Goal: Task Accomplishment & Management: Use online tool/utility

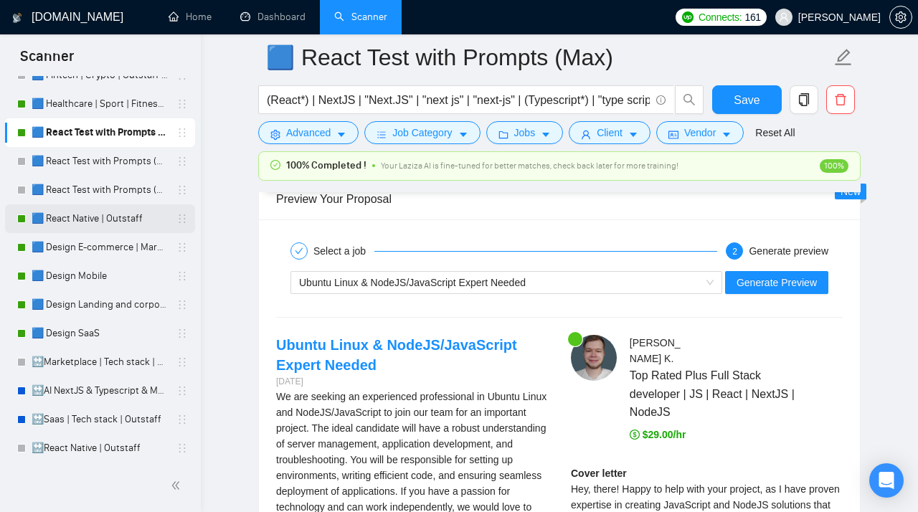
scroll to position [149, 0]
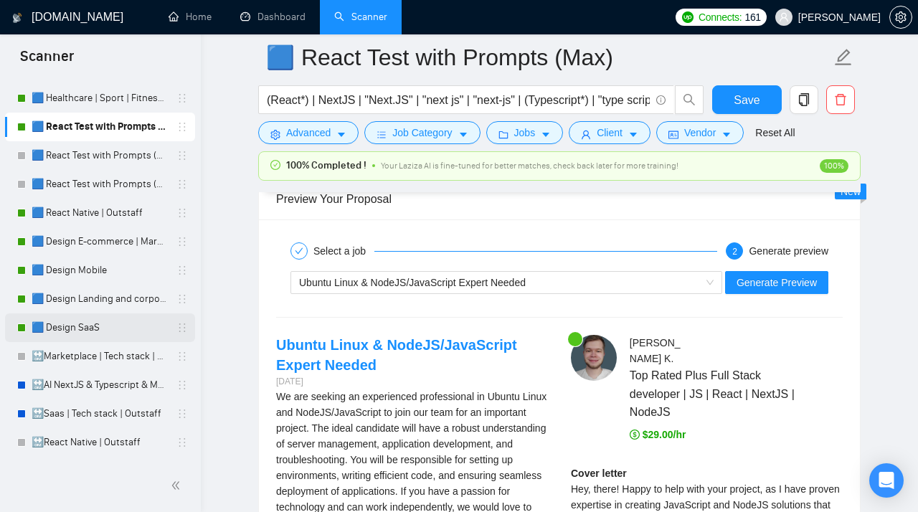
click at [83, 326] on link "🟦 Design SaaS" at bounding box center [100, 328] width 136 height 29
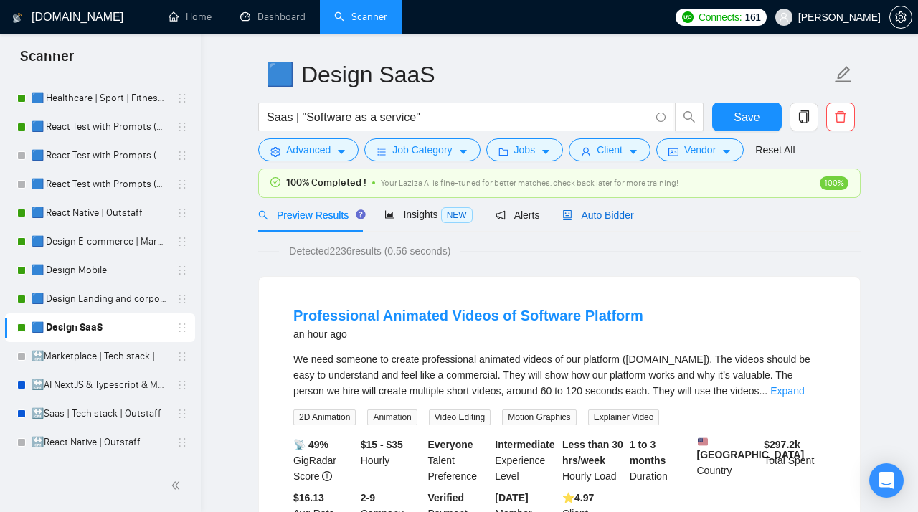
click at [616, 213] on span "Auto Bidder" at bounding box center [598, 215] width 71 height 11
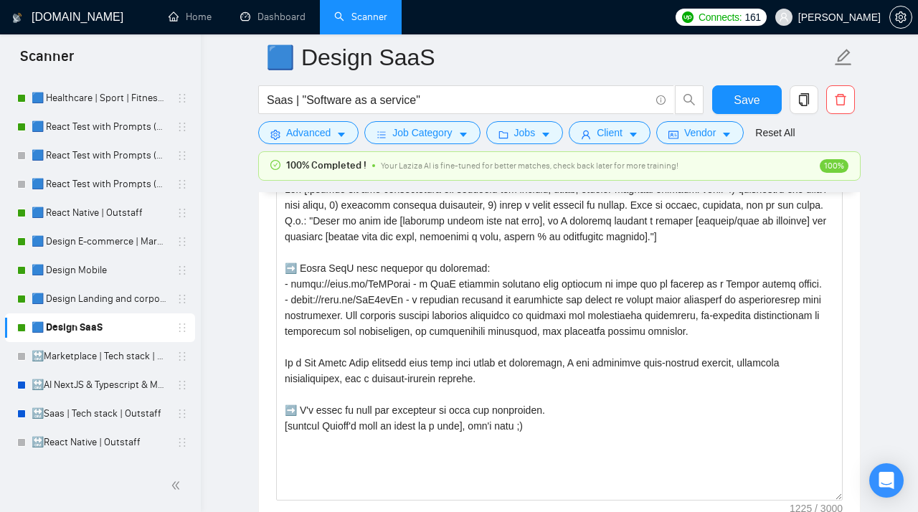
scroll to position [1922, 0]
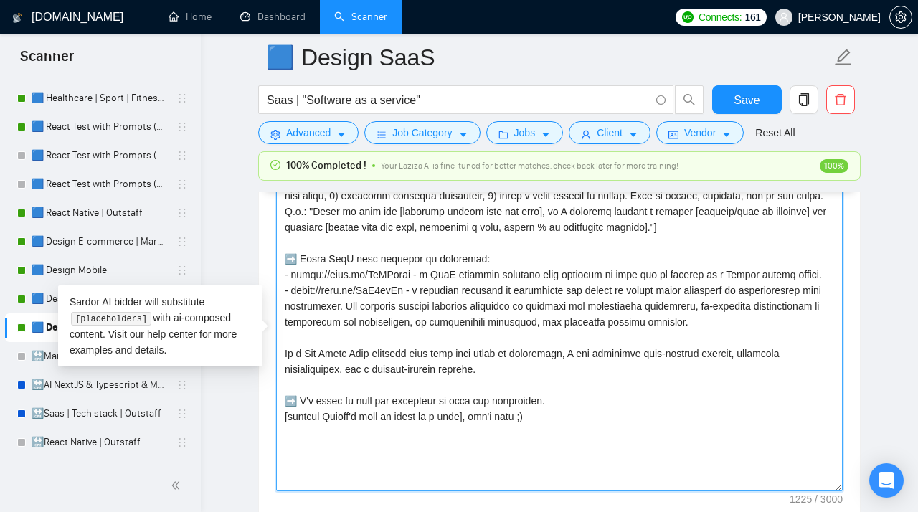
drag, startPoint x: 781, startPoint y: 330, endPoint x: 281, endPoint y: 284, distance: 501.5
click at [281, 284] on textarea "Cover letter template:" at bounding box center [559, 330] width 567 height 323
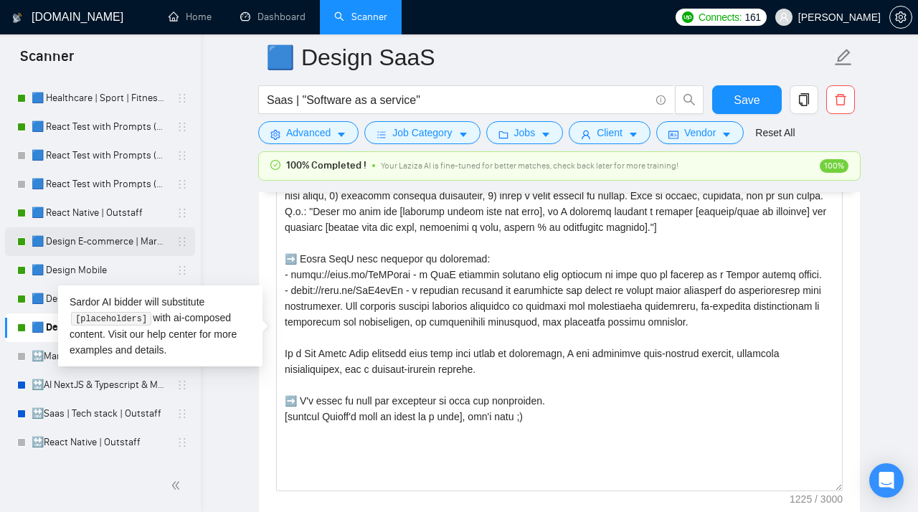
click at [116, 235] on link "🟦 Design E-commerce | Marketplace" at bounding box center [100, 241] width 136 height 29
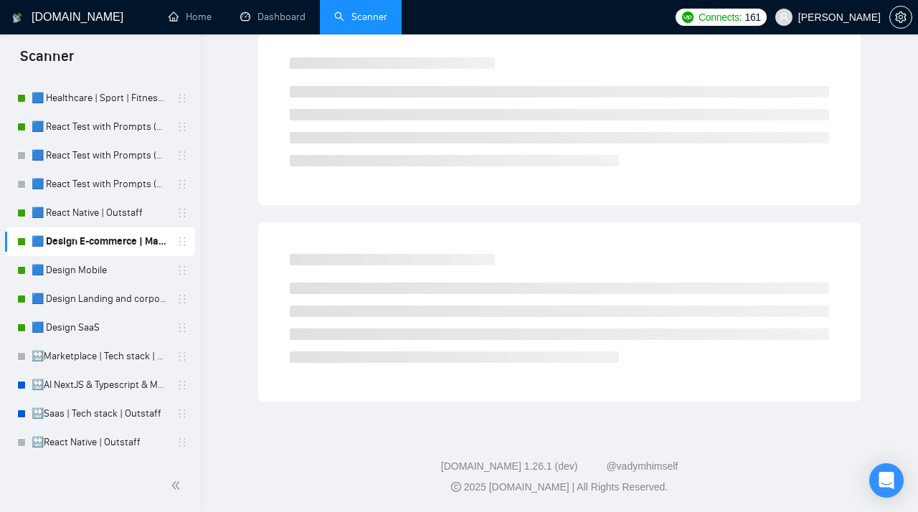
scroll to position [42, 0]
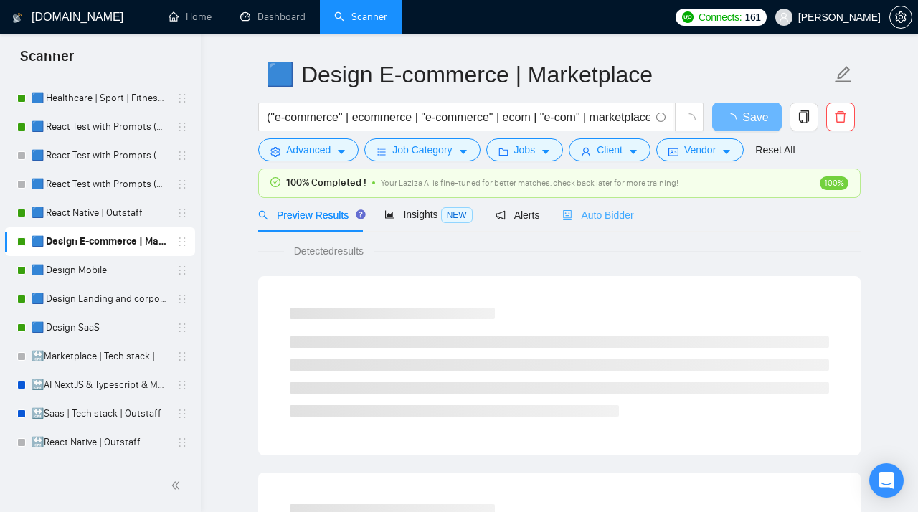
click at [616, 207] on div "Auto Bidder" at bounding box center [598, 215] width 71 height 34
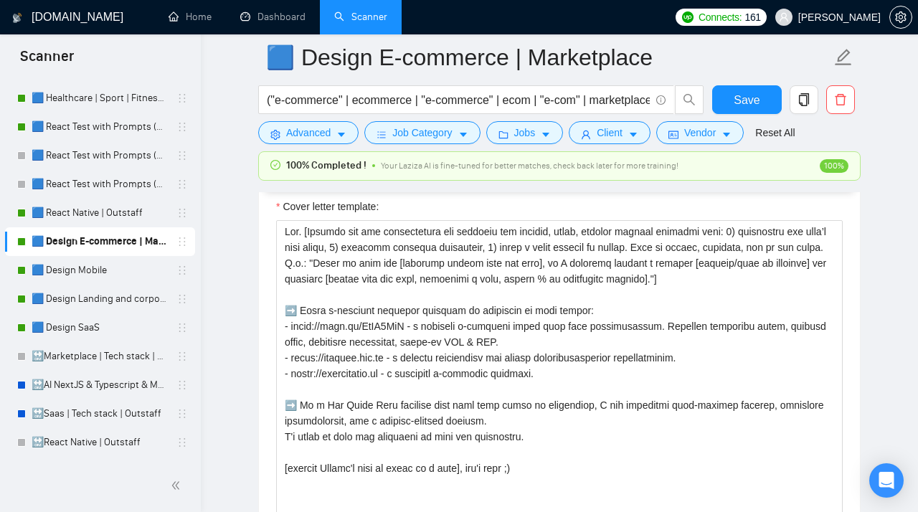
scroll to position [1863, 0]
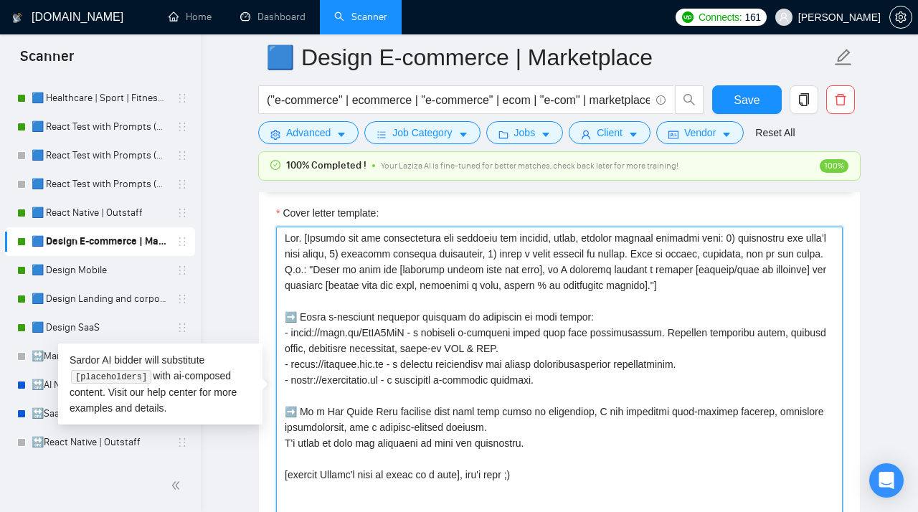
drag, startPoint x: 577, startPoint y: 388, endPoint x: 278, endPoint y: 344, distance: 301.8
click at [278, 344] on textarea "Cover letter template:" at bounding box center [559, 388] width 567 height 323
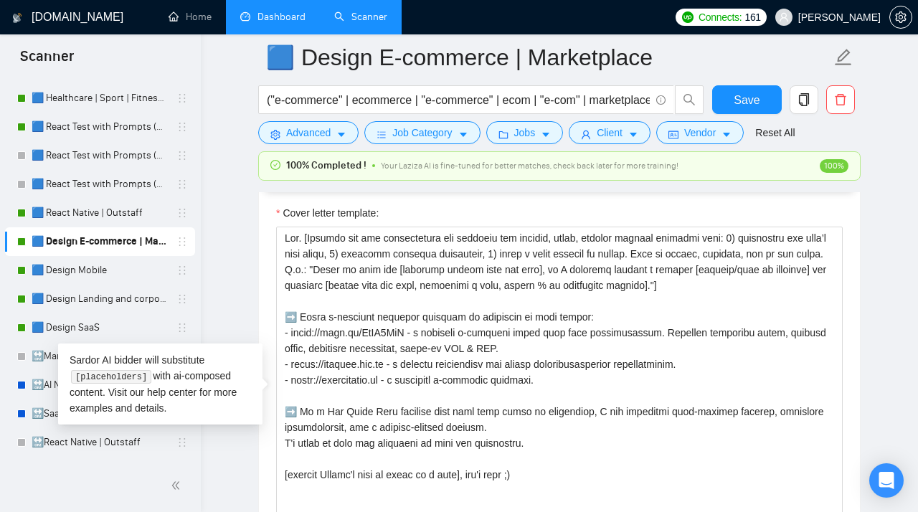
click at [269, 22] on link "Dashboard" at bounding box center [272, 17] width 65 height 12
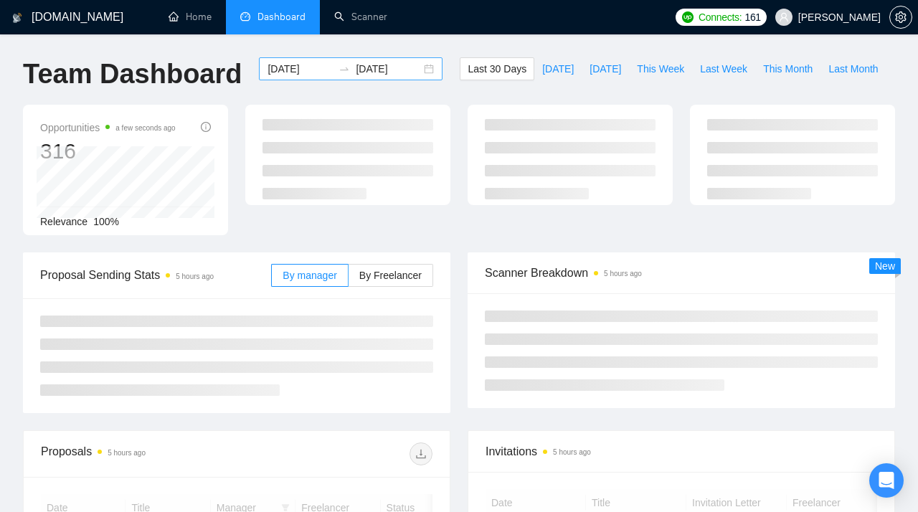
click at [413, 70] on div "2025-09-08 2025-10-08" at bounding box center [351, 68] width 184 height 23
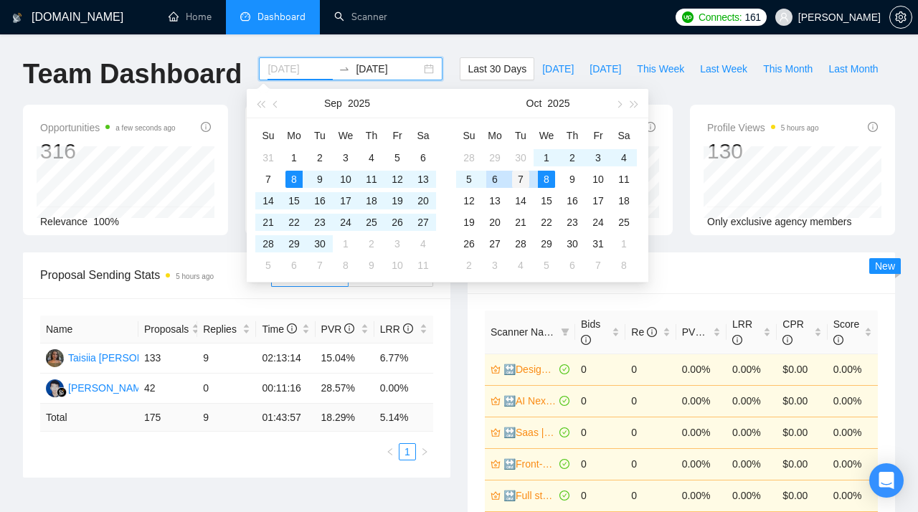
type input "2025-10-07"
click at [518, 178] on div "7" at bounding box center [520, 179] width 17 height 17
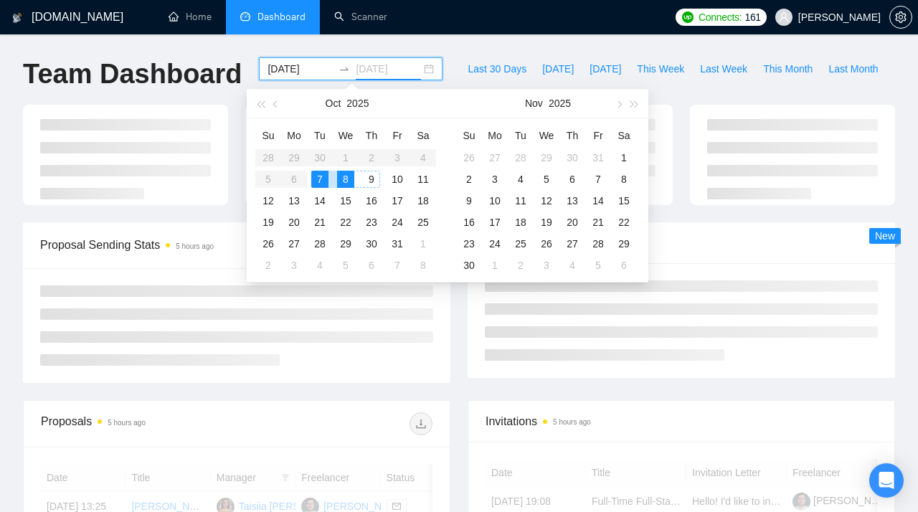
type input "2025-10-08"
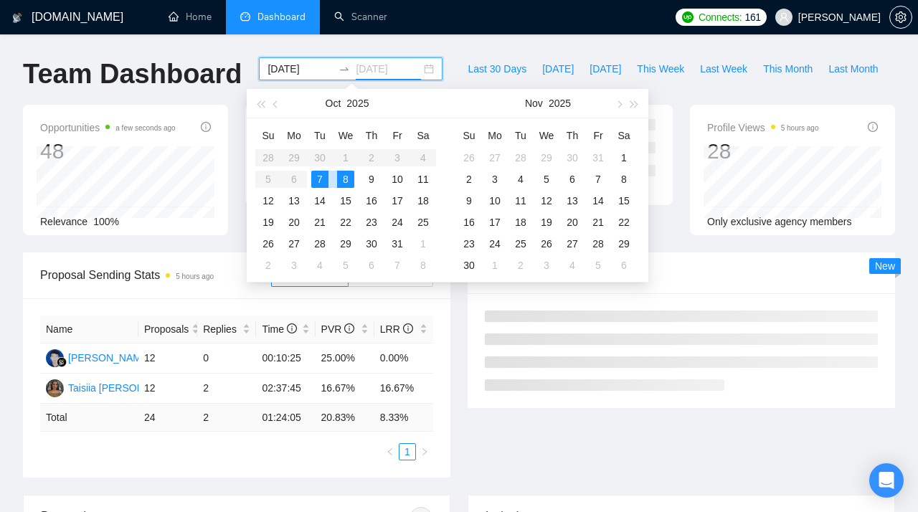
click at [345, 180] on div "8" at bounding box center [345, 179] width 17 height 17
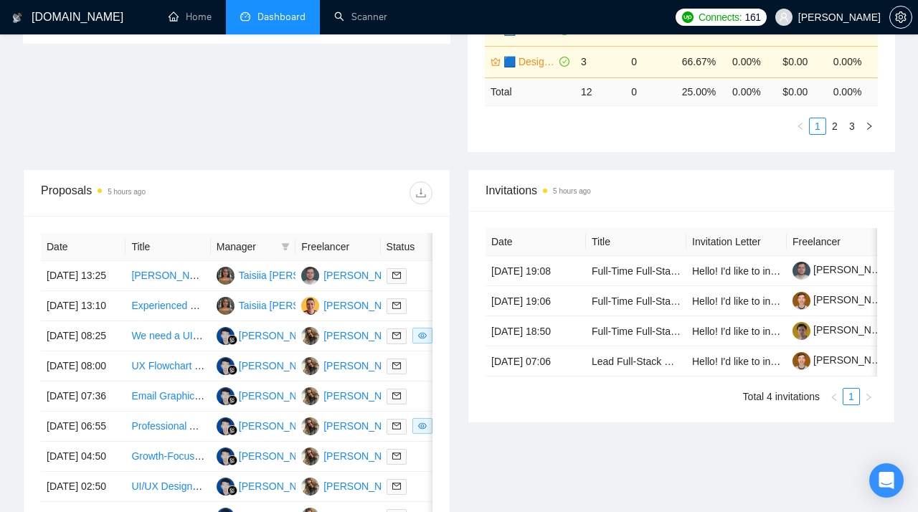
scroll to position [437, 0]
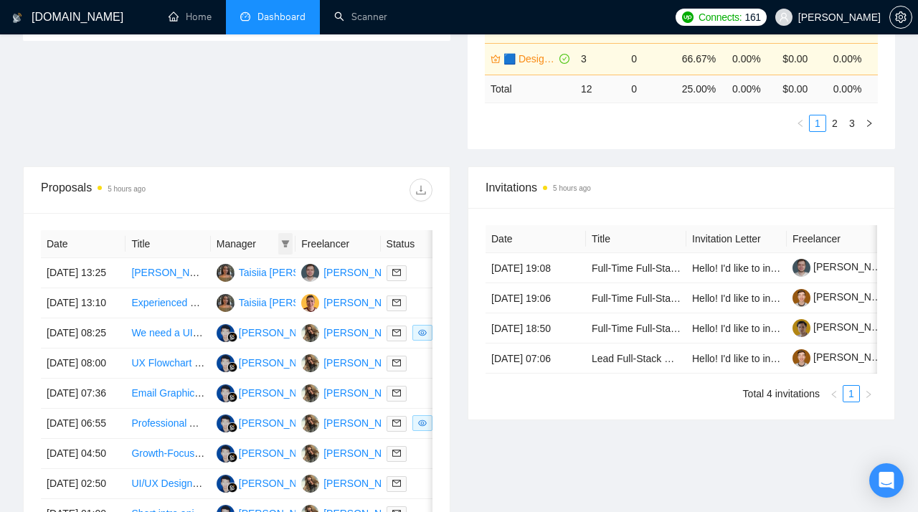
click at [285, 243] on icon "filter" at bounding box center [286, 243] width 8 height 7
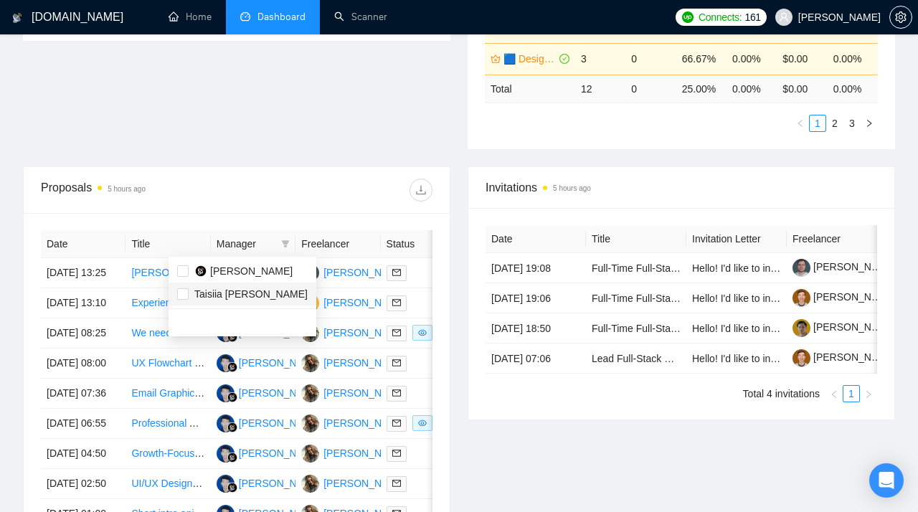
click at [217, 298] on span "Taisiia Palamar" at bounding box center [250, 293] width 113 height 11
checkbox input "true"
click at [210, 273] on div "Hendri Prabowo" at bounding box center [243, 271] width 98 height 16
checkbox input "true"
click at [195, 296] on span "Taisiia Palamar" at bounding box center [250, 293] width 113 height 11
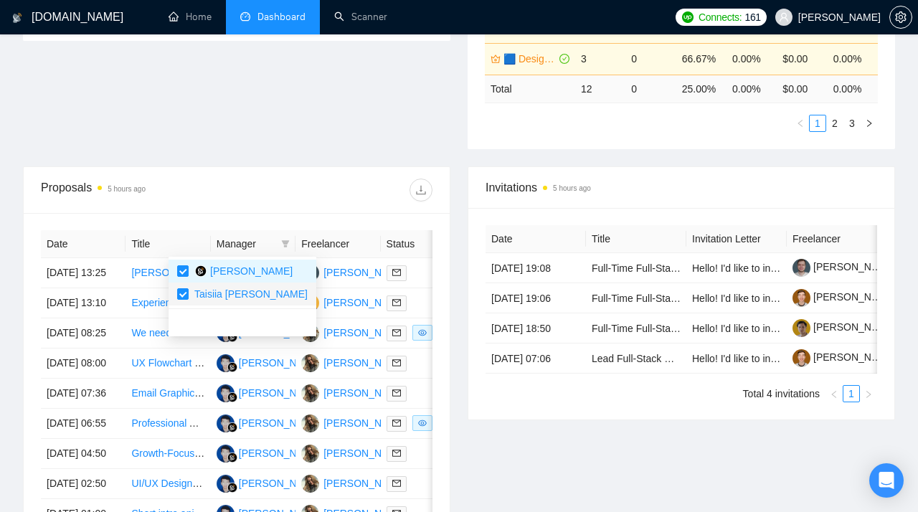
checkbox input "false"
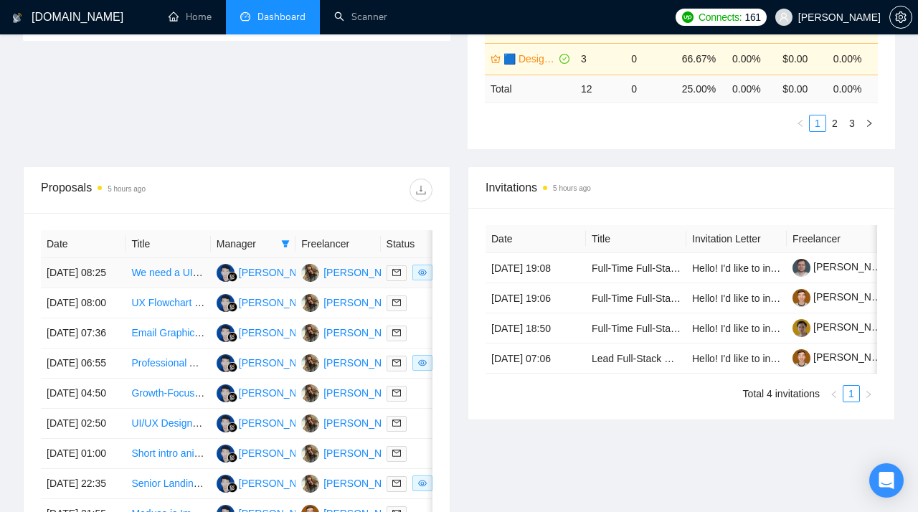
click at [151, 278] on link "We need a UI/UX designer (e-commerce sites, apps, etc)" at bounding box center [258, 272] width 255 height 11
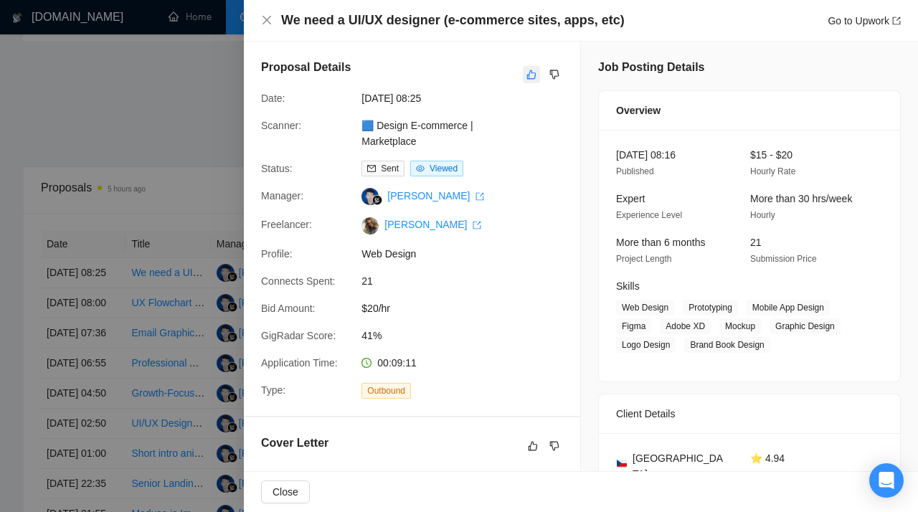
click at [535, 71] on icon "like" at bounding box center [532, 74] width 10 height 11
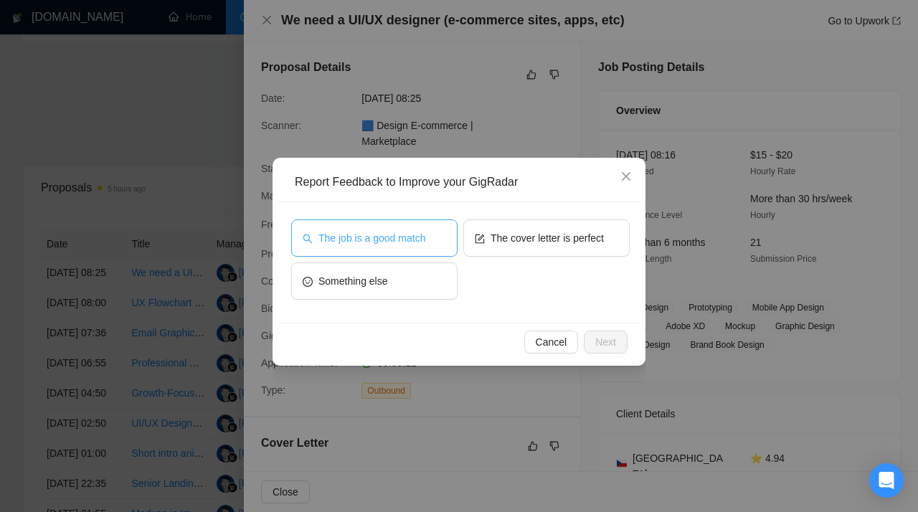
click at [376, 245] on span "The job is a good match" at bounding box center [372, 238] width 107 height 16
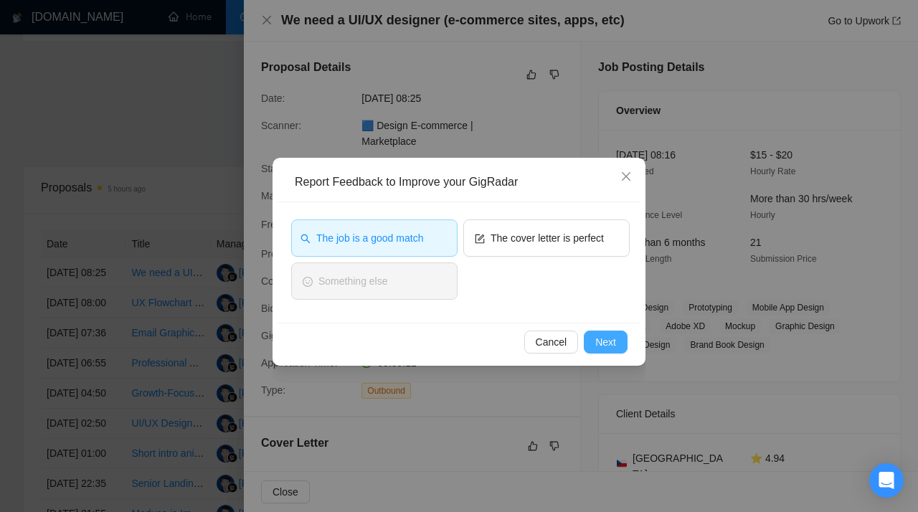
click at [608, 345] on span "Next" at bounding box center [606, 342] width 21 height 16
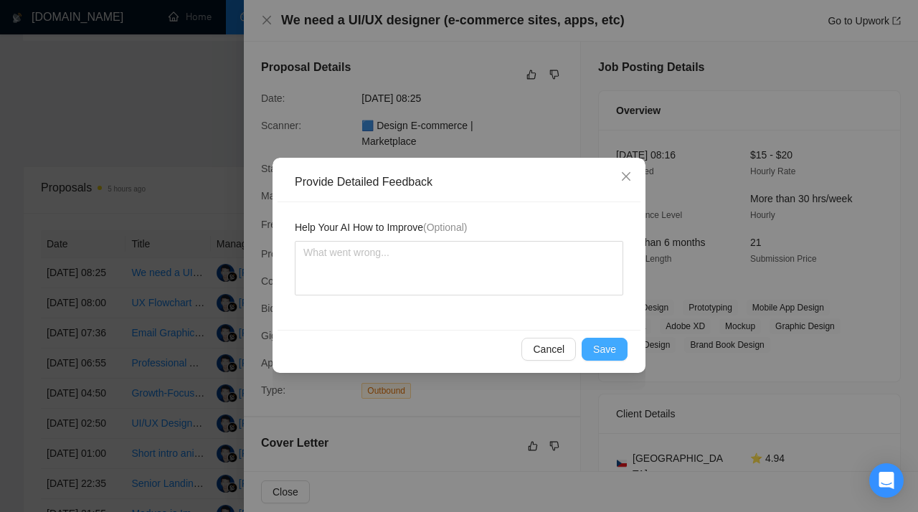
click at [608, 355] on span "Save" at bounding box center [604, 350] width 23 height 16
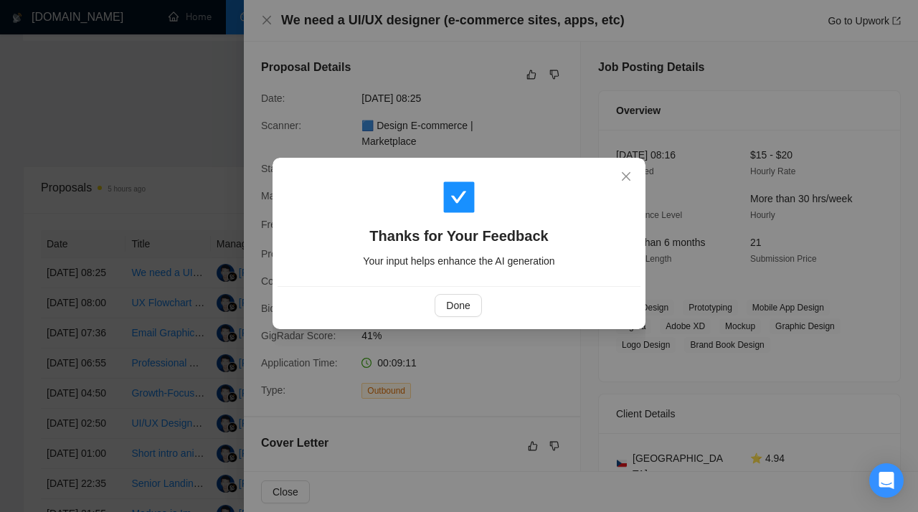
click at [152, 169] on div "Thanks for Your Feedback Your input helps enhance the AI generation Done" at bounding box center [459, 256] width 918 height 512
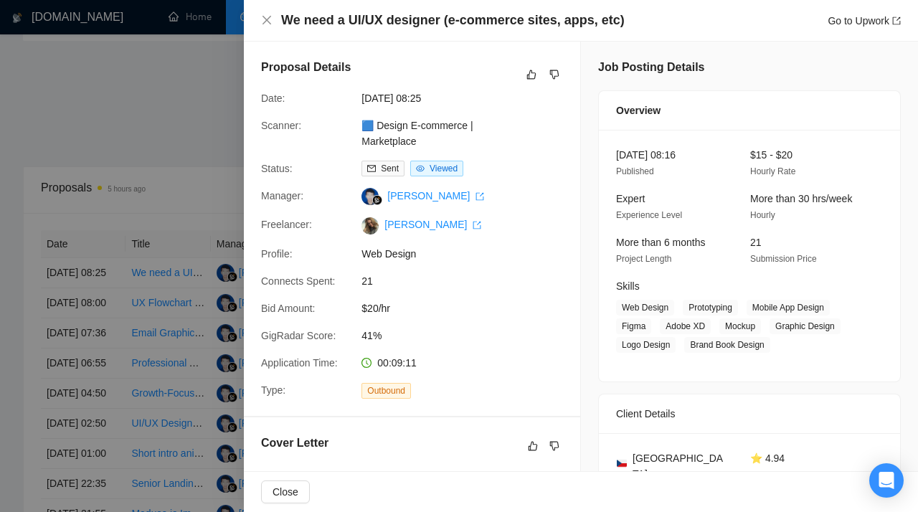
click at [178, 183] on div at bounding box center [459, 256] width 918 height 512
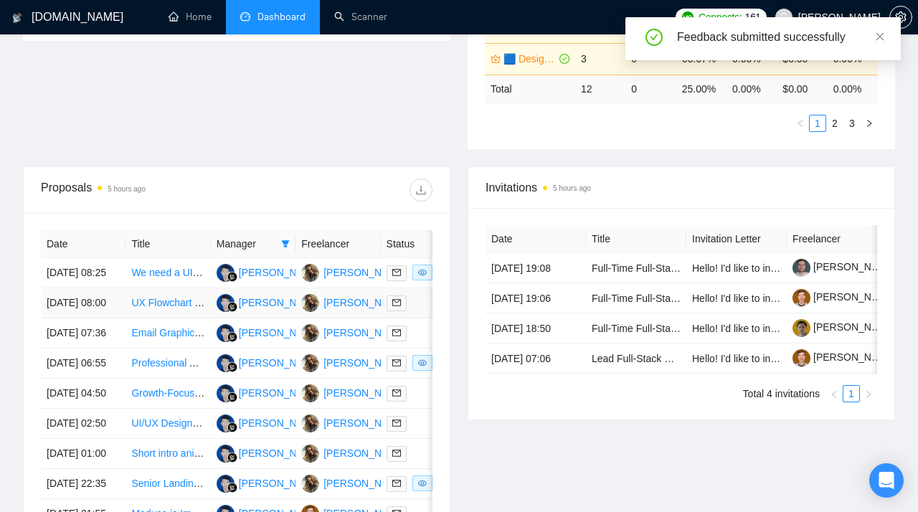
click at [164, 309] on link "UX Flowchart & System Mapping Expert for Construction QA Platform" at bounding box center [286, 302] width 310 height 11
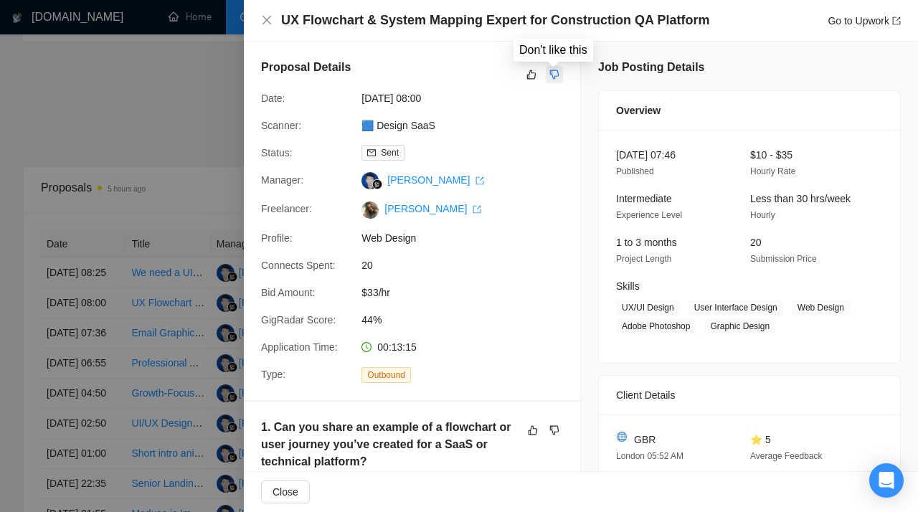
click at [554, 75] on icon "dislike" at bounding box center [555, 74] width 10 height 11
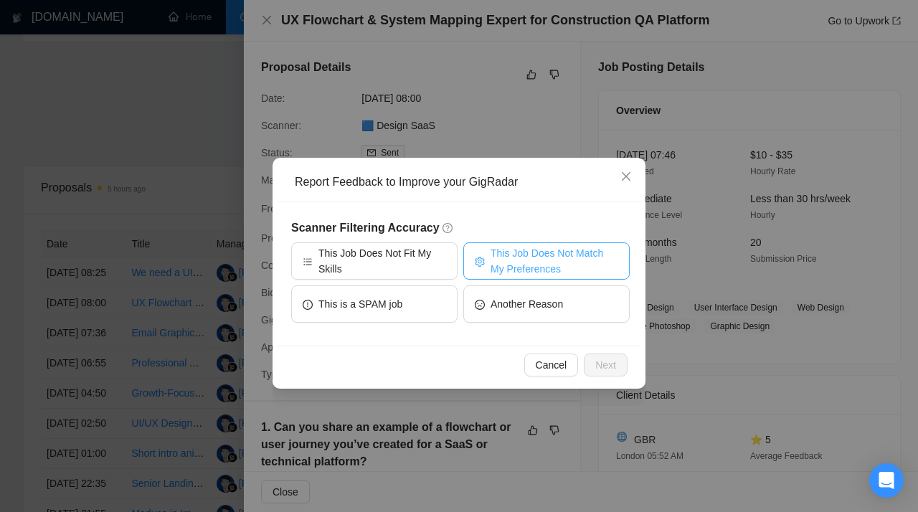
click at [527, 258] on span "This Job Does Not Match My Preferences" at bounding box center [555, 261] width 128 height 32
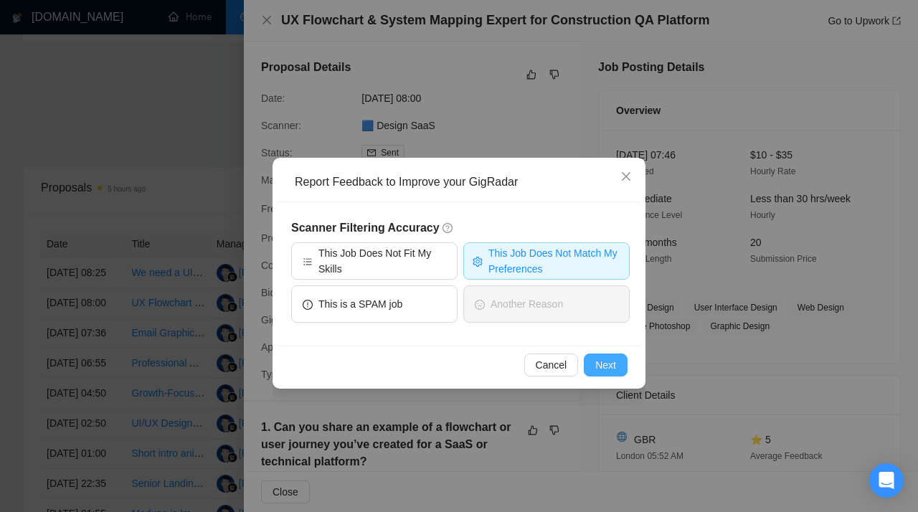
click at [612, 370] on span "Next" at bounding box center [606, 365] width 21 height 16
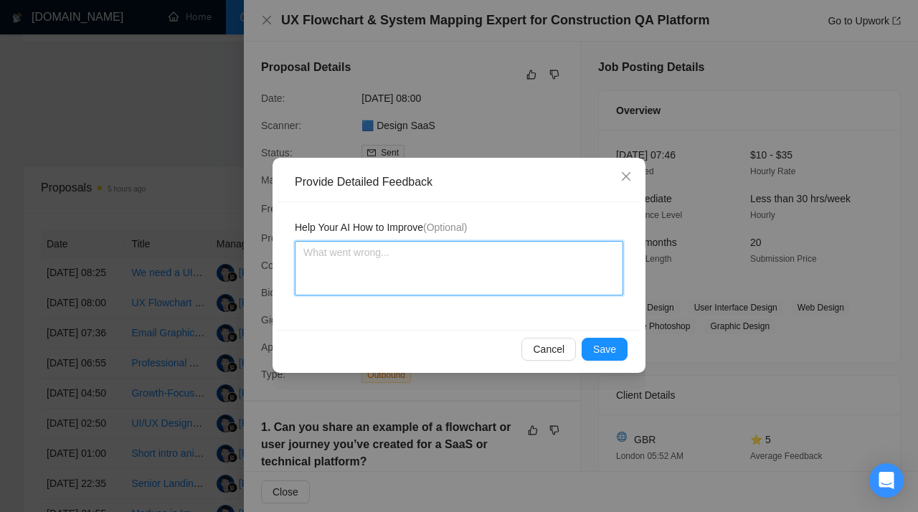
click at [405, 256] on textarea at bounding box center [459, 268] width 329 height 55
paste textarea "Don't apply to job posts offering only 1–2 week engagements. This scanner is as…"
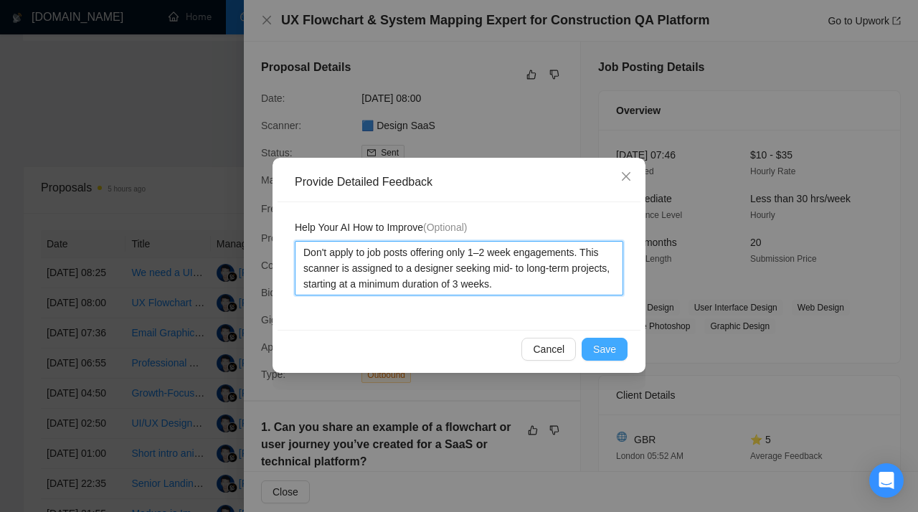
type textarea "Don't apply to job posts offering only 1–2 week engagements. This scanner is as…"
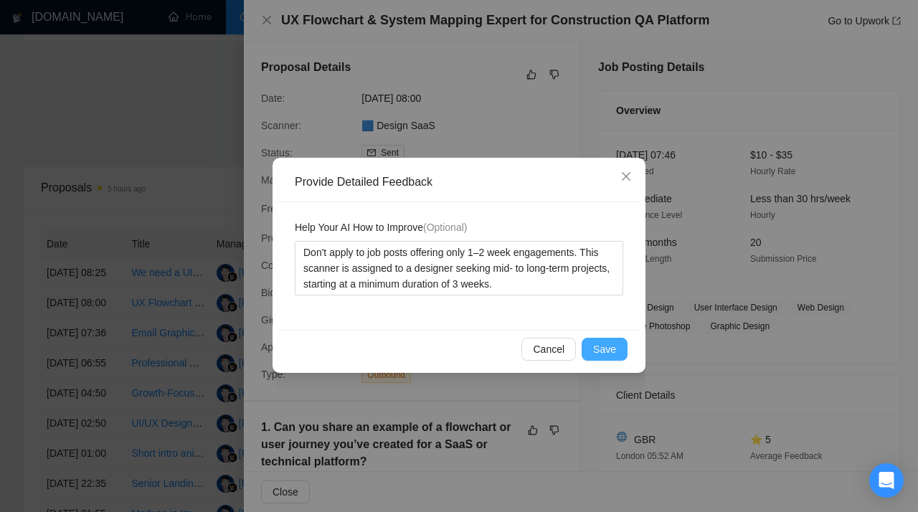
click at [603, 349] on span "Save" at bounding box center [604, 350] width 23 height 16
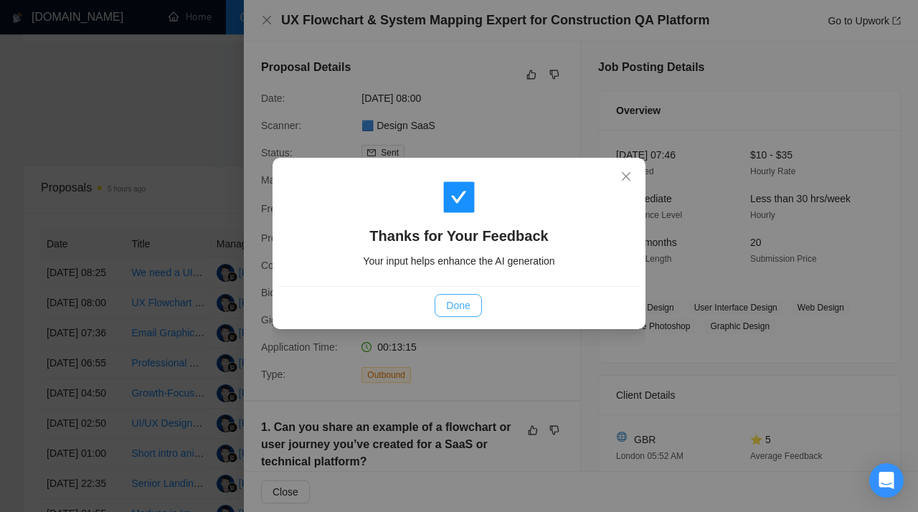
click at [459, 303] on span "Done" at bounding box center [458, 306] width 24 height 16
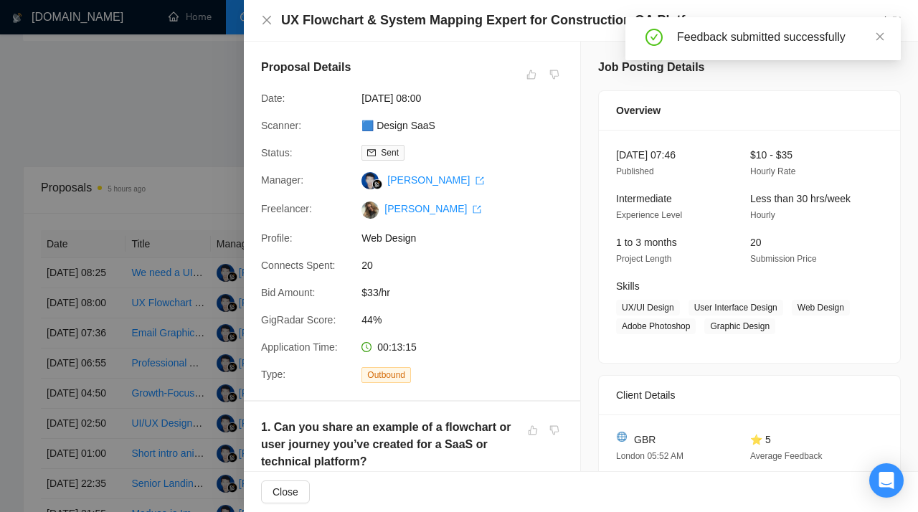
click at [132, 171] on div at bounding box center [459, 256] width 918 height 512
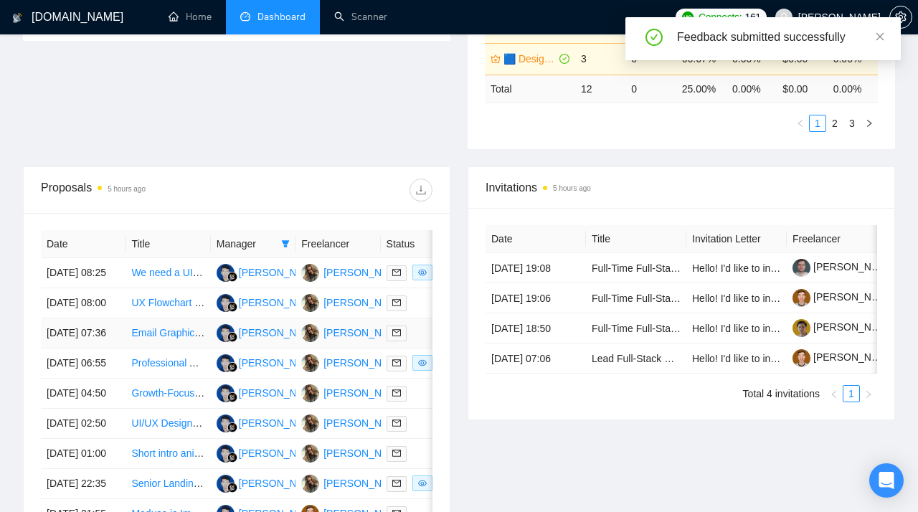
click at [165, 339] on link "Email Graphic Designer (Figma + Klaviyo)" at bounding box center [224, 332] width 187 height 11
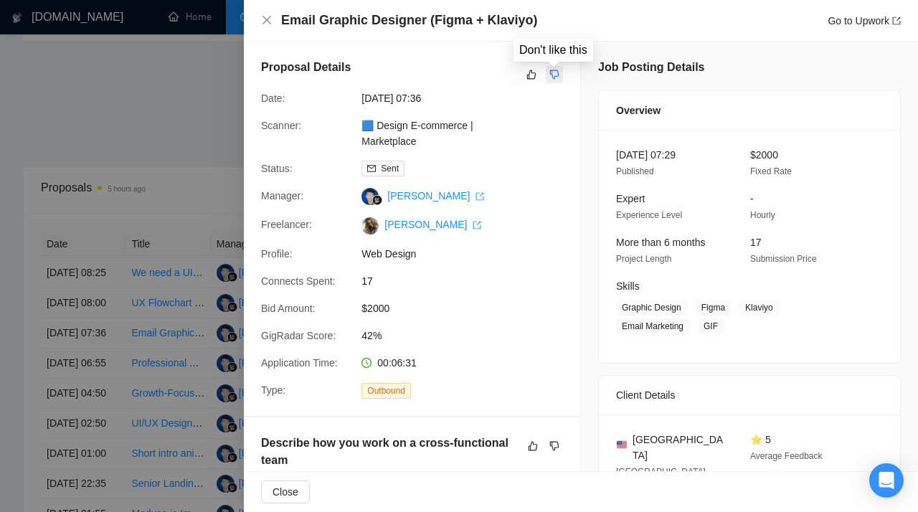
click at [554, 70] on icon "dislike" at bounding box center [555, 74] width 10 height 11
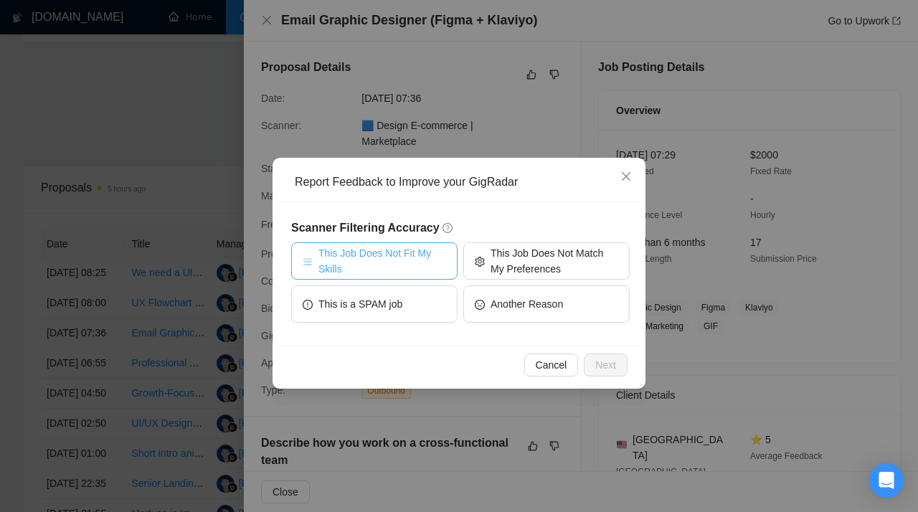
click at [409, 258] on span "This Job Does Not Fit My Skills" at bounding box center [383, 261] width 128 height 32
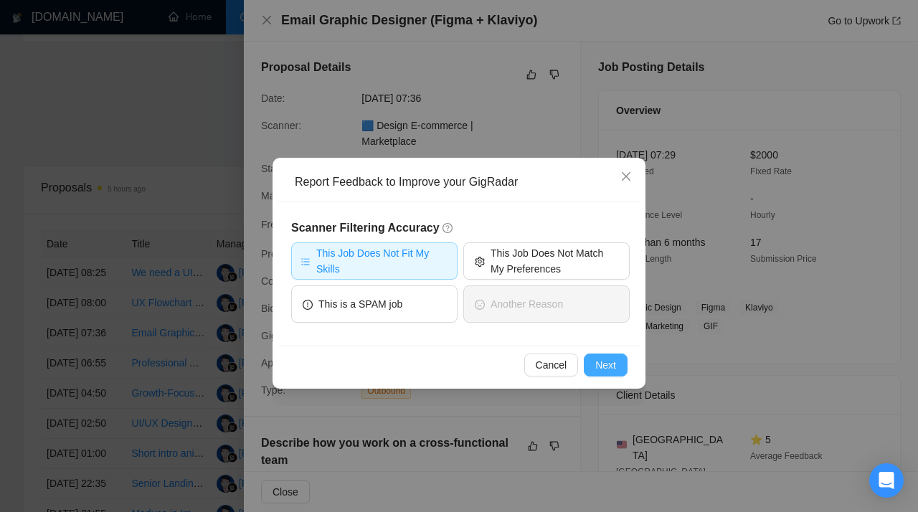
click at [616, 369] on span "Next" at bounding box center [606, 365] width 21 height 16
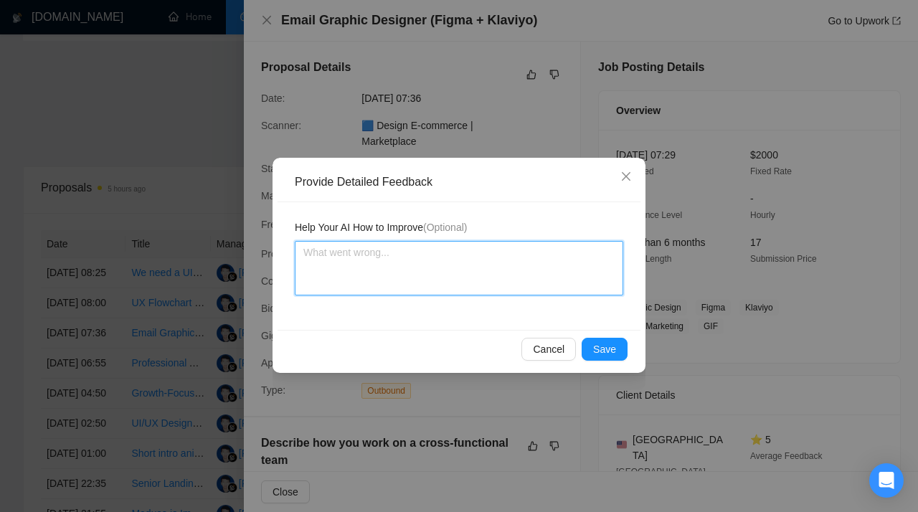
click at [415, 271] on textarea at bounding box center [459, 268] width 329 height 55
paste textarea "Don't apply to jobs focused on graphic design. This scanner is assigned to a de…"
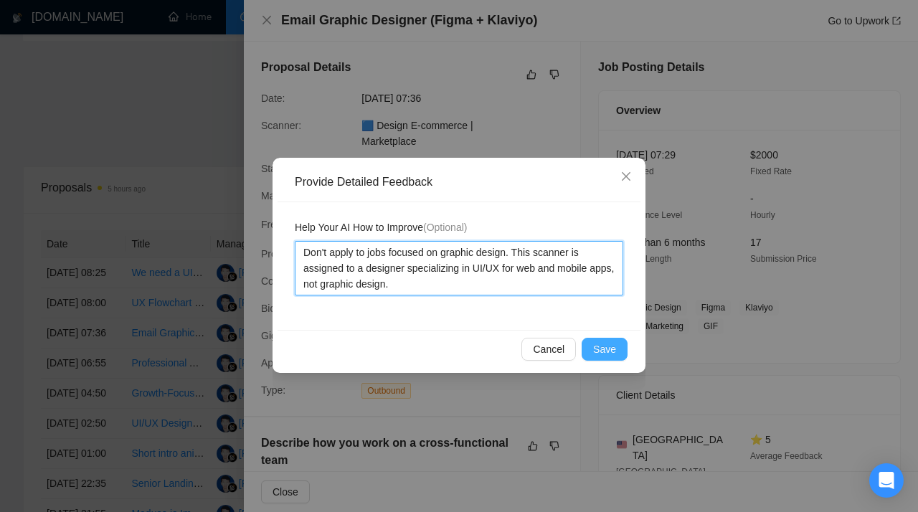
type textarea "Don't apply to jobs focused on graphic design. This scanner is assigned to a de…"
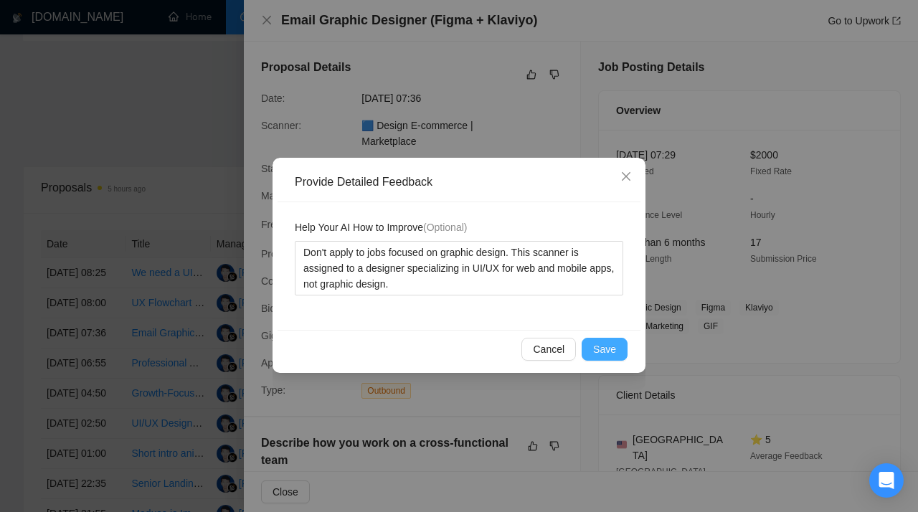
click at [602, 341] on button "Save" at bounding box center [605, 349] width 46 height 23
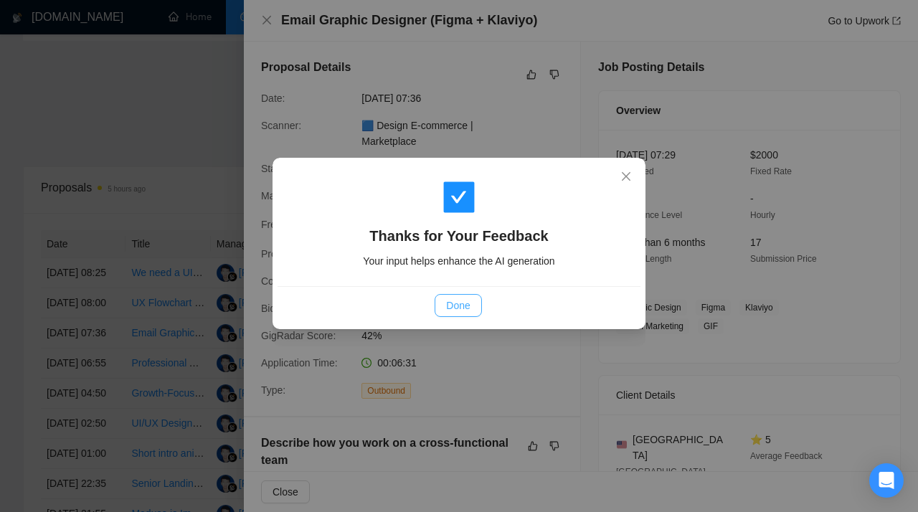
click at [461, 306] on span "Done" at bounding box center [458, 306] width 24 height 16
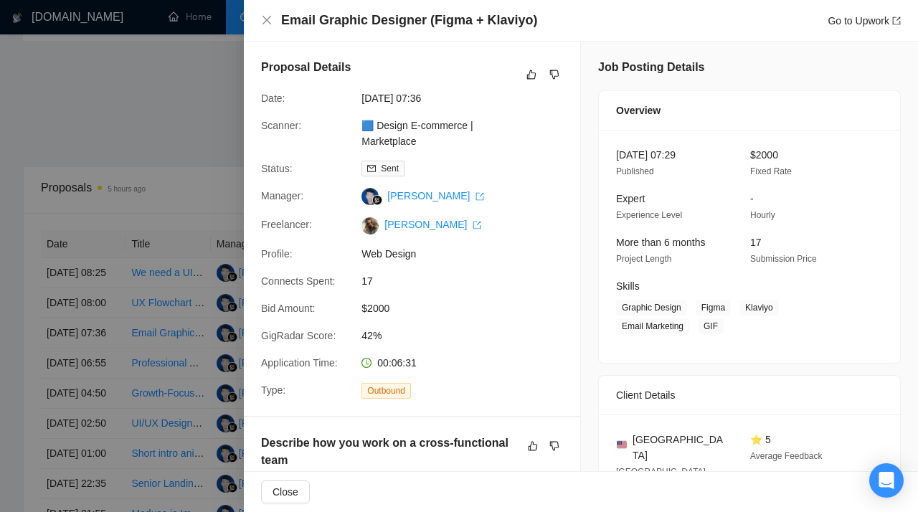
click at [98, 258] on div at bounding box center [459, 256] width 918 height 512
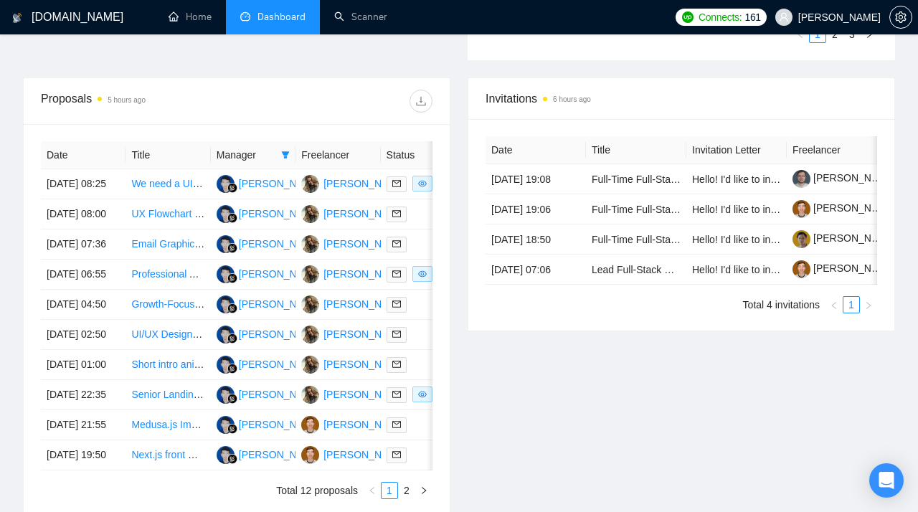
scroll to position [546, 0]
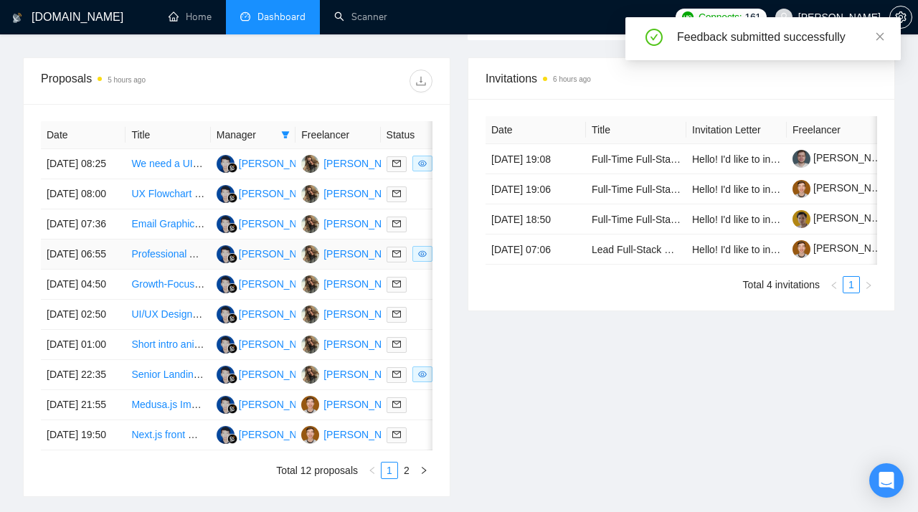
click at [161, 260] on link "Professional Animated GIFs for SaaS Platform Features" at bounding box center [255, 253] width 249 height 11
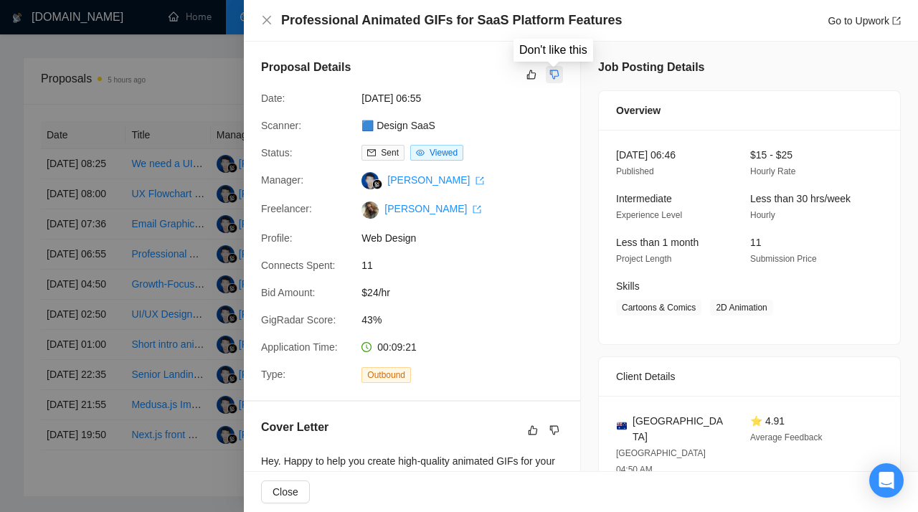
click at [558, 71] on icon "dislike" at bounding box center [554, 74] width 9 height 9
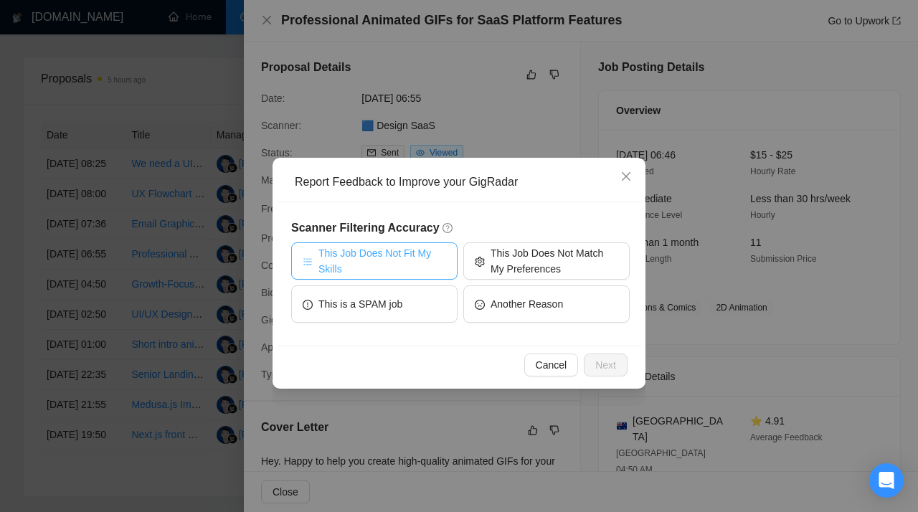
click at [405, 256] on span "This Job Does Not Fit My Skills" at bounding box center [383, 261] width 128 height 32
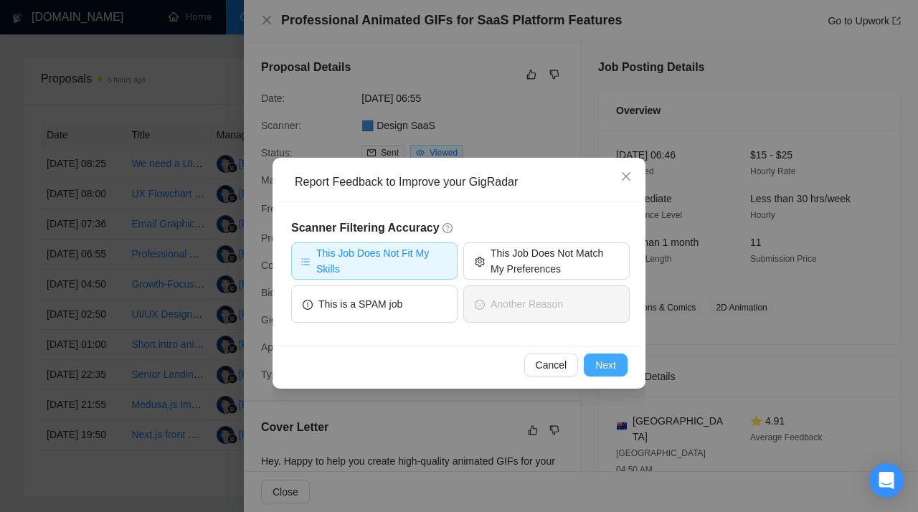
click at [603, 364] on span "Next" at bounding box center [606, 365] width 21 height 16
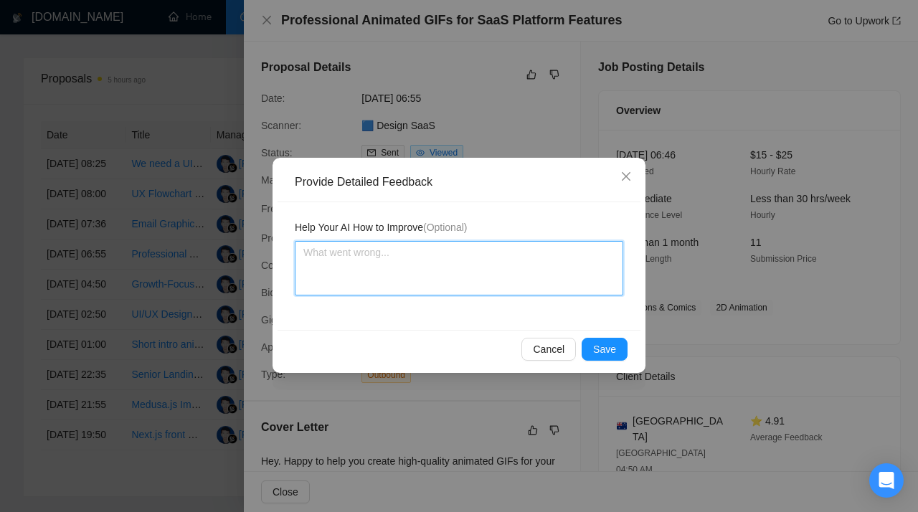
click at [394, 287] on textarea at bounding box center [459, 268] width 329 height 55
paste textarea "Don't apply to job posts requiring motion or graphic design. This scanner is as…"
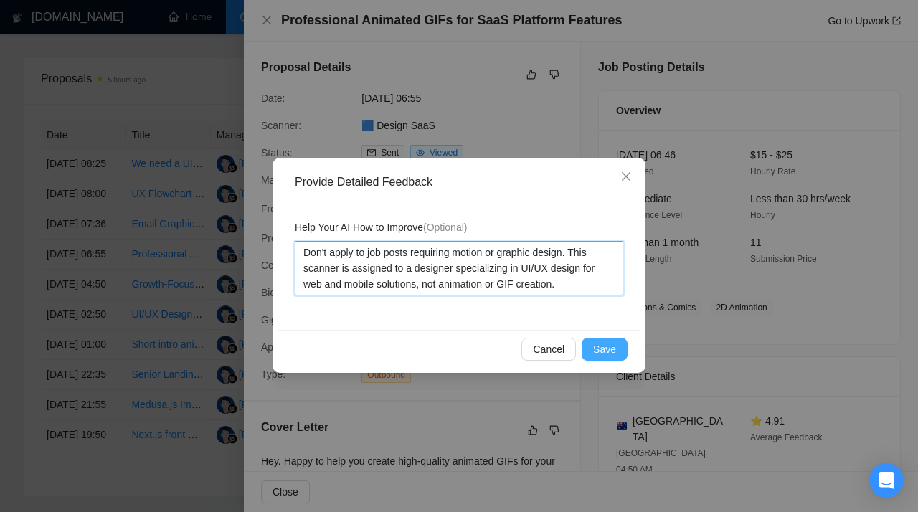
type textarea "Don't apply to job posts requiring motion or graphic design. This scanner is as…"
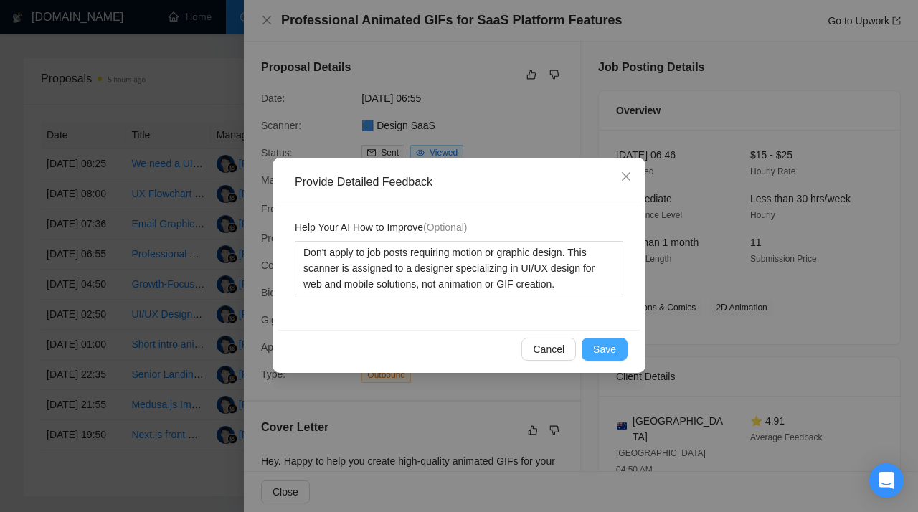
click at [601, 349] on span "Save" at bounding box center [604, 350] width 23 height 16
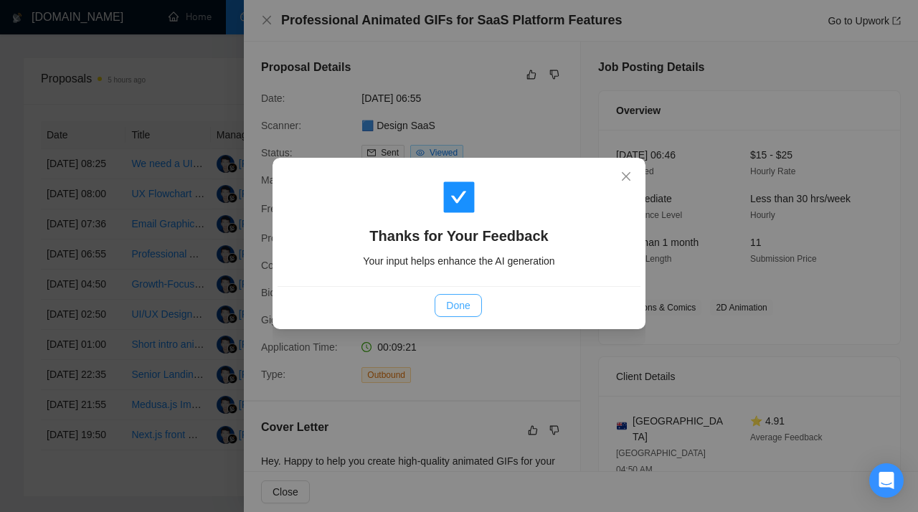
click at [464, 303] on span "Done" at bounding box center [458, 306] width 24 height 16
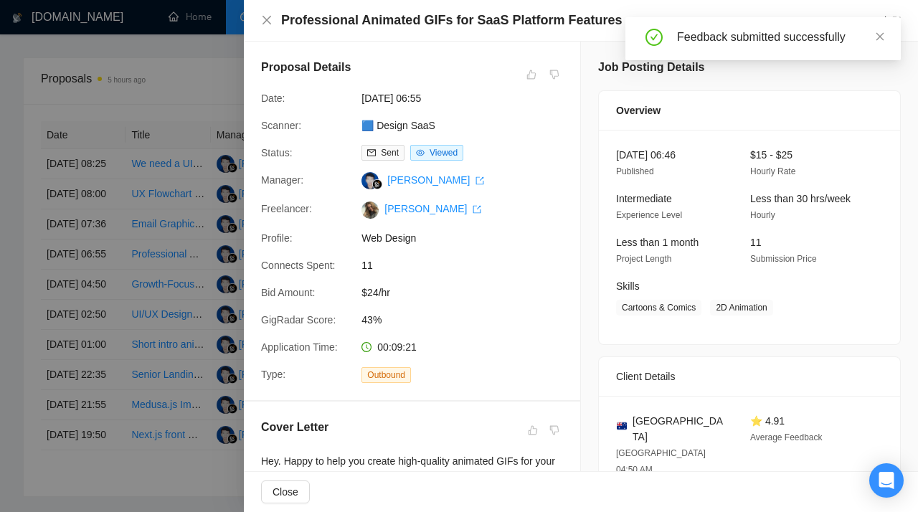
click at [192, 243] on div at bounding box center [459, 256] width 918 height 512
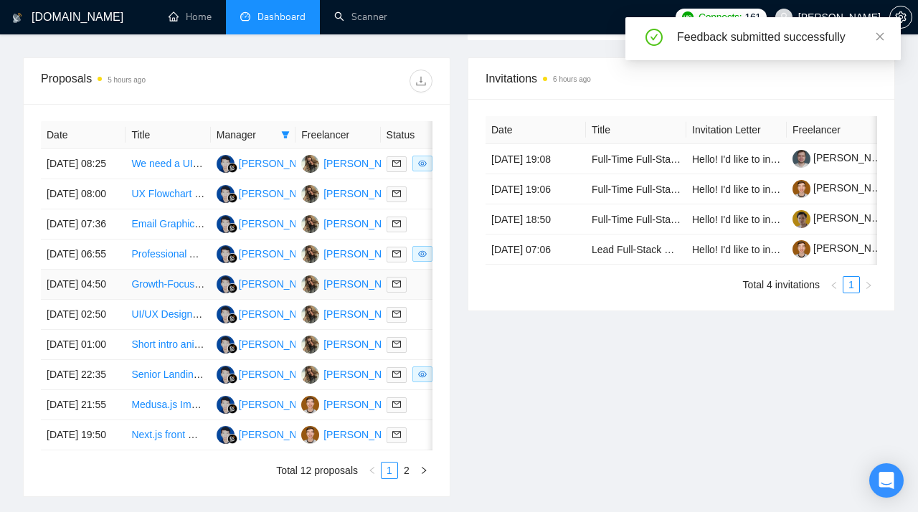
click at [153, 290] on link "Growth-Focused UX/UI Designer for Landing Pages and Affiliate Widgets" at bounding box center [293, 283] width 325 height 11
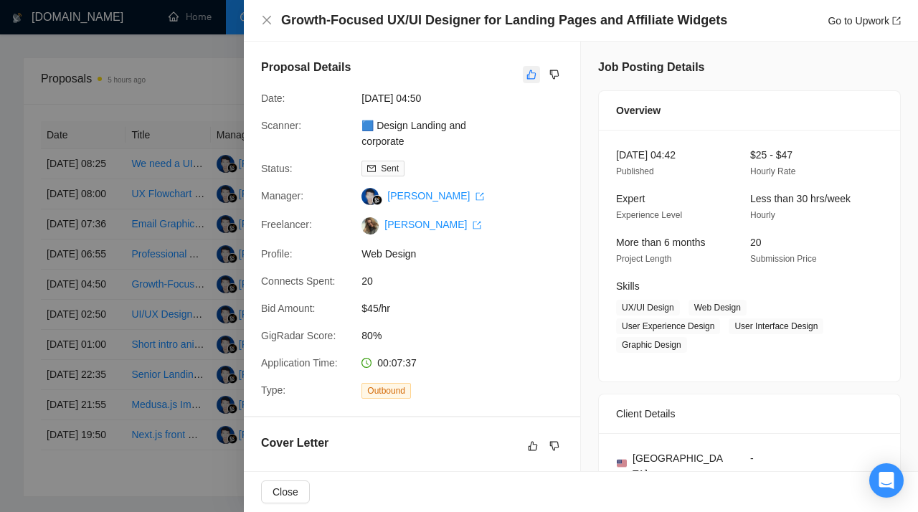
click at [531, 72] on icon "like" at bounding box center [532, 74] width 10 height 11
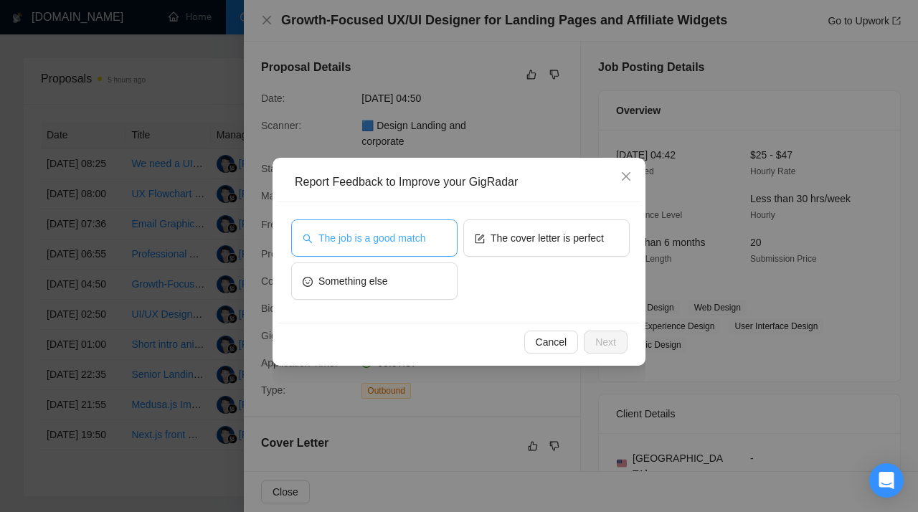
click at [376, 243] on span "The job is a good match" at bounding box center [372, 238] width 107 height 16
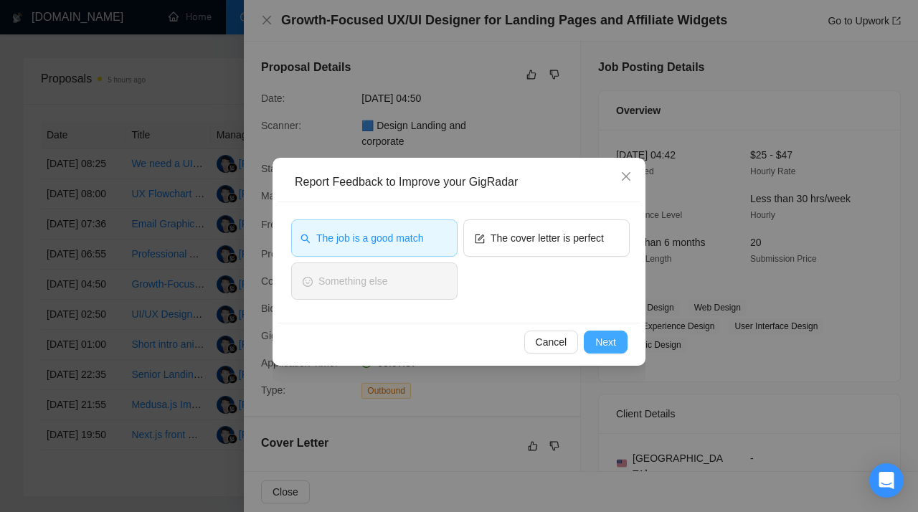
click at [606, 344] on span "Next" at bounding box center [606, 342] width 21 height 16
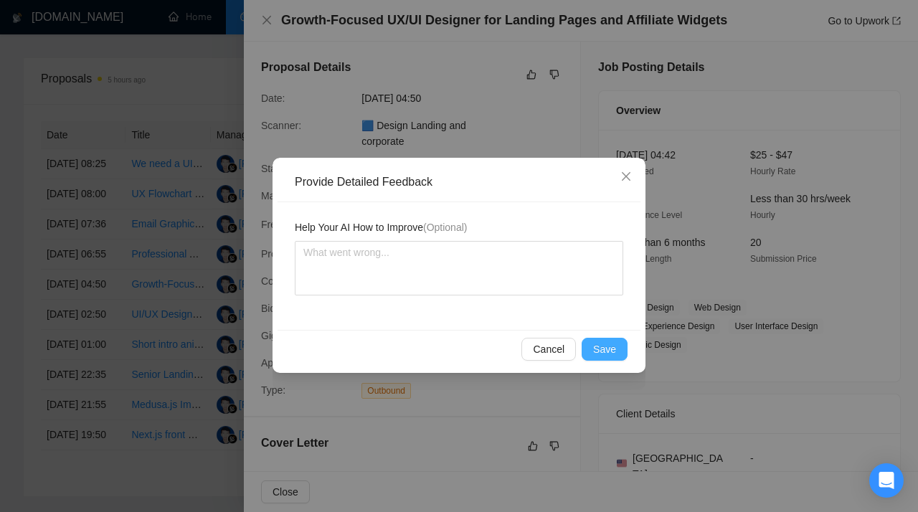
click at [593, 343] on button "Save" at bounding box center [605, 349] width 46 height 23
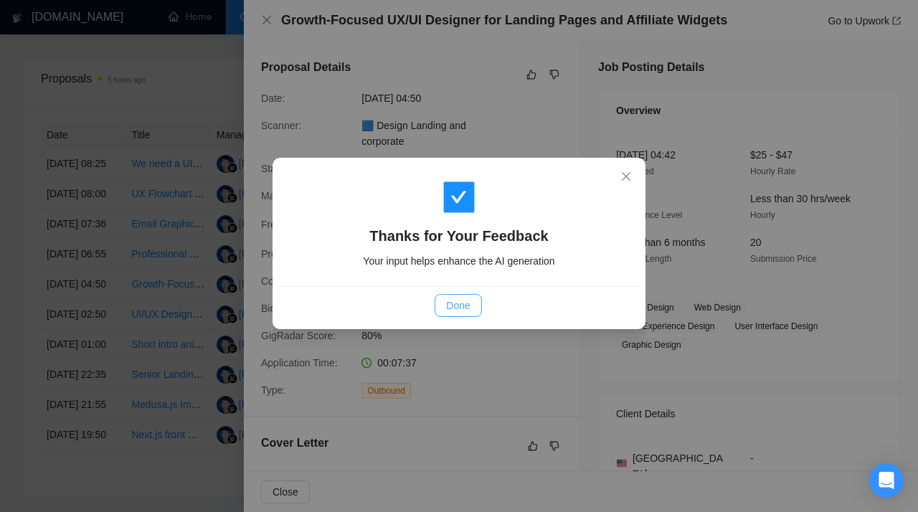
click at [455, 304] on span "Done" at bounding box center [458, 306] width 24 height 16
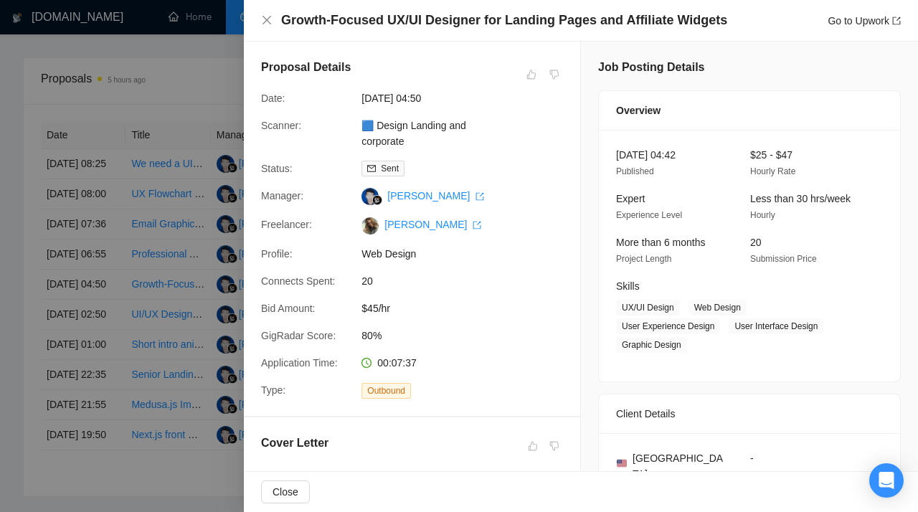
click at [113, 219] on div at bounding box center [459, 256] width 918 height 512
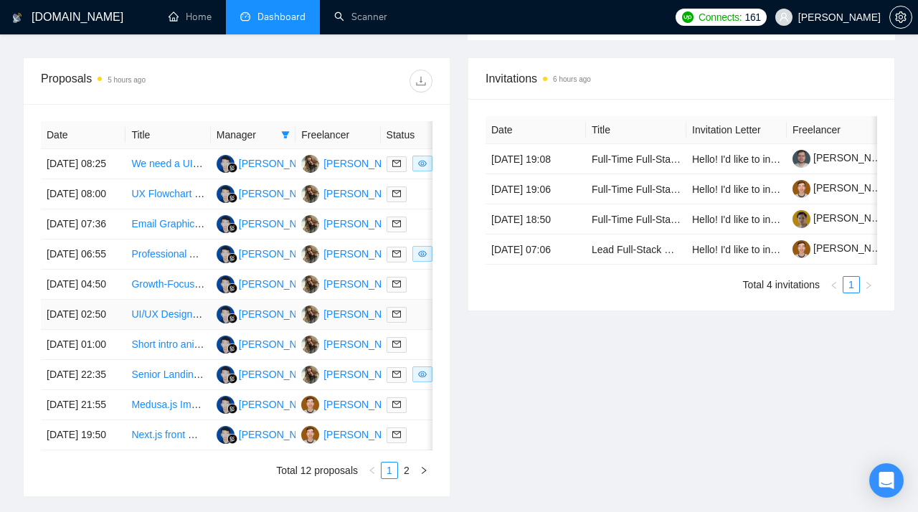
click at [161, 320] on link "UI/UX Designer for Mobile App" at bounding box center [199, 314] width 137 height 11
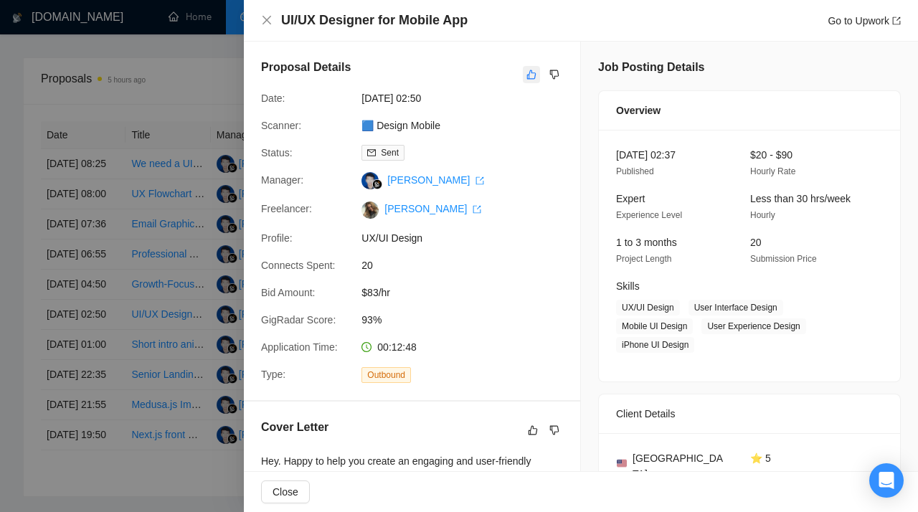
click at [535, 77] on icon "like" at bounding box center [532, 74] width 10 height 11
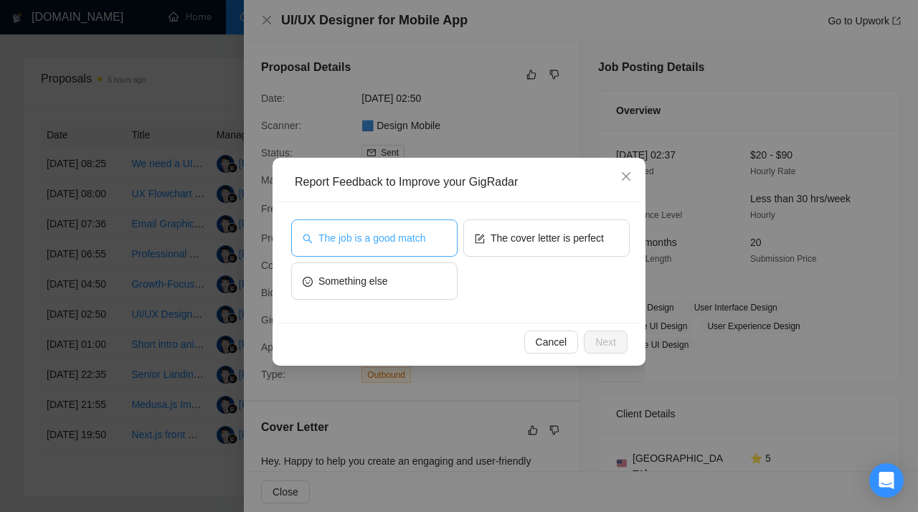
click at [406, 237] on span "The job is a good match" at bounding box center [372, 238] width 107 height 16
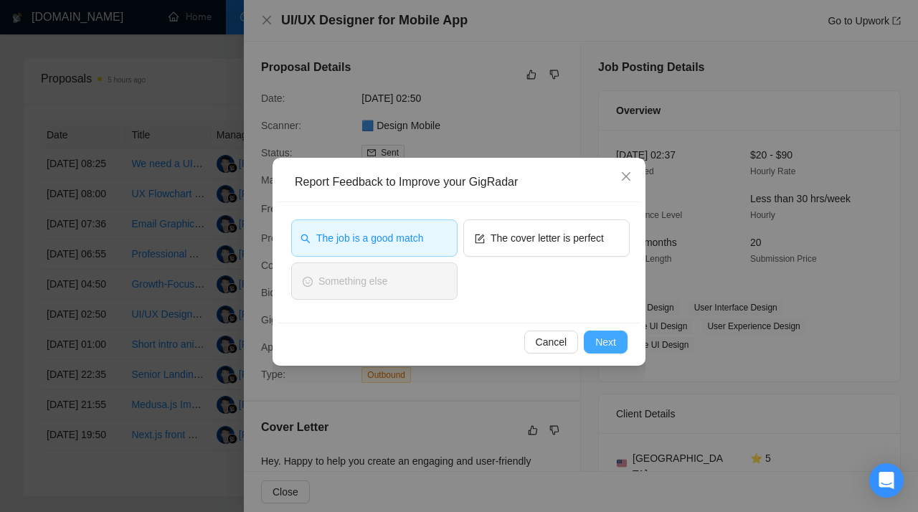
click at [608, 347] on span "Next" at bounding box center [606, 342] width 21 height 16
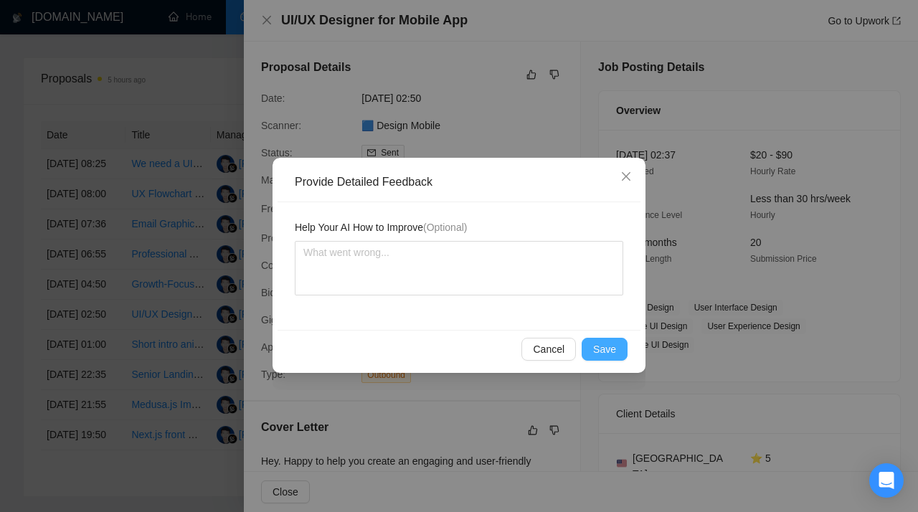
click at [598, 343] on span "Save" at bounding box center [604, 350] width 23 height 16
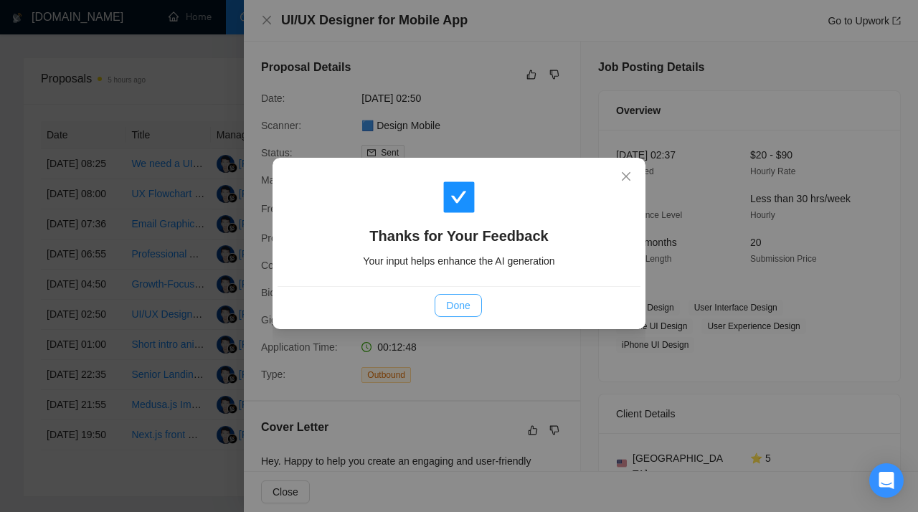
click at [451, 304] on span "Done" at bounding box center [458, 306] width 24 height 16
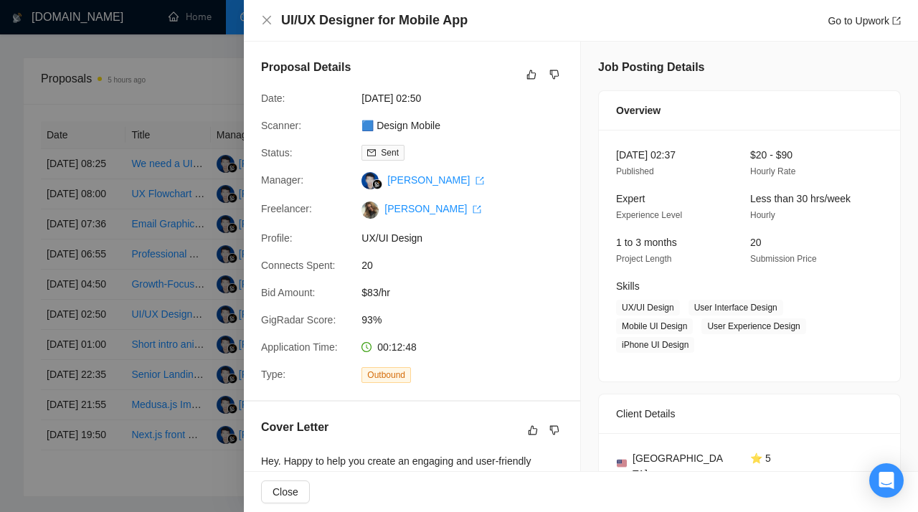
click at [165, 299] on div at bounding box center [459, 256] width 918 height 512
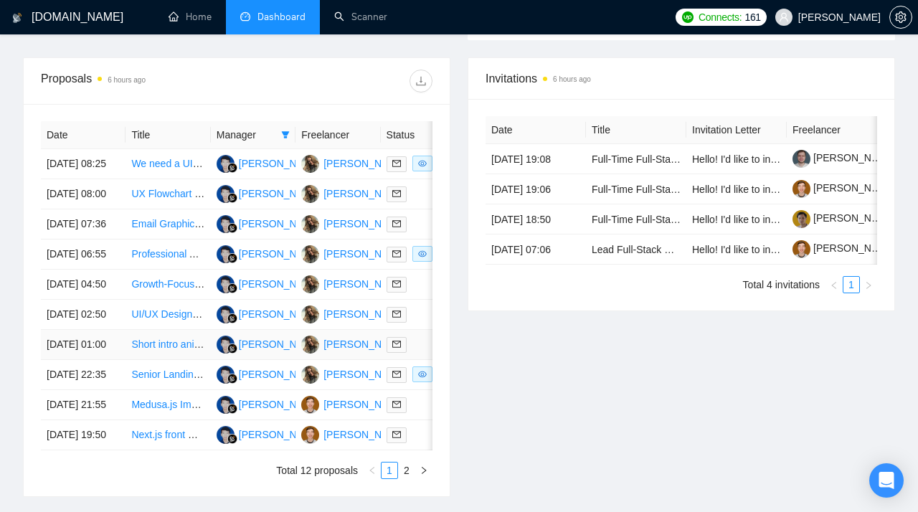
click at [143, 350] on link "Short intro animation (6–7 seconds) for our mobile app." at bounding box center [253, 344] width 245 height 11
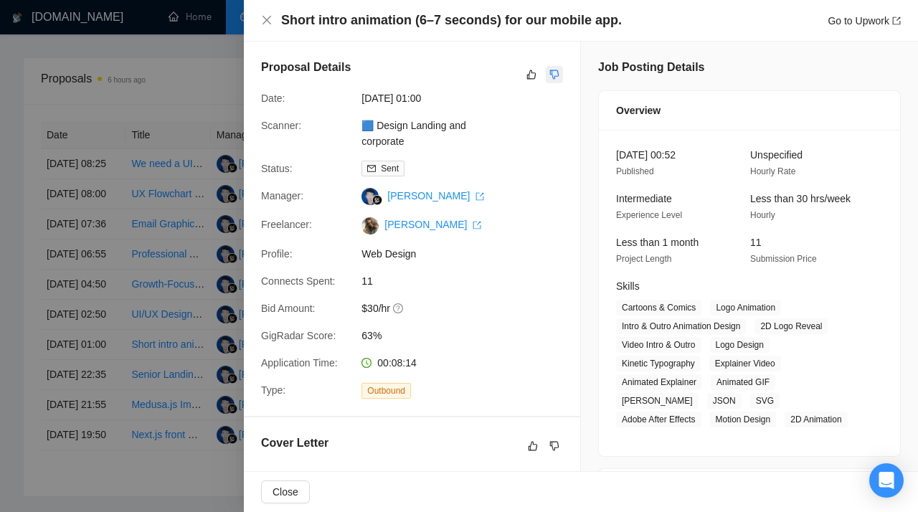
click at [555, 74] on icon "dislike" at bounding box center [555, 74] width 10 height 11
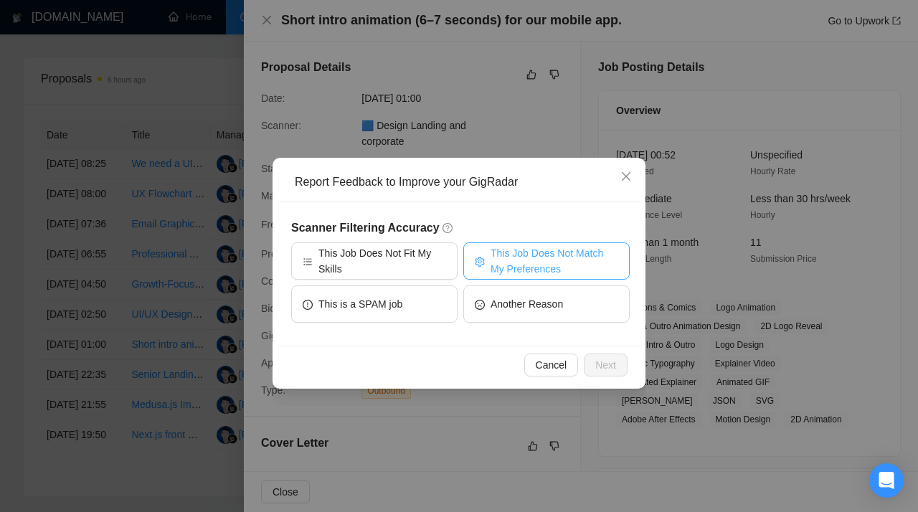
click at [516, 260] on span "This Job Does Not Match My Preferences" at bounding box center [555, 261] width 128 height 32
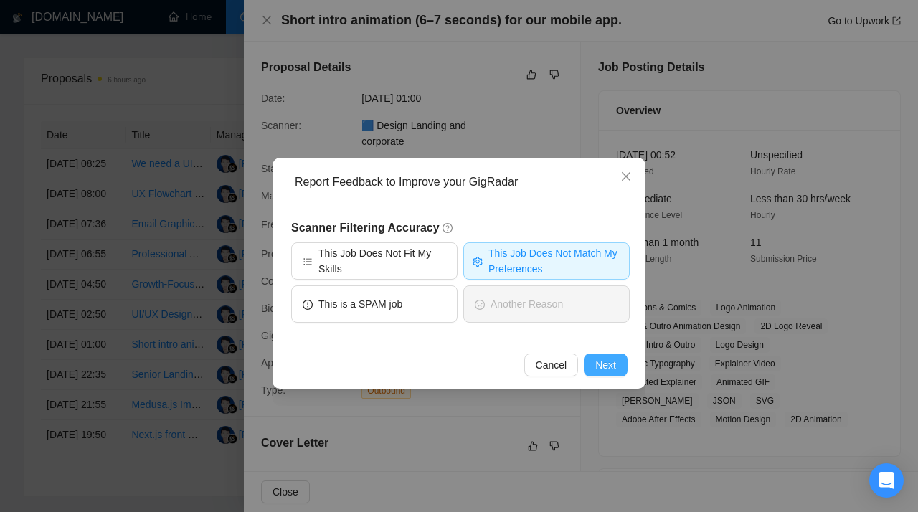
click at [606, 365] on span "Next" at bounding box center [606, 365] width 21 height 16
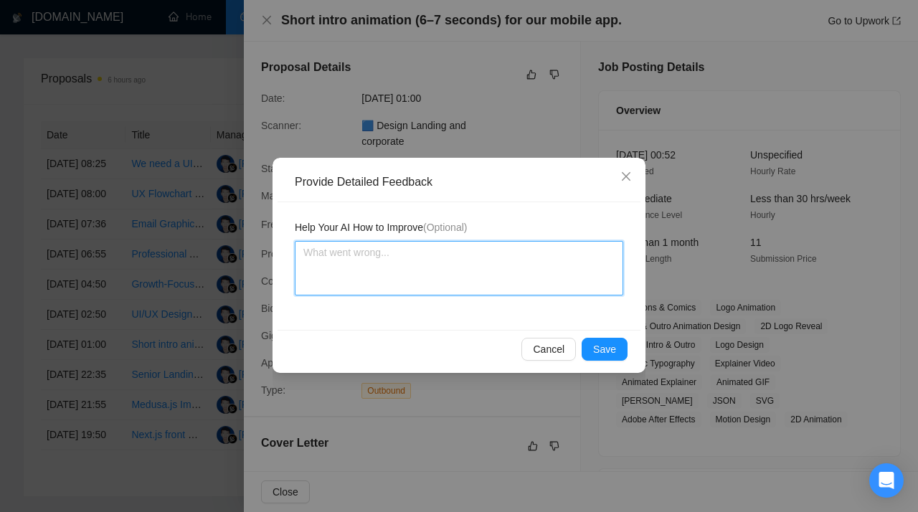
click at [398, 278] on textarea at bounding box center [459, 268] width 329 height 55
paste textarea "Don't apply to jobs focused on motion or animation. This scanner is assigned to…"
type textarea "Don't apply to jobs focused on motion or animation. This scanner is assigned to…"
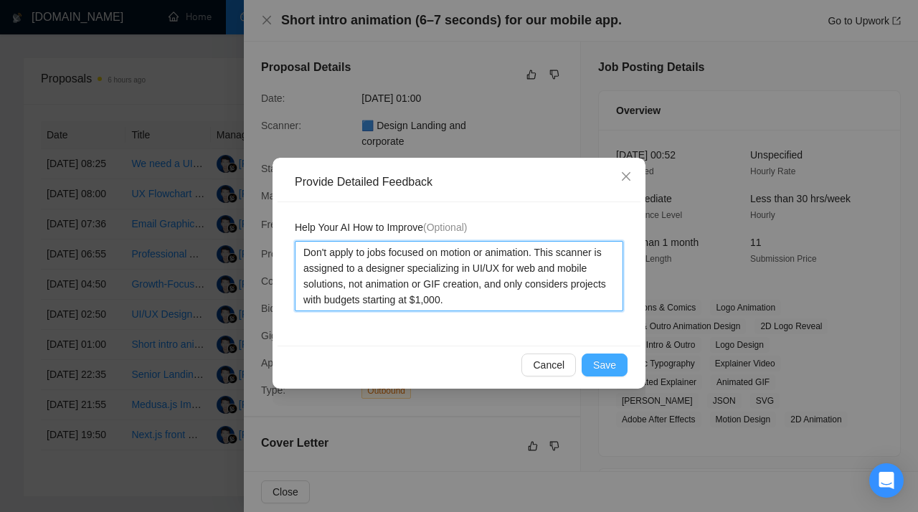
type textarea "Don't apply to jobs focused on motion or animation. This scanner is assigned to…"
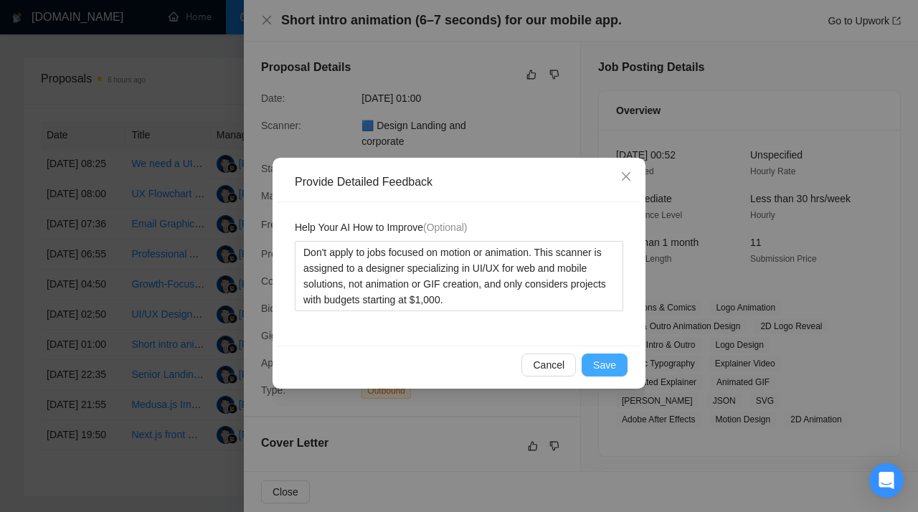
click at [614, 373] on button "Save" at bounding box center [605, 365] width 46 height 23
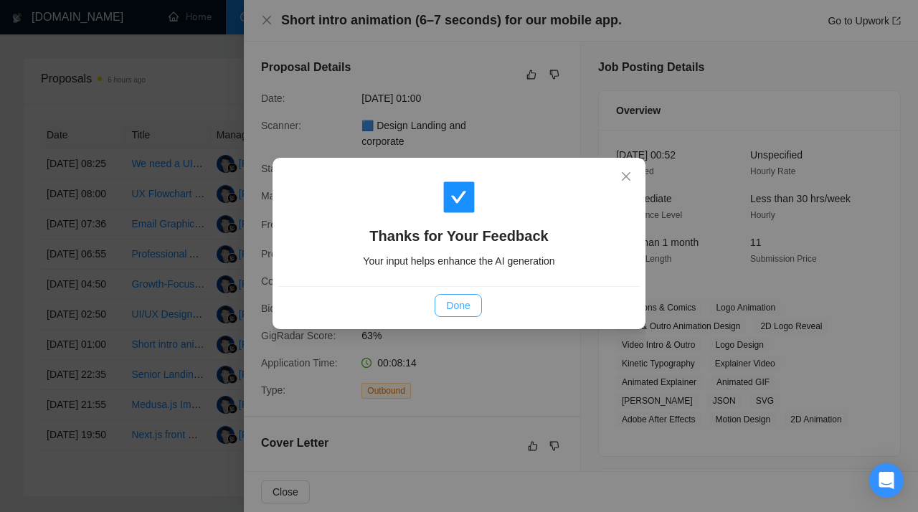
click at [469, 299] on span "Done" at bounding box center [458, 306] width 24 height 16
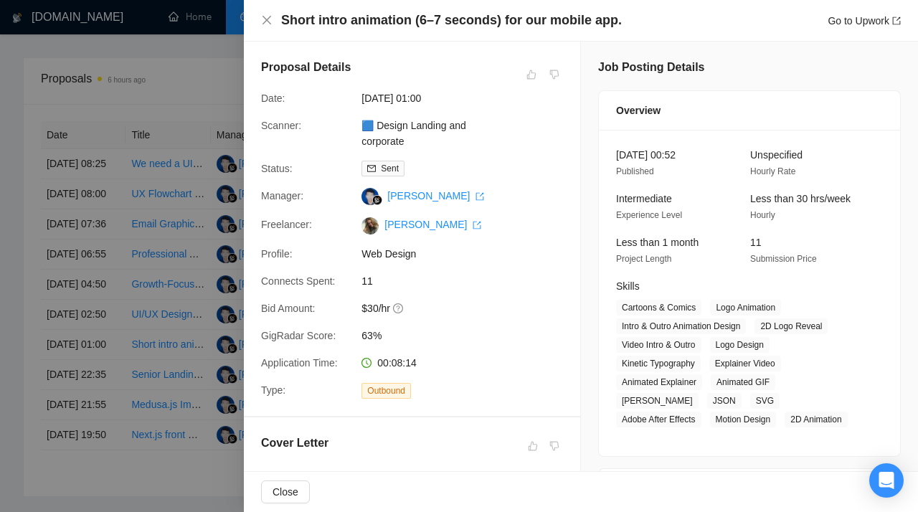
click at [149, 184] on div at bounding box center [459, 256] width 918 height 512
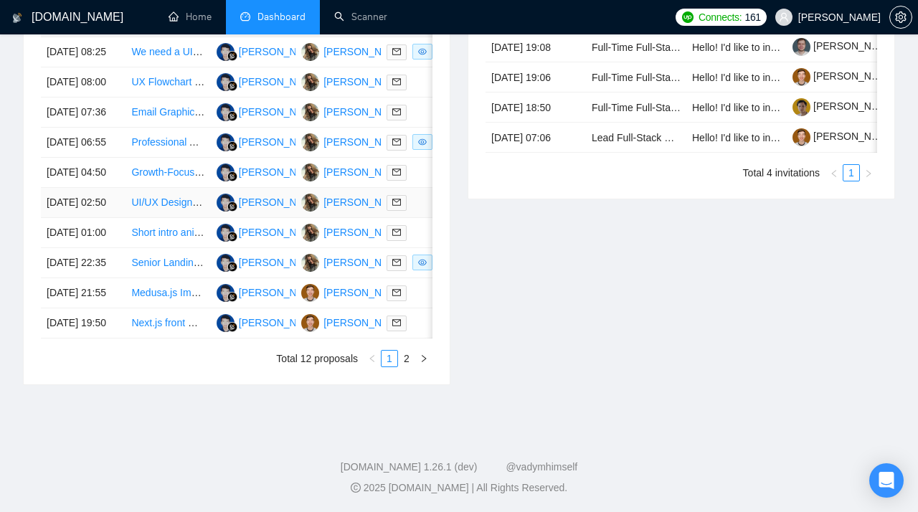
scroll to position [660, 0]
click at [146, 268] on link "Senior Landing Page & Banner Designer for Creator Marketplace" at bounding box center [276, 261] width 290 height 11
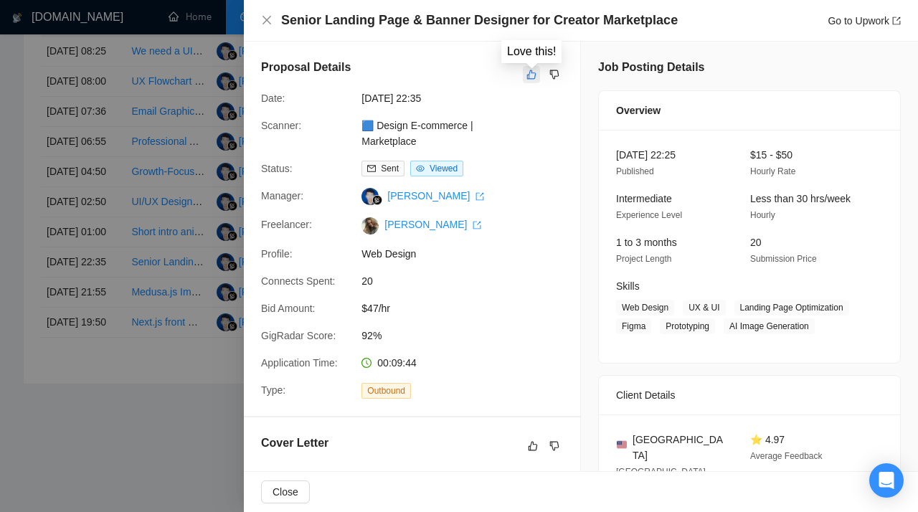
click at [532, 74] on icon "like" at bounding box center [532, 74] width 10 height 11
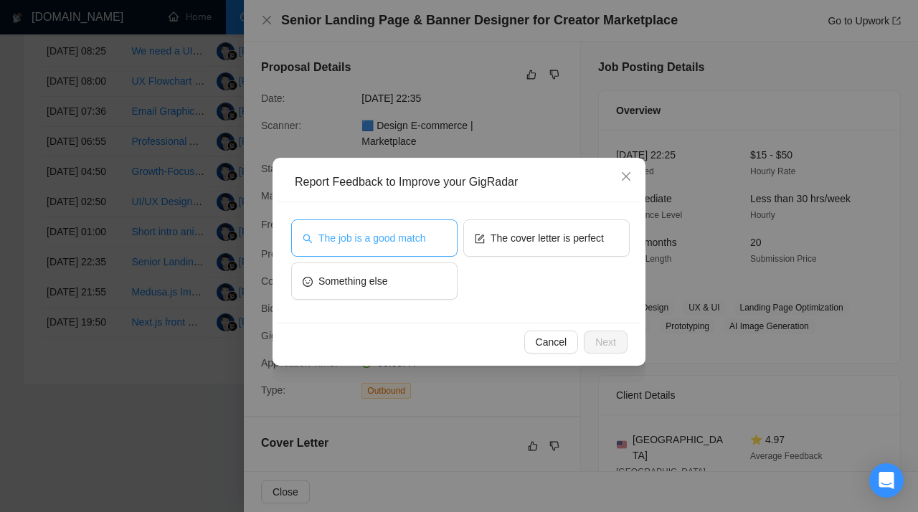
click at [362, 234] on span "The job is a good match" at bounding box center [372, 238] width 107 height 16
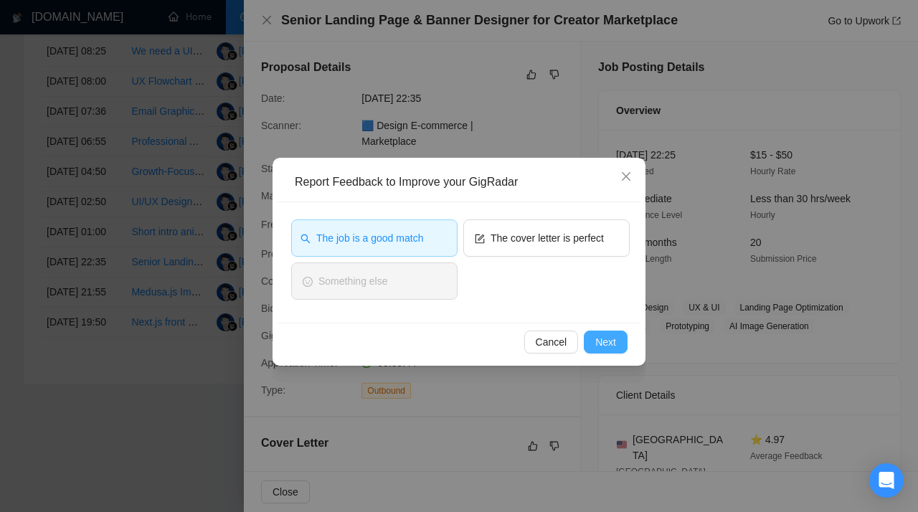
click at [611, 349] on span "Next" at bounding box center [606, 342] width 21 height 16
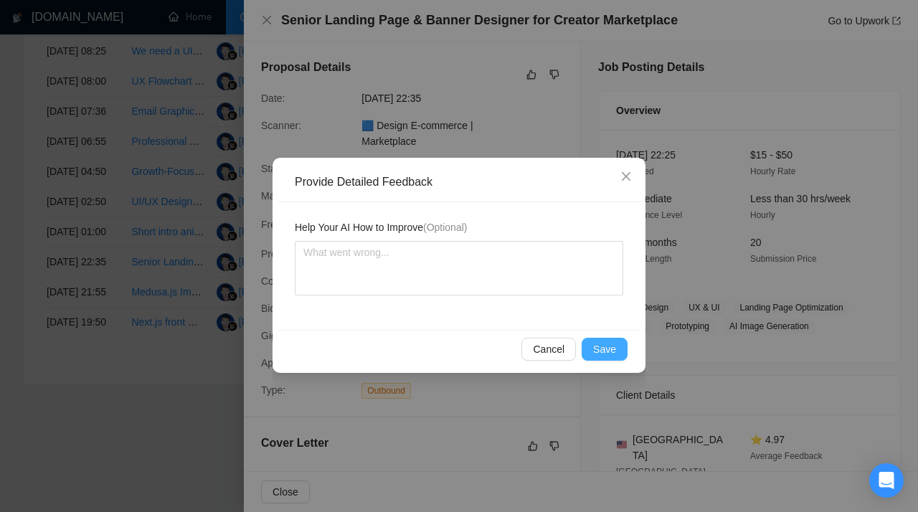
click at [603, 349] on span "Save" at bounding box center [604, 350] width 23 height 16
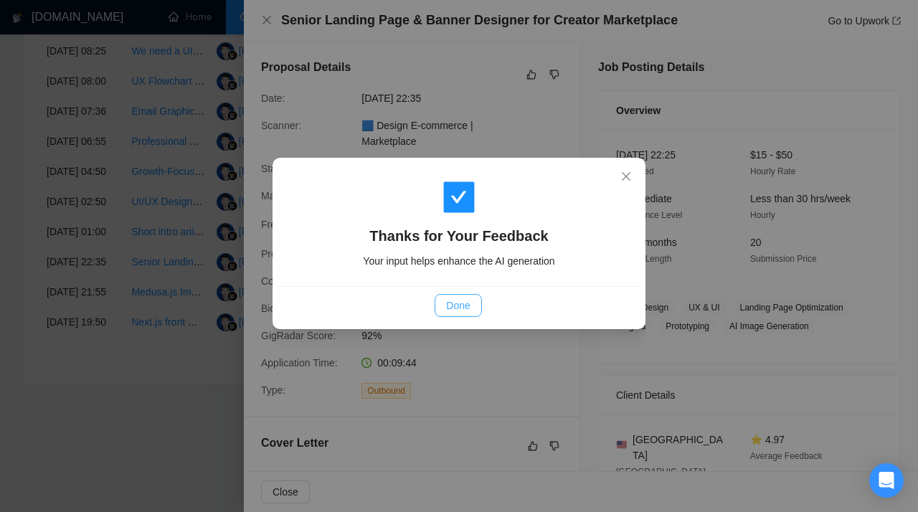
click at [448, 302] on span "Done" at bounding box center [458, 306] width 24 height 16
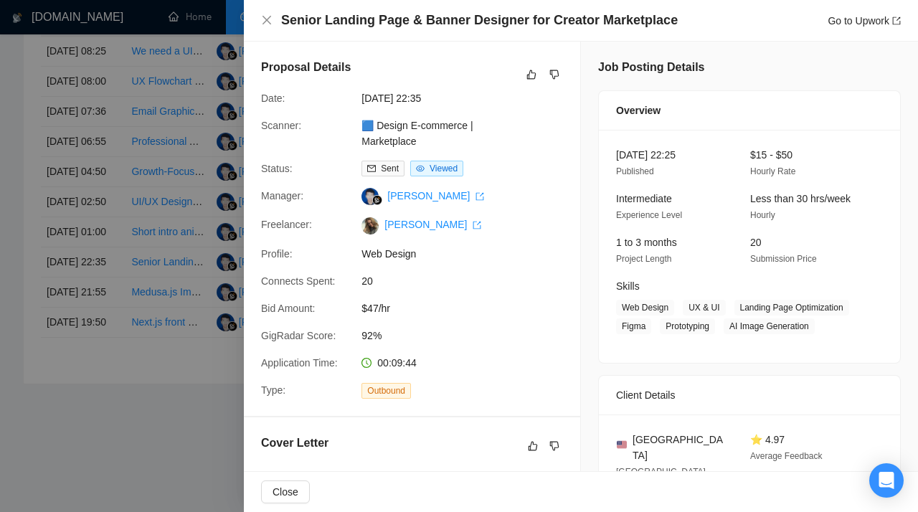
click at [179, 306] on div at bounding box center [459, 256] width 918 height 512
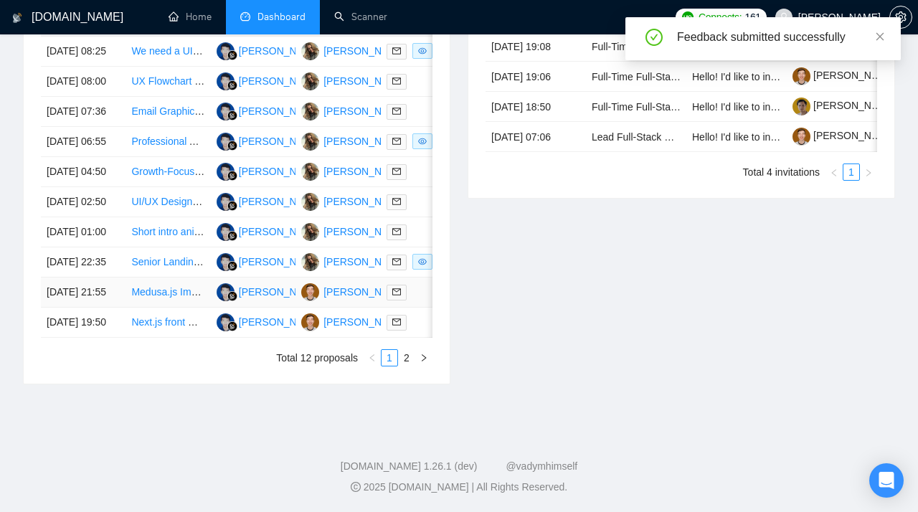
click at [144, 298] on link "Medusa.js Implementation for Next.js & Keycloak Platform" at bounding box center [260, 291] width 258 height 11
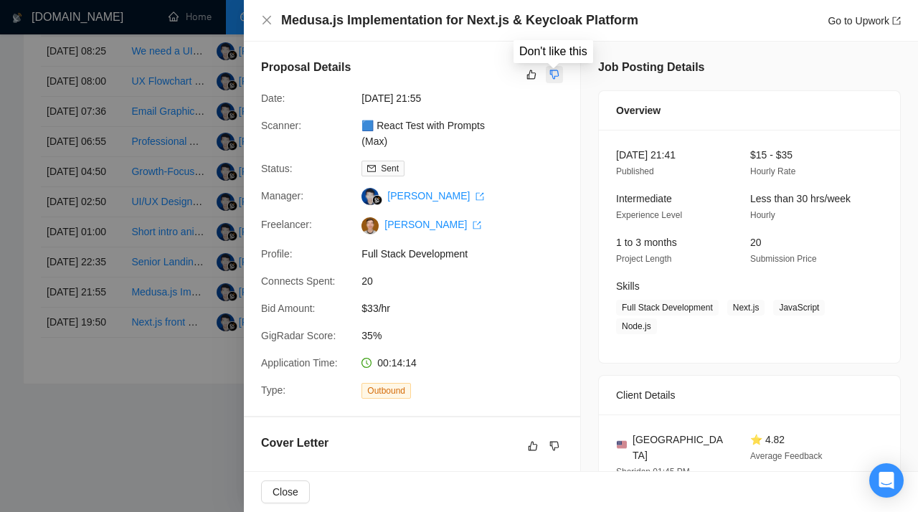
click at [557, 76] on icon "dislike" at bounding box center [555, 74] width 10 height 11
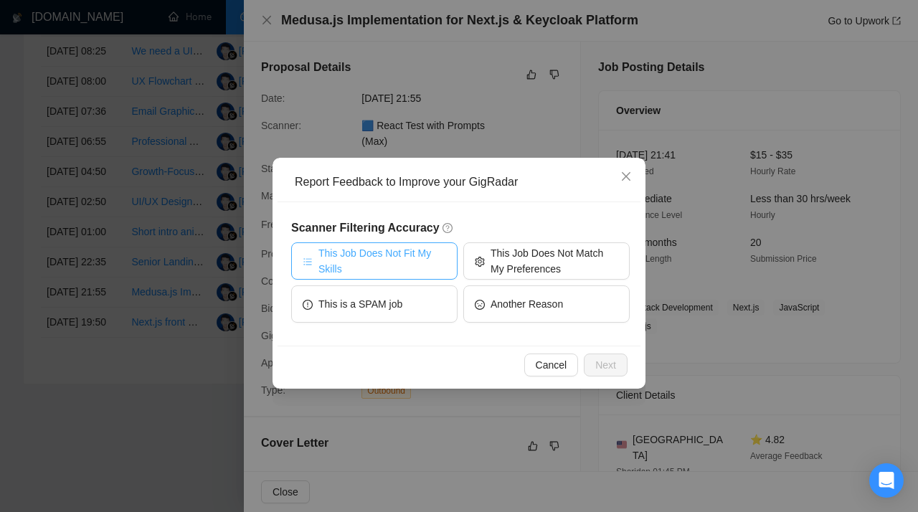
click at [418, 261] on span "This Job Does Not Fit My Skills" at bounding box center [383, 261] width 128 height 32
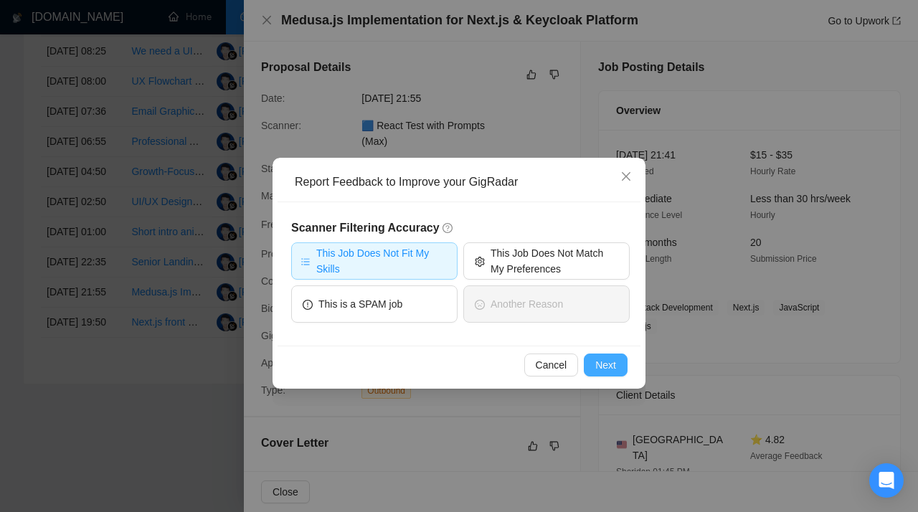
click at [608, 364] on span "Next" at bounding box center [606, 365] width 21 height 16
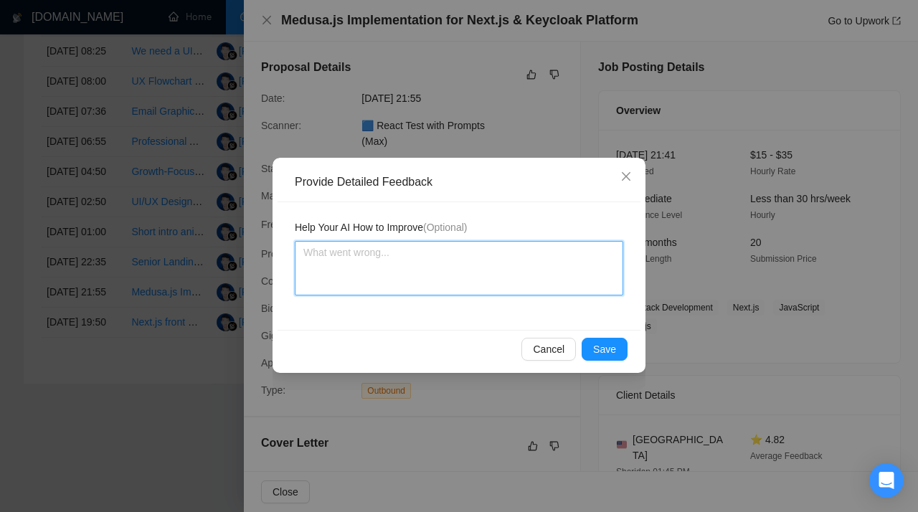
click at [380, 273] on textarea at bounding box center [459, 268] width 329 height 55
paste textarea "Don’t apply to jobs requiring Medusa.js experience. This scanner is assigned to…"
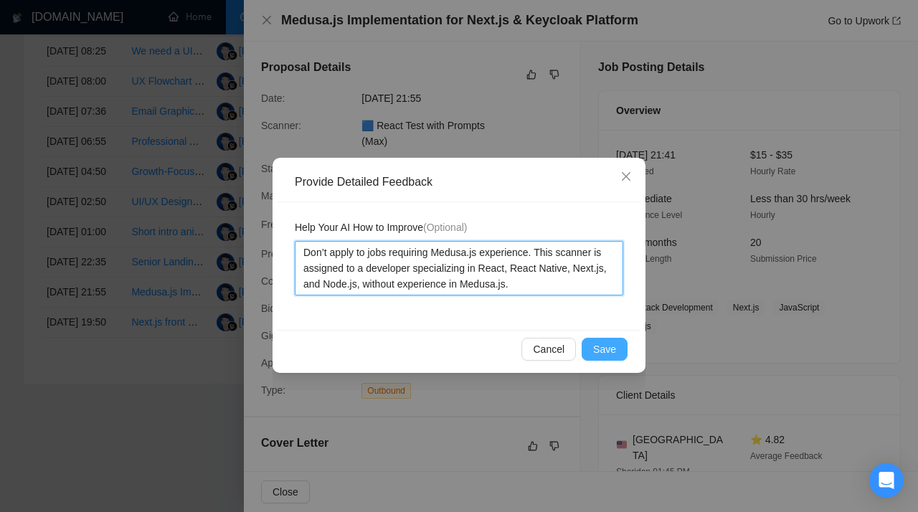
type textarea "Don’t apply to jobs requiring Medusa.js experience. This scanner is assigned to…"
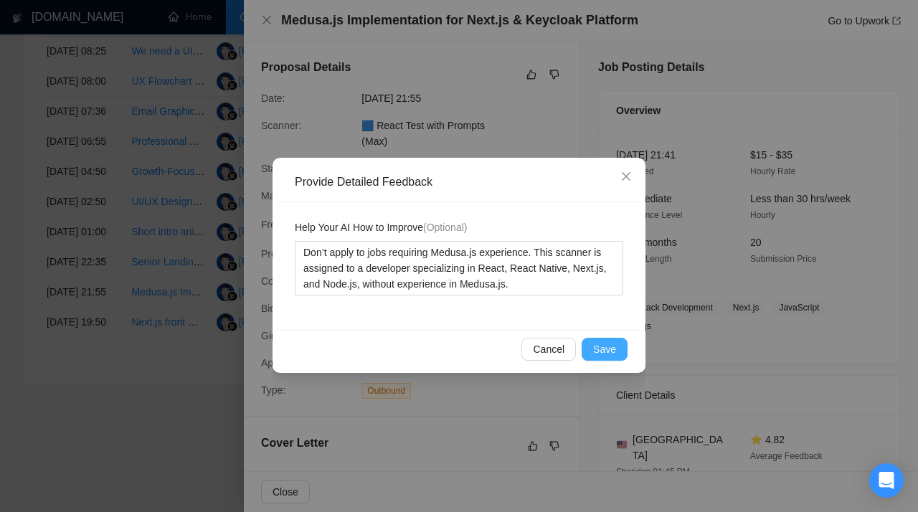
click at [594, 349] on span "Save" at bounding box center [604, 350] width 23 height 16
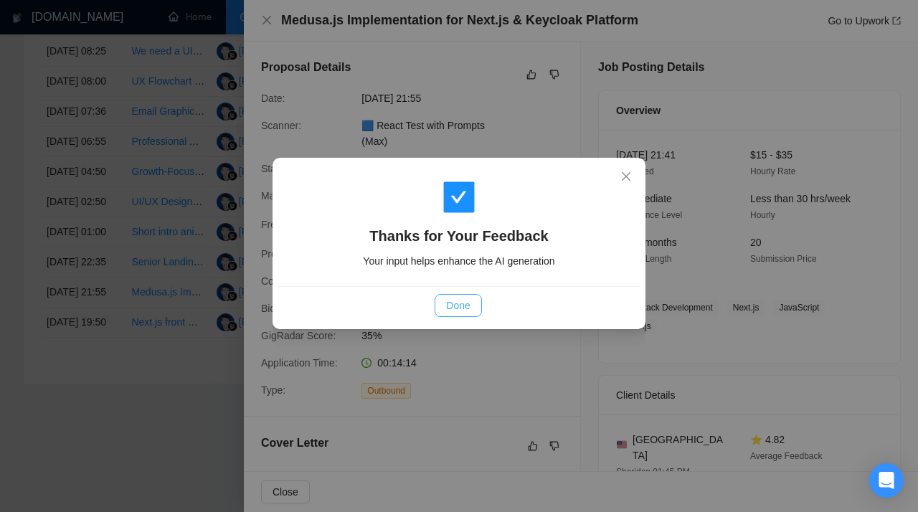
click at [461, 299] on span "Done" at bounding box center [458, 306] width 24 height 16
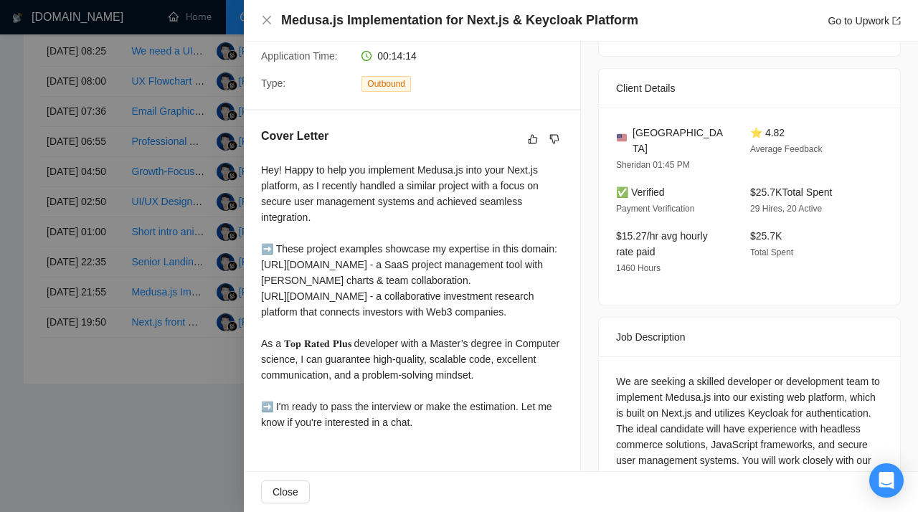
scroll to position [392, 0]
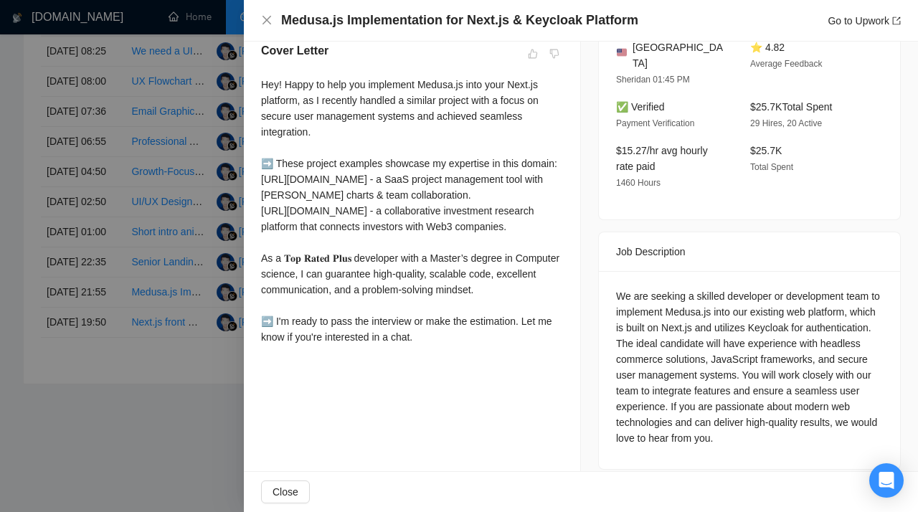
click at [204, 194] on div at bounding box center [459, 256] width 918 height 512
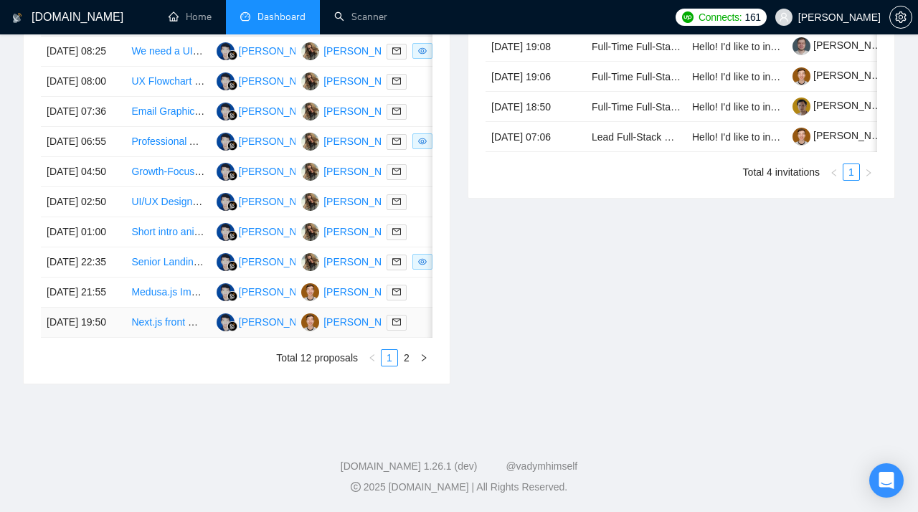
click at [163, 328] on link "Next.js front Developer for Hotel Management Application" at bounding box center [258, 321] width 255 height 11
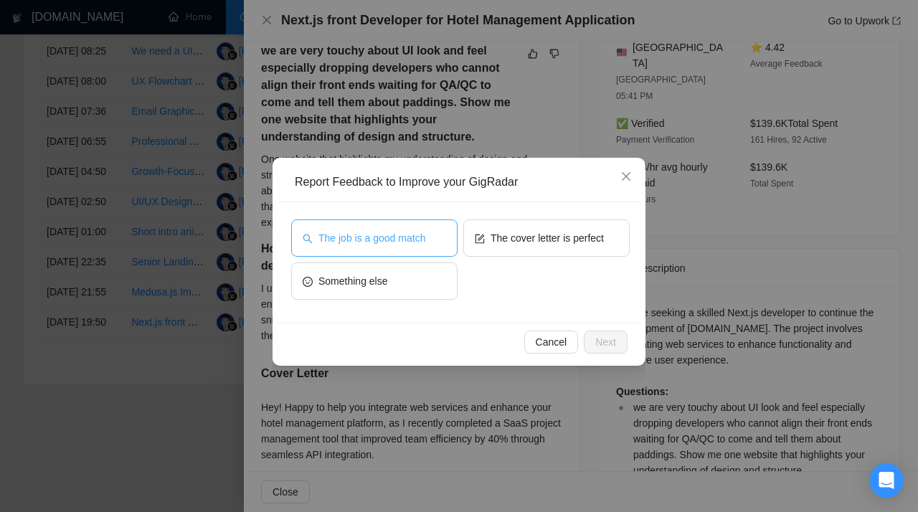
click at [391, 243] on span "The job is a good match" at bounding box center [372, 238] width 107 height 16
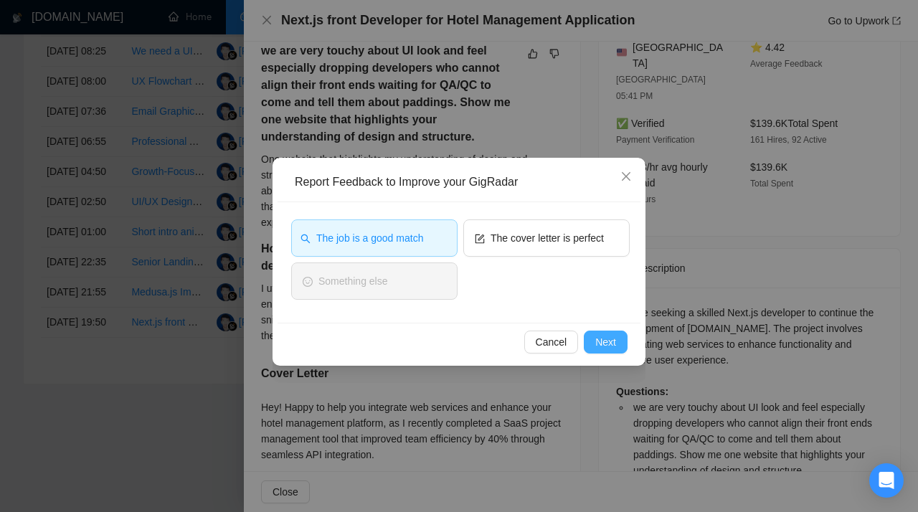
click at [606, 344] on span "Next" at bounding box center [606, 342] width 21 height 16
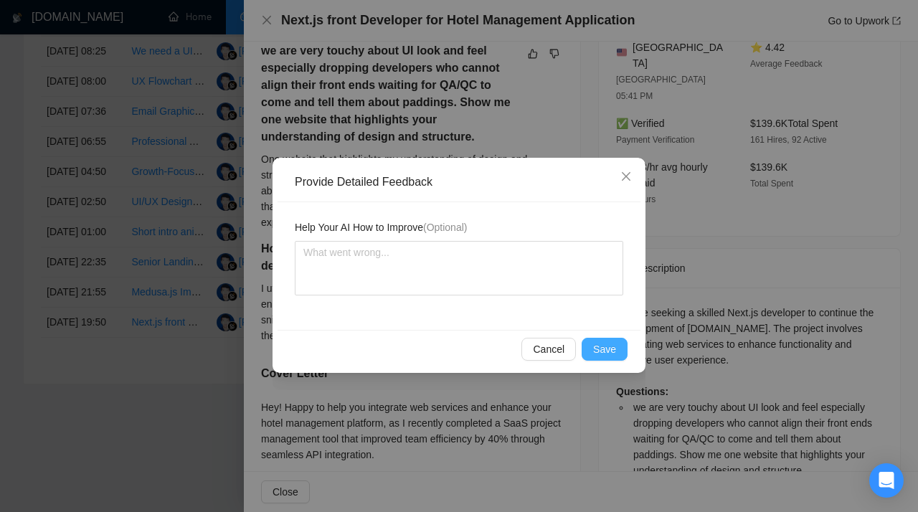
click at [606, 344] on span "Save" at bounding box center [604, 350] width 23 height 16
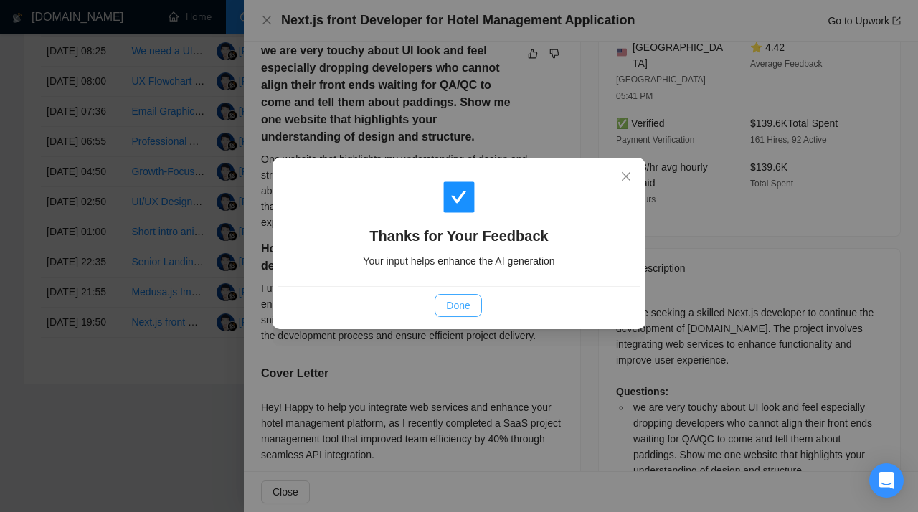
click at [448, 312] on span "Done" at bounding box center [458, 306] width 24 height 16
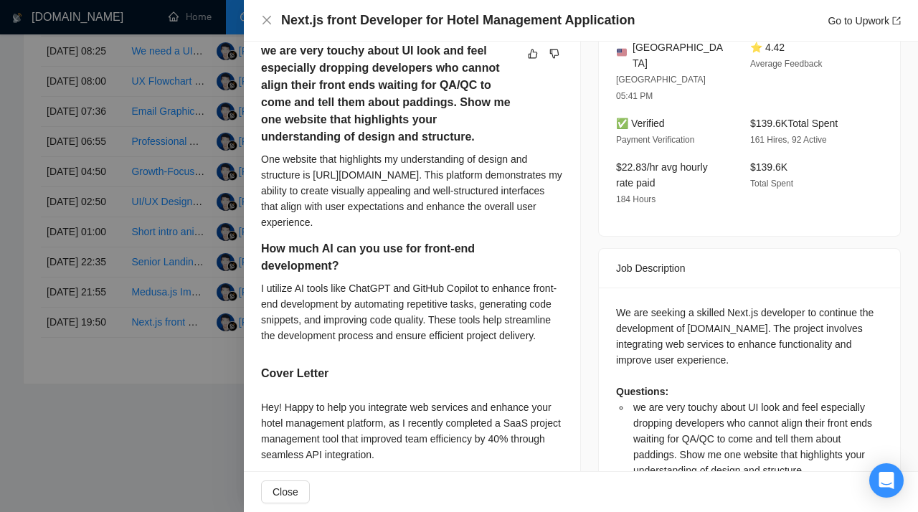
click at [187, 344] on div at bounding box center [459, 256] width 918 height 512
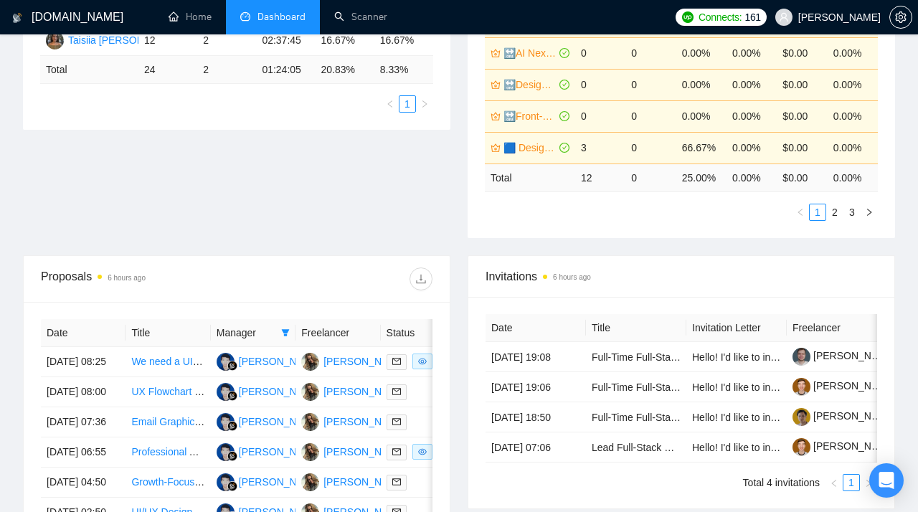
scroll to position [0, 0]
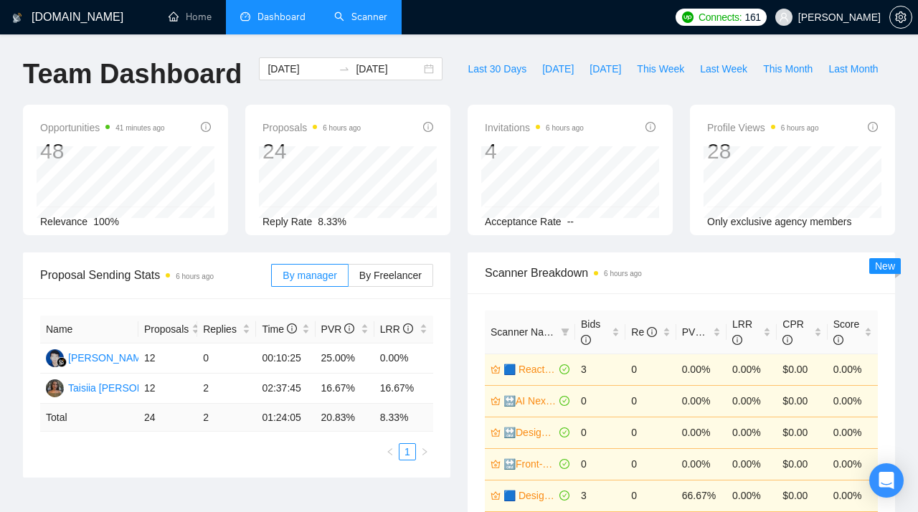
click at [364, 19] on link "Scanner" at bounding box center [360, 17] width 53 height 12
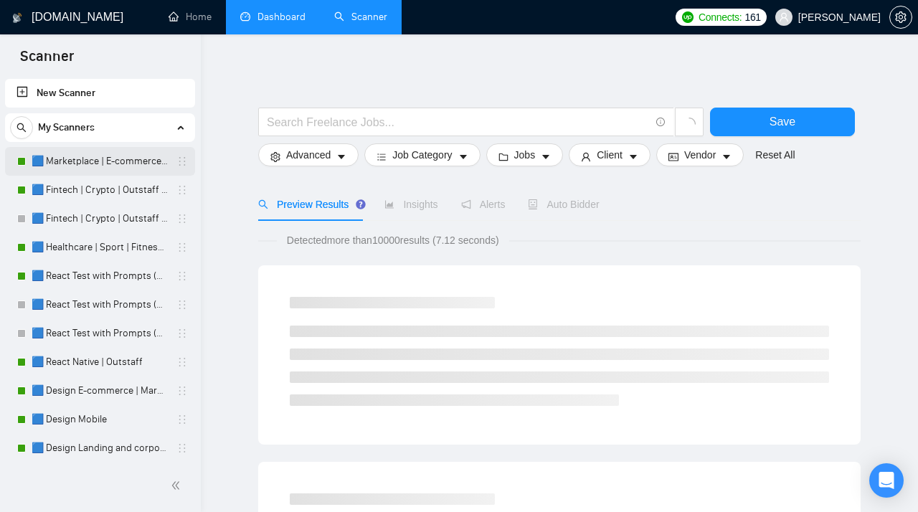
click at [68, 155] on link "🟦 Marketplace | E-commerce | Outstaff" at bounding box center [100, 161] width 136 height 29
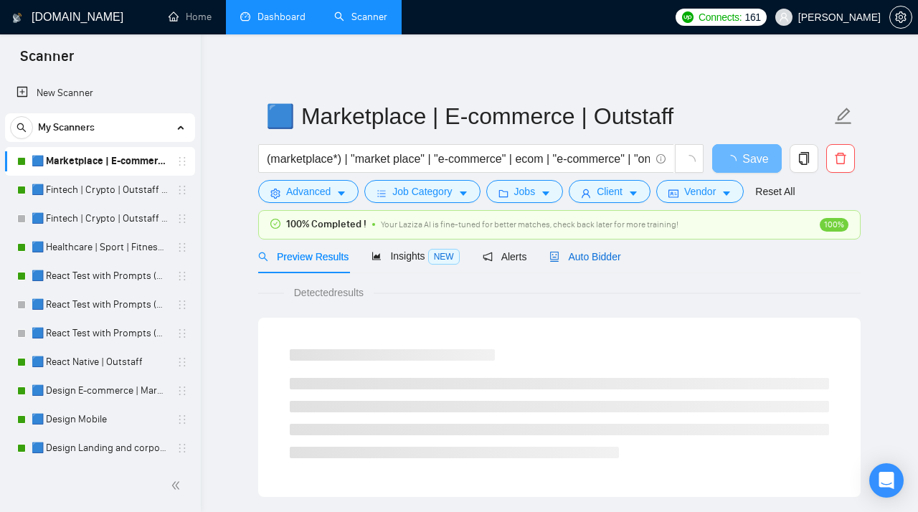
click at [598, 250] on div "Auto Bidder" at bounding box center [585, 257] width 71 height 16
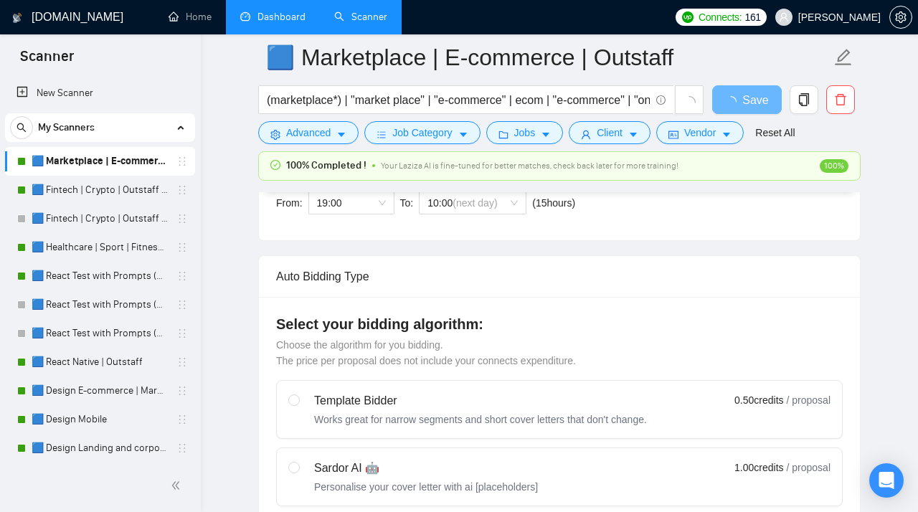
scroll to position [455, 0]
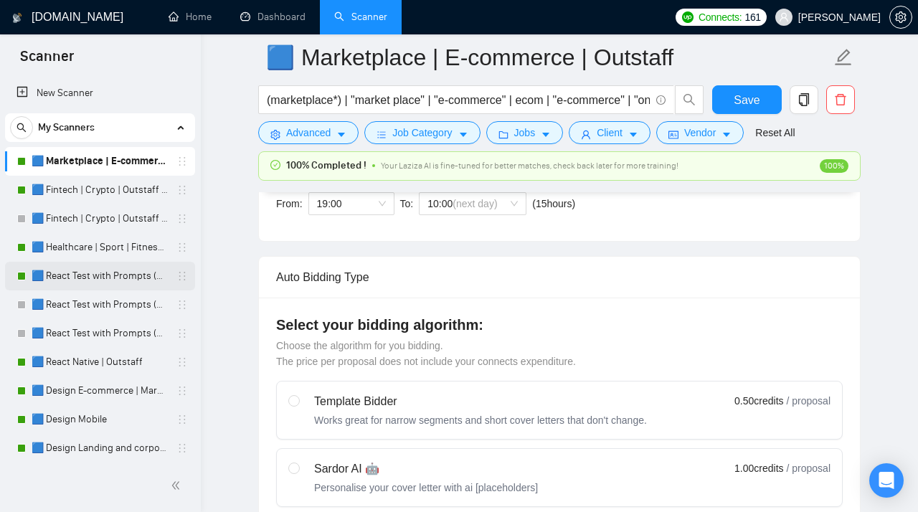
click at [77, 278] on link "🟦 React Test with Prompts (Max)" at bounding box center [100, 276] width 136 height 29
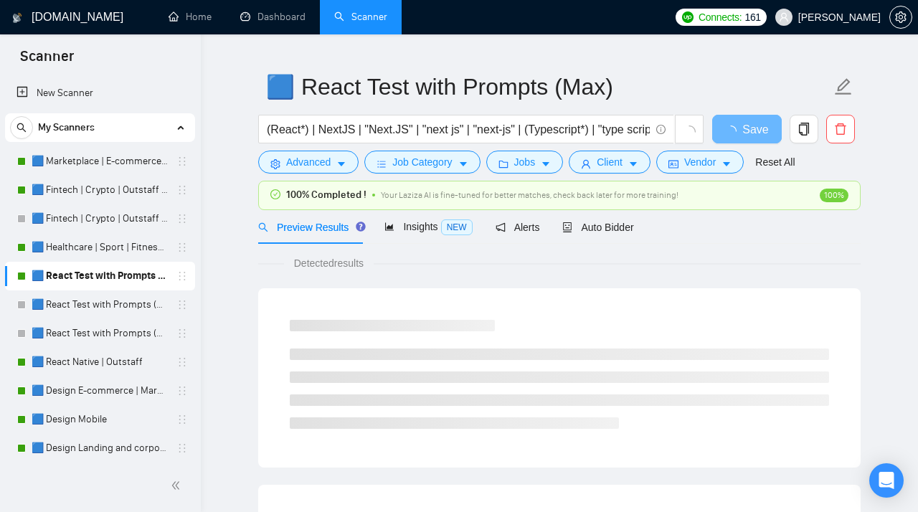
scroll to position [25, 0]
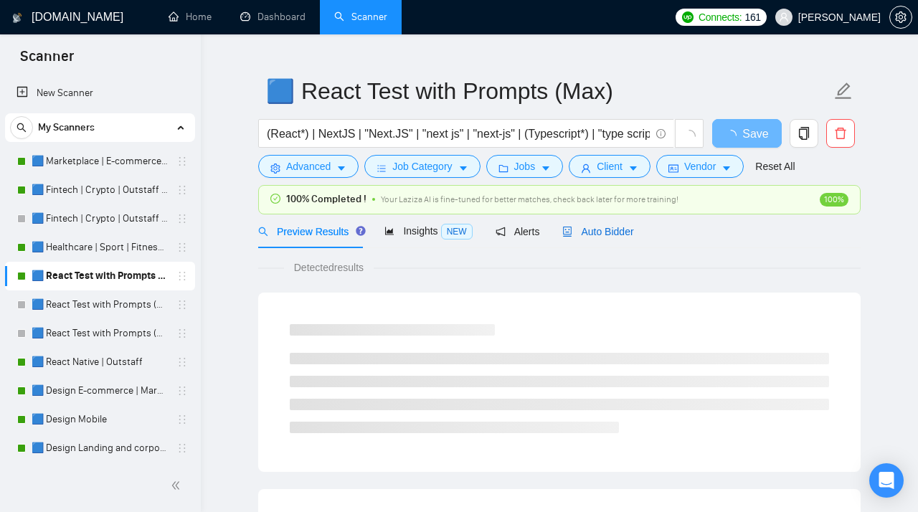
click at [586, 231] on span "Auto Bidder" at bounding box center [598, 231] width 71 height 11
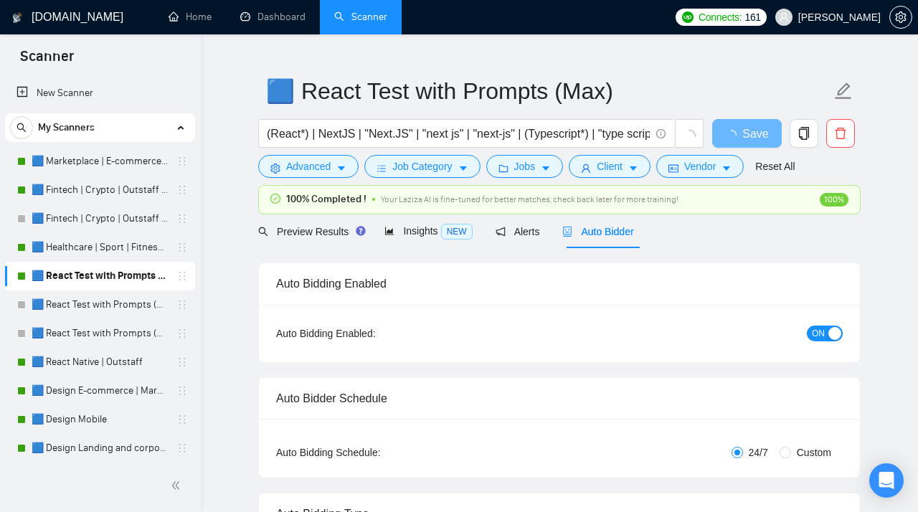
radio input "false"
radio input "true"
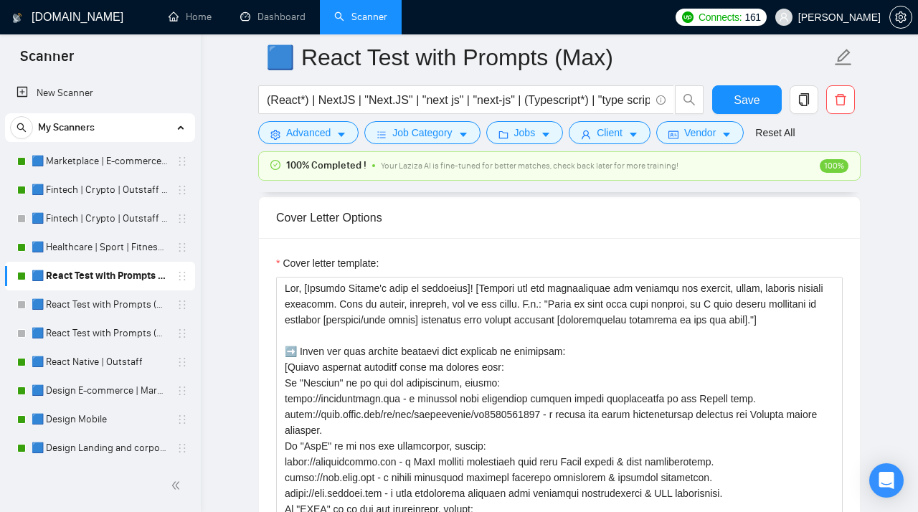
scroll to position [1812, 0]
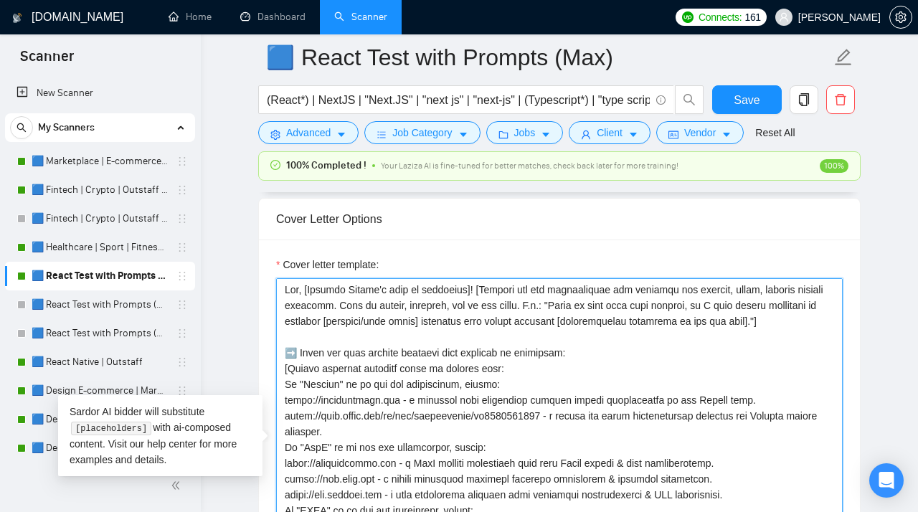
drag, startPoint x: 831, startPoint y: 333, endPoint x: 258, endPoint y: 295, distance: 573.8
click at [276, 295] on textarea "Cover letter template:" at bounding box center [559, 439] width 567 height 323
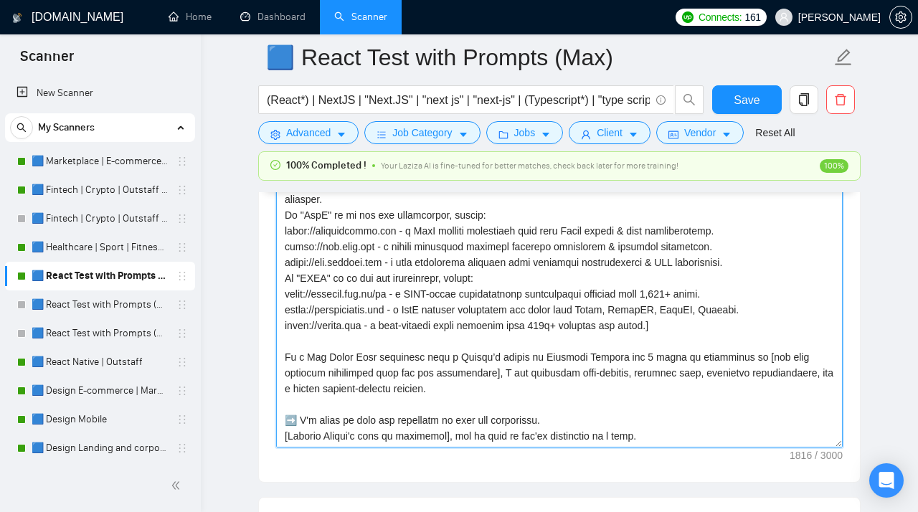
scroll to position [1973, 0]
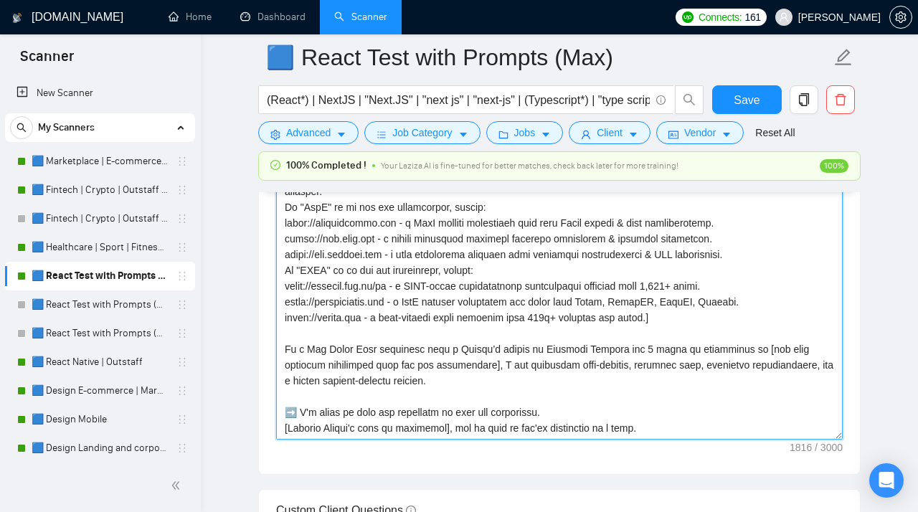
drag, startPoint x: 494, startPoint y: 390, endPoint x: 277, endPoint y: 358, distance: 219.7
click at [277, 358] on textarea "Cover letter template:" at bounding box center [559, 278] width 567 height 323
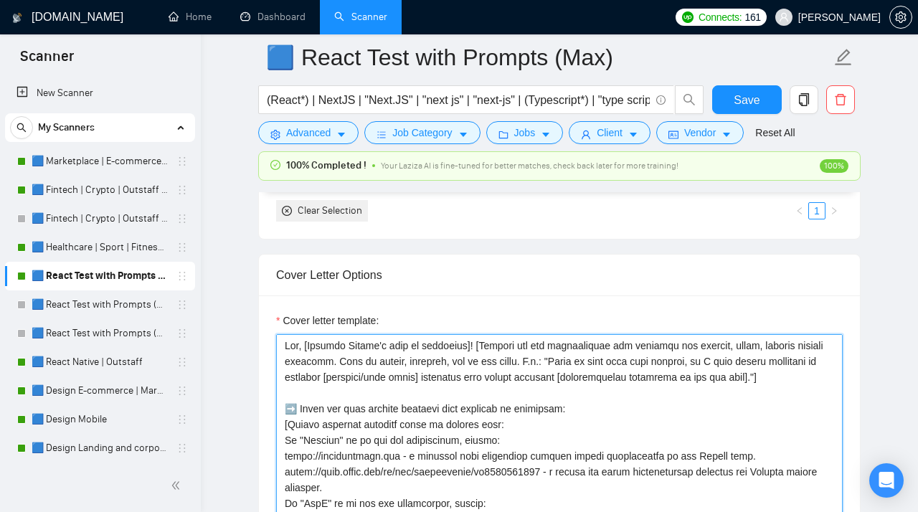
scroll to position [1725, 0]
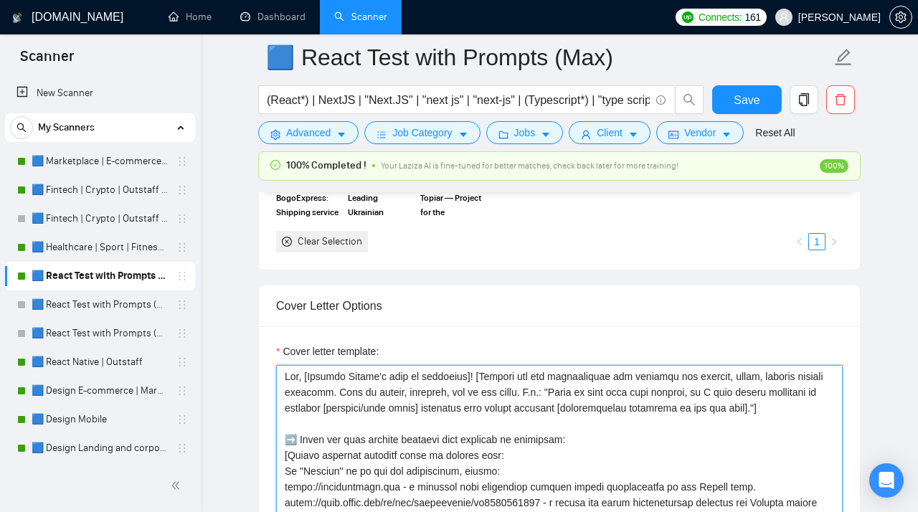
drag, startPoint x: 829, startPoint y: 421, endPoint x: 274, endPoint y: 354, distance: 559.4
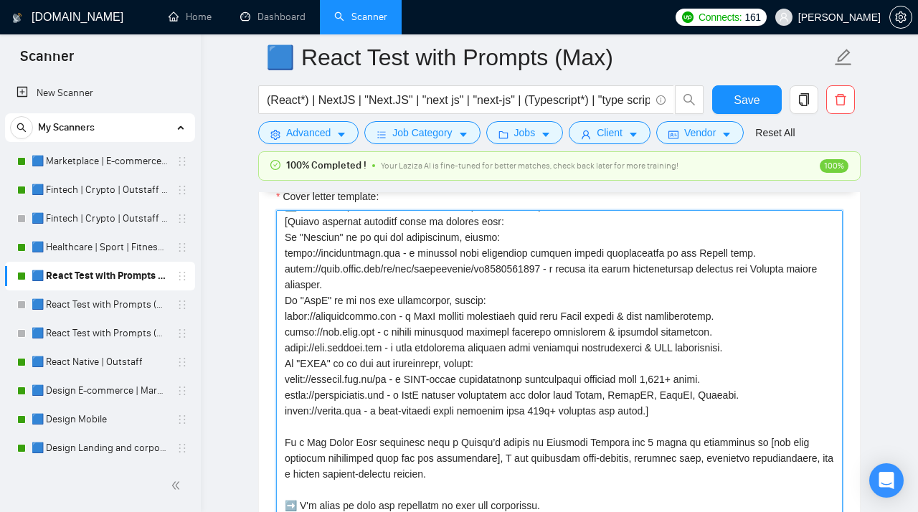
scroll to position [1962, 0]
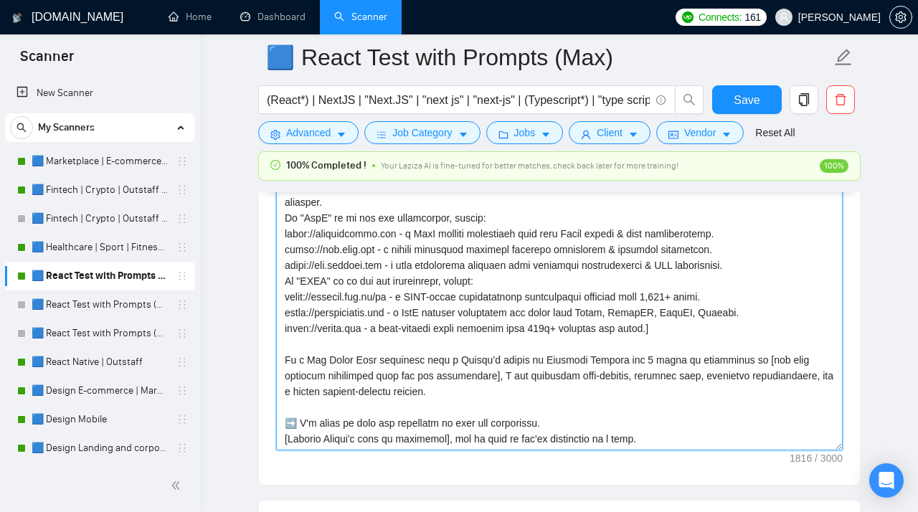
drag, startPoint x: 499, startPoint y: 405, endPoint x: 279, endPoint y: 371, distance: 222.1
click at [279, 371] on textarea "Cover letter template:" at bounding box center [559, 289] width 567 height 323
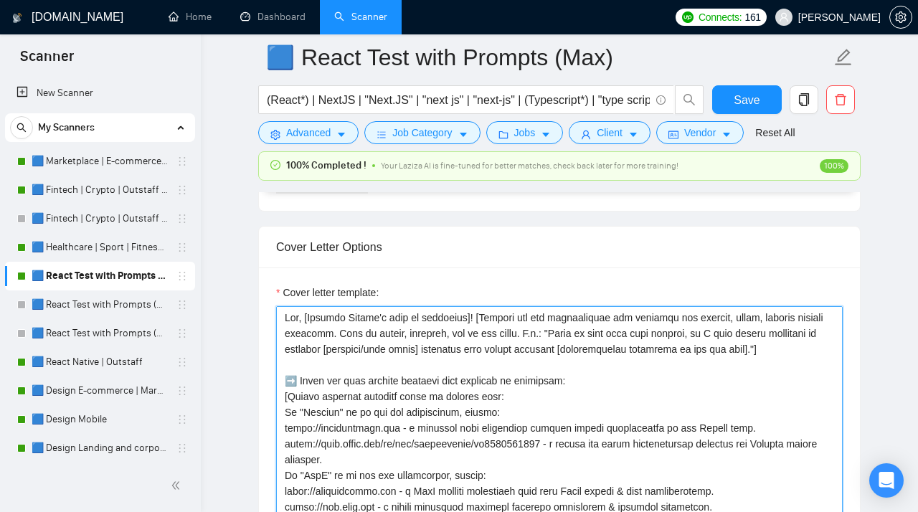
scroll to position [1780, 0]
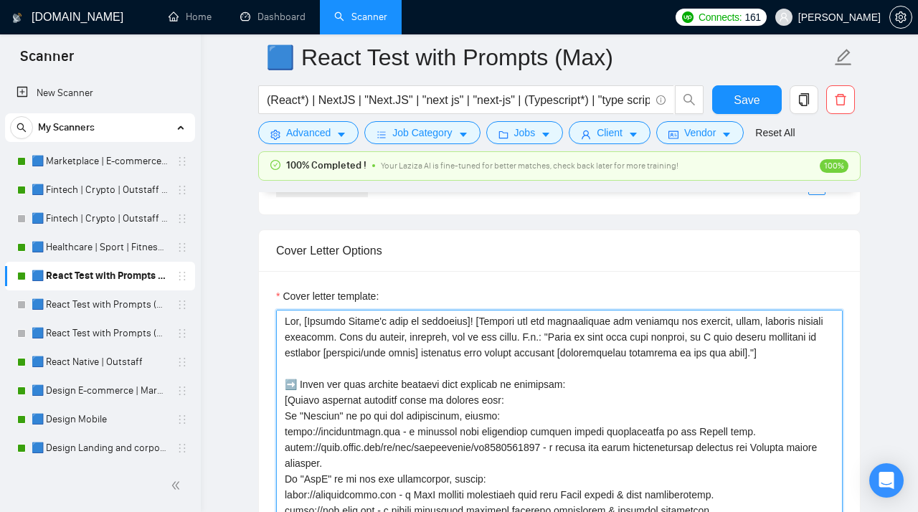
drag, startPoint x: 831, startPoint y: 364, endPoint x: 260, endPoint y: 324, distance: 571.8
click at [276, 324] on textarea "Cover letter template:" at bounding box center [559, 471] width 567 height 323
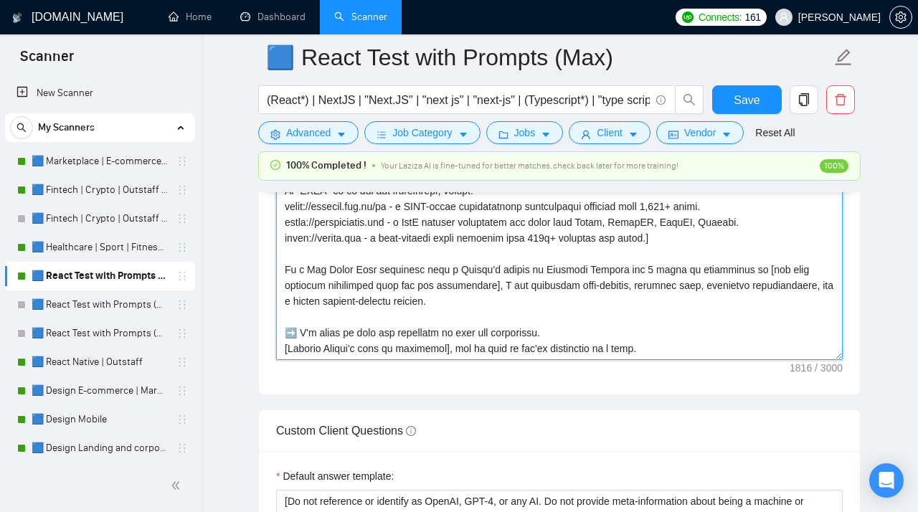
scroll to position [2061, 0]
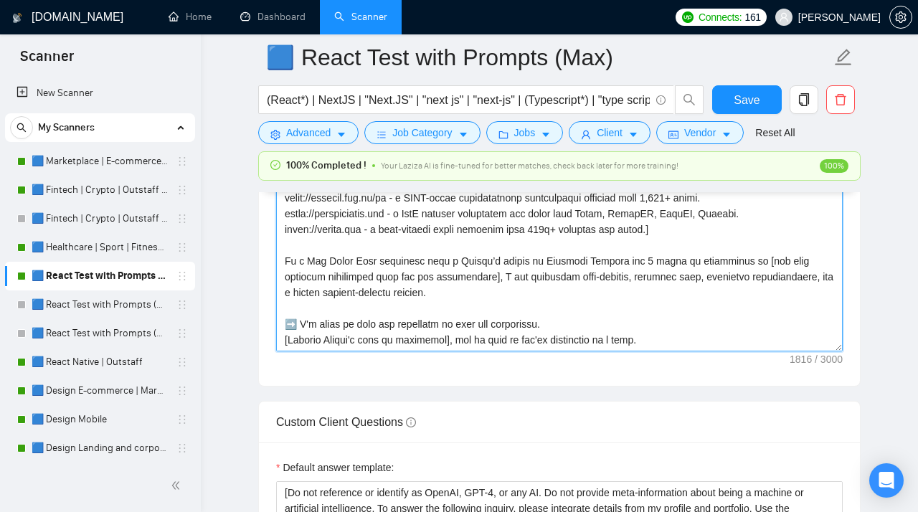
drag, startPoint x: 489, startPoint y: 311, endPoint x: 275, endPoint y: 280, distance: 216.0
click at [276, 279] on textarea "Cover letter template:" at bounding box center [559, 190] width 567 height 323
click at [516, 311] on textarea "Cover letter template:" at bounding box center [559, 190] width 567 height 323
drag, startPoint x: 481, startPoint y: 302, endPoint x: 282, endPoint y: 265, distance: 202.1
click at [282, 265] on textarea "Cover letter template:" at bounding box center [559, 190] width 567 height 323
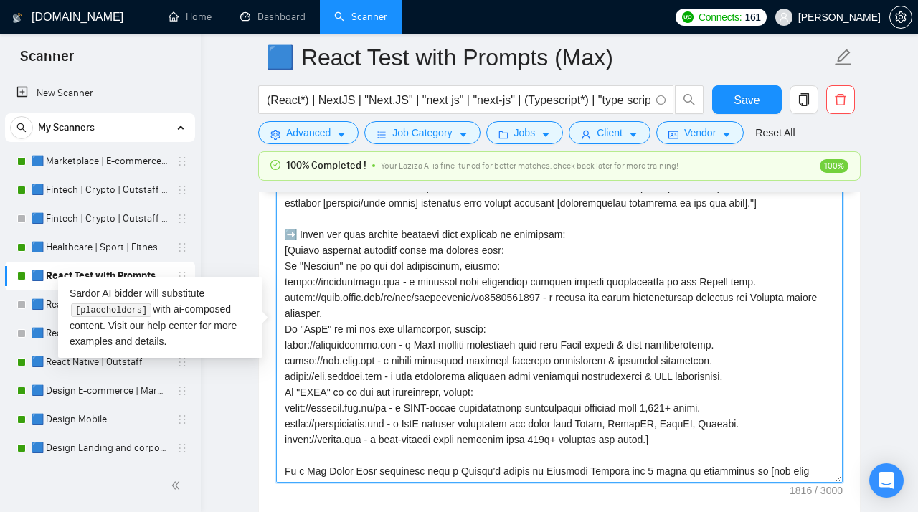
scroll to position [1840, 0]
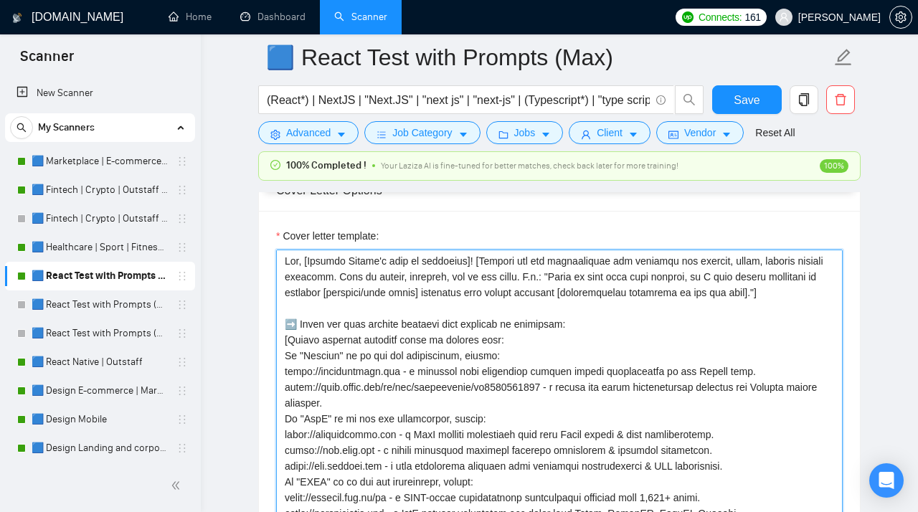
drag, startPoint x: 824, startPoint y: 302, endPoint x: 212, endPoint y: 258, distance: 613.7
click at [276, 258] on textarea "Cover letter template:" at bounding box center [559, 411] width 567 height 323
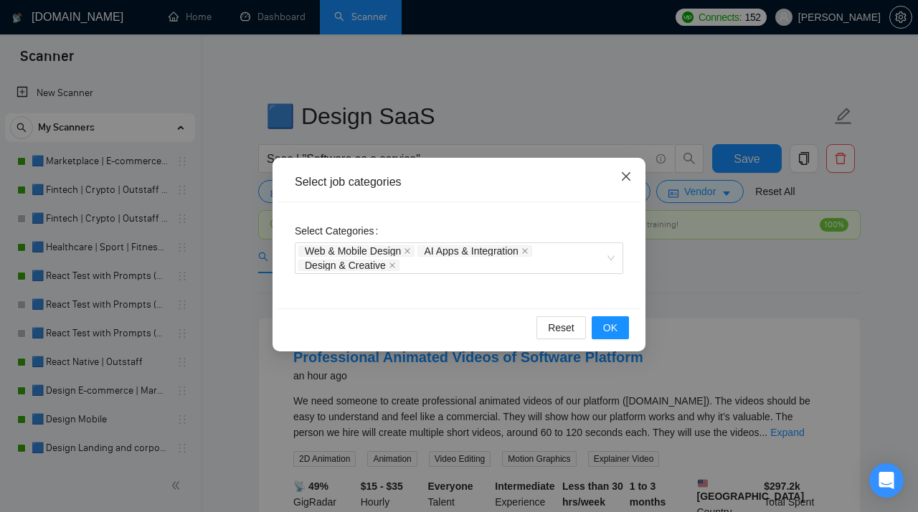
click at [618, 184] on span "Close" at bounding box center [626, 177] width 39 height 39
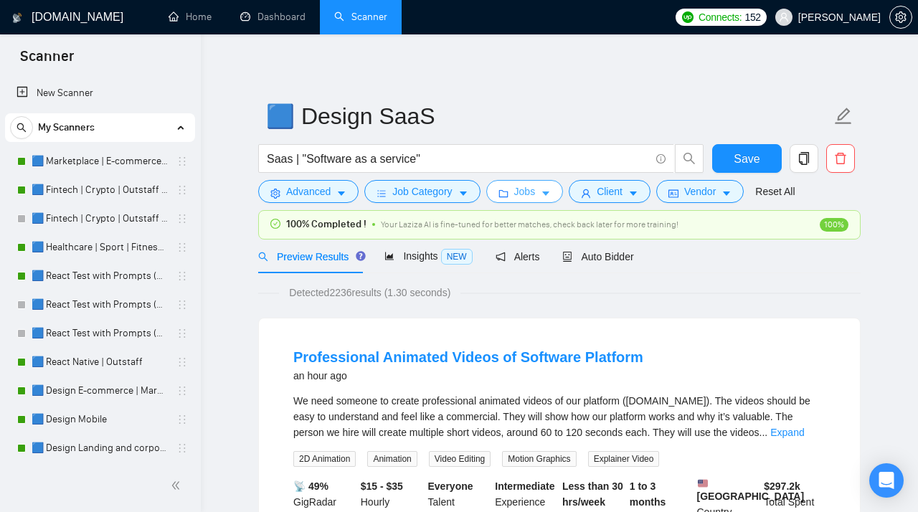
click at [550, 196] on icon "caret-down" at bounding box center [545, 194] width 7 height 4
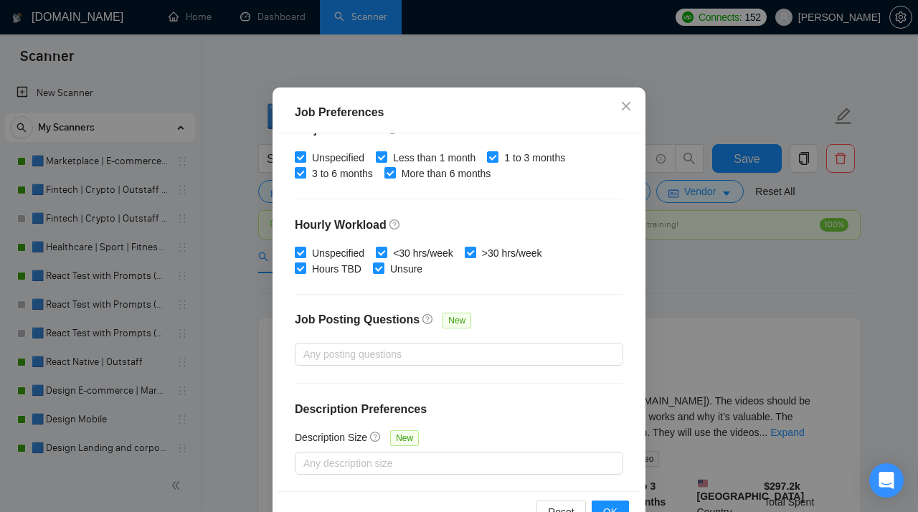
scroll to position [76, 0]
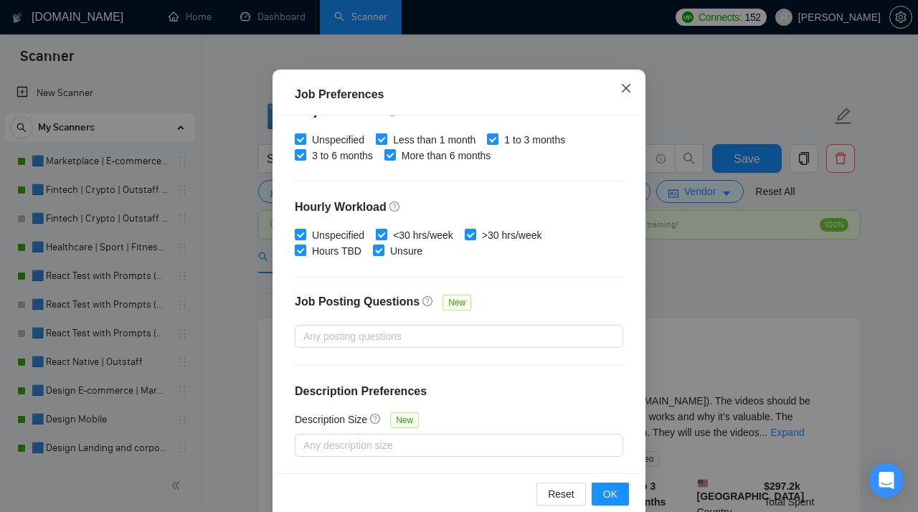
click at [631, 86] on icon "close" at bounding box center [626, 88] width 11 height 11
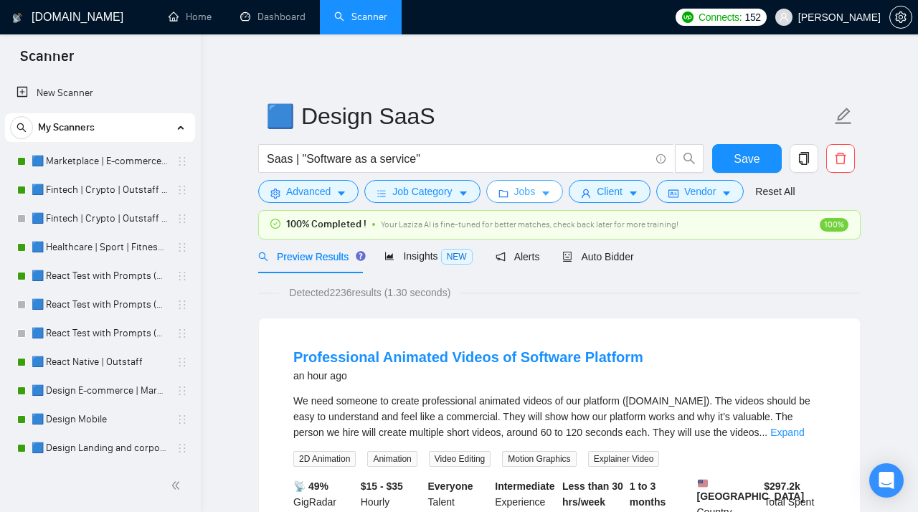
scroll to position [0, 0]
click at [605, 189] on span "Client" at bounding box center [610, 192] width 26 height 16
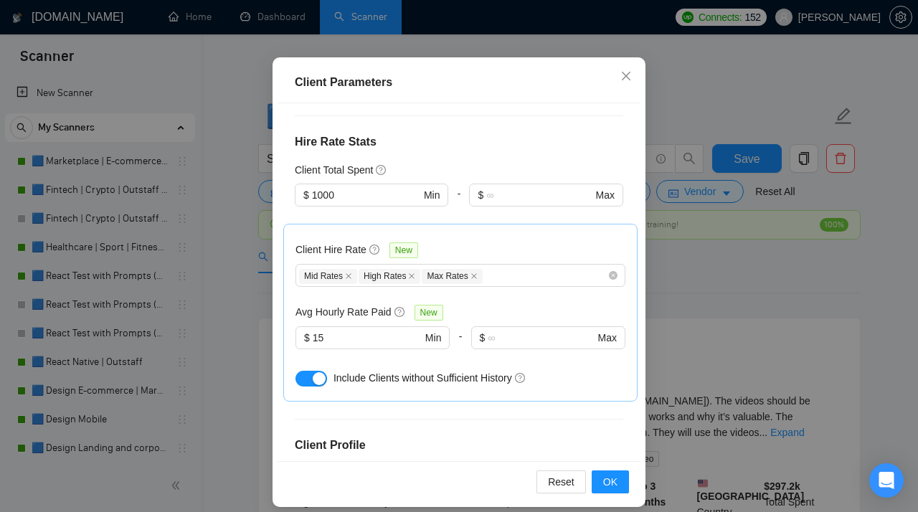
scroll to position [90, 0]
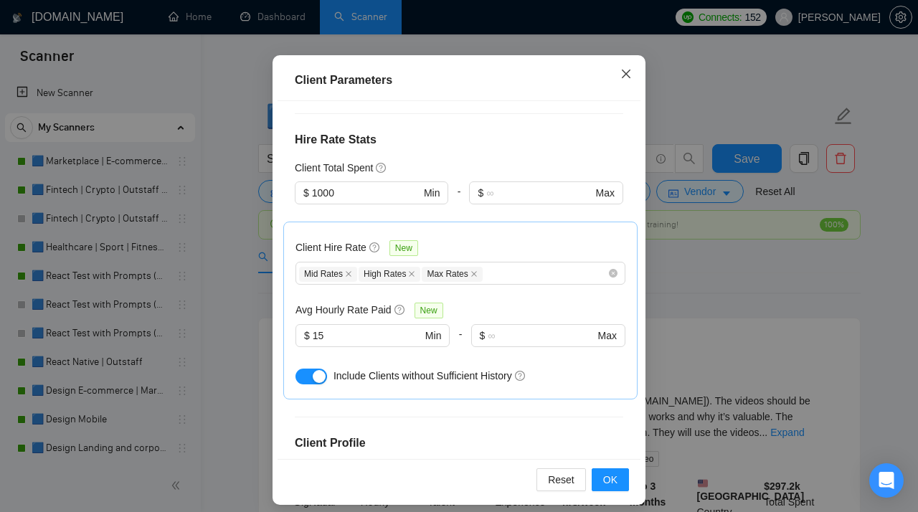
click at [623, 74] on icon "close" at bounding box center [626, 73] width 11 height 11
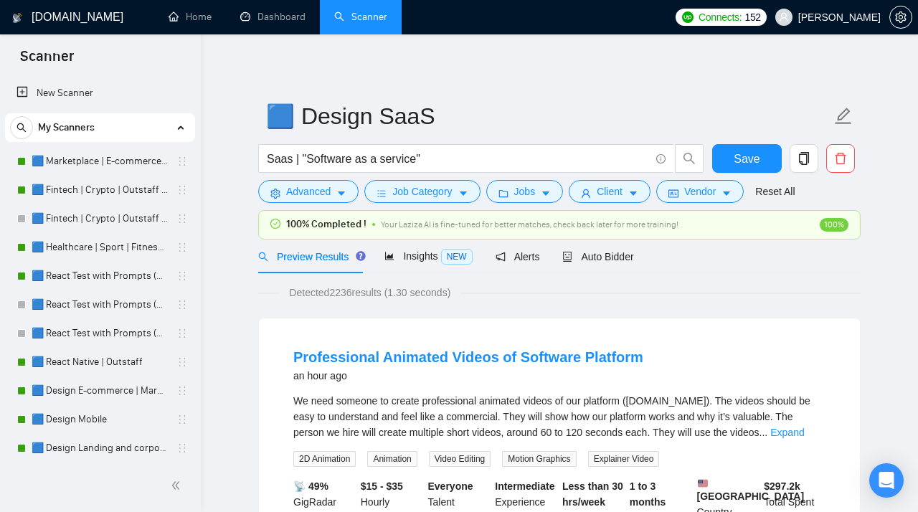
scroll to position [42, 0]
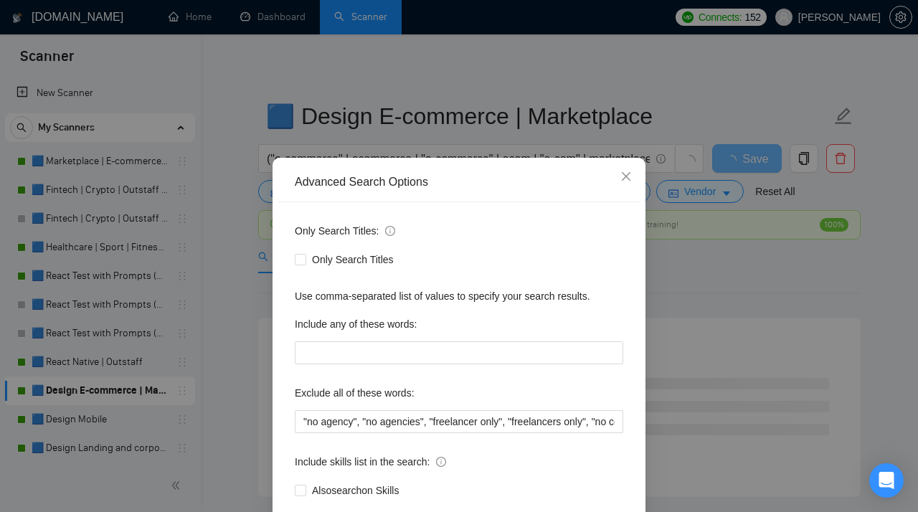
scroll to position [85, 0]
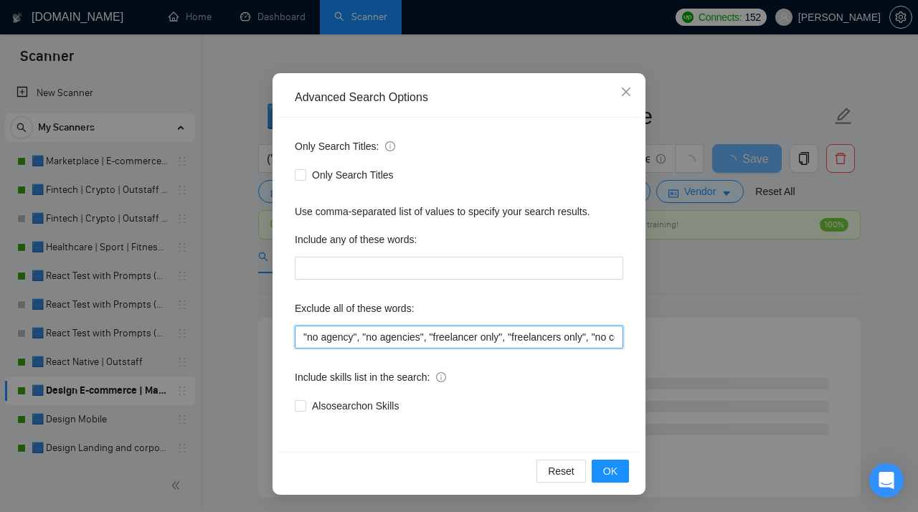
click at [476, 336] on input ""no agency", "no agencies", "freelancer only", "freelancers only", "no company"…" at bounding box center [459, 337] width 329 height 23
paste input "Graphic Designer"
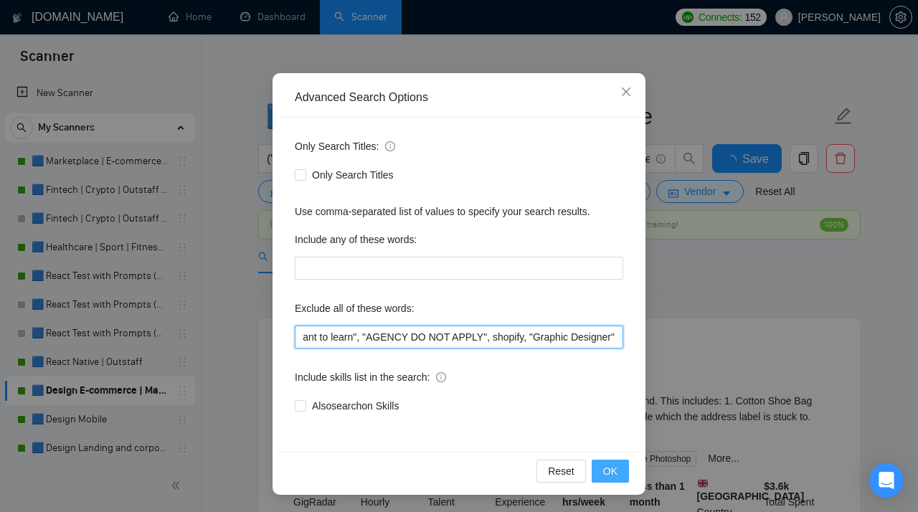
type input ""no agency", "no agencies", "freelancer only", "freelancers only", "no company"…"
click at [613, 469] on span "OK" at bounding box center [610, 472] width 14 height 16
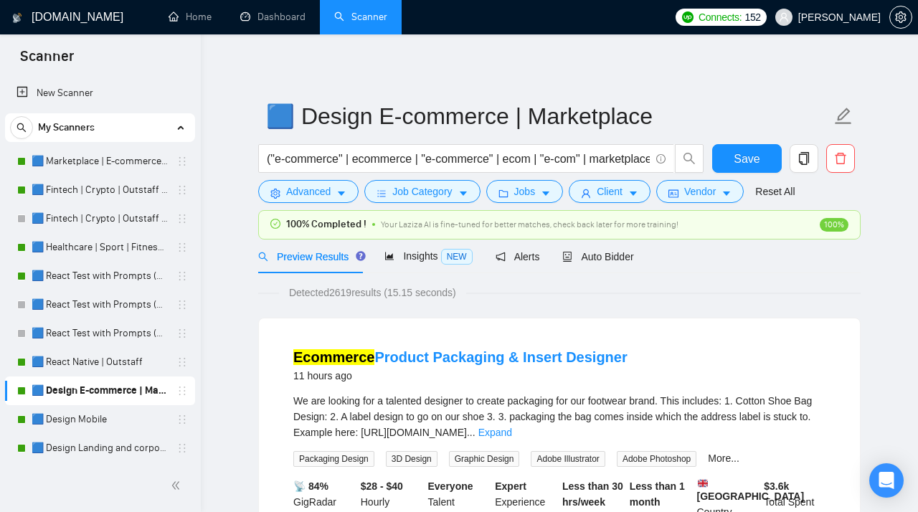
scroll to position [13, 0]
click at [740, 160] on span "Save" at bounding box center [747, 159] width 26 height 18
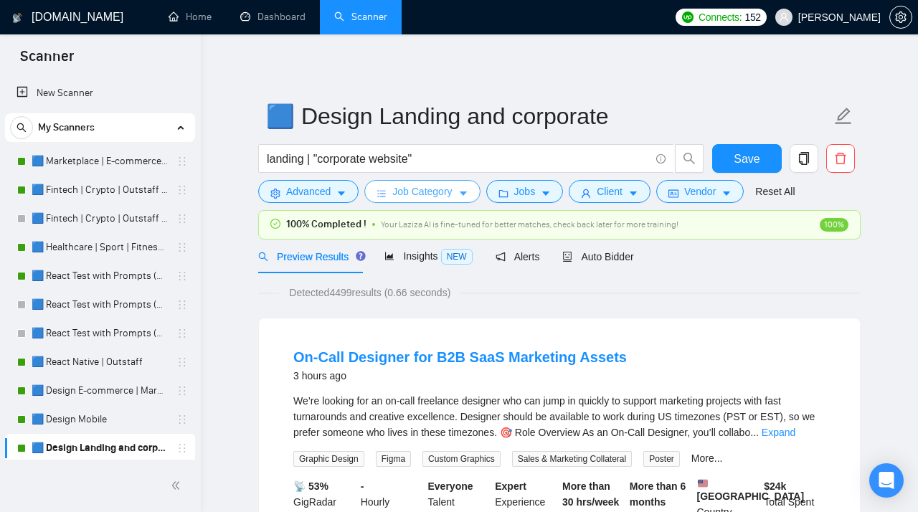
click at [464, 192] on icon "caret-down" at bounding box center [463, 194] width 10 height 10
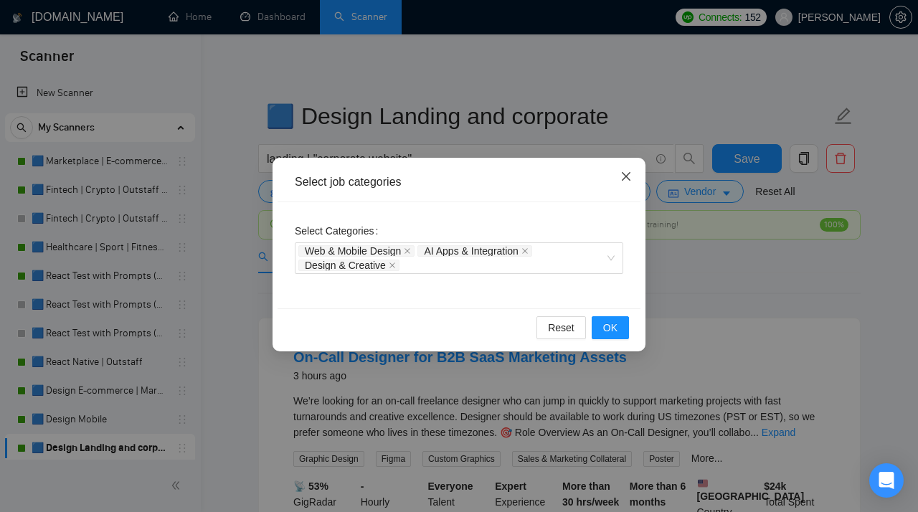
click at [625, 173] on icon "close" at bounding box center [626, 176] width 11 height 11
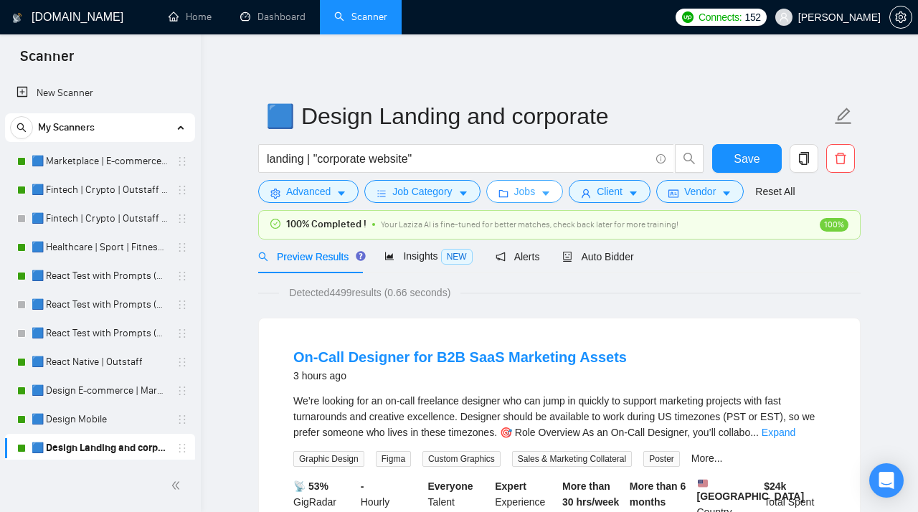
click at [552, 187] on button "Jobs" at bounding box center [524, 191] width 77 height 23
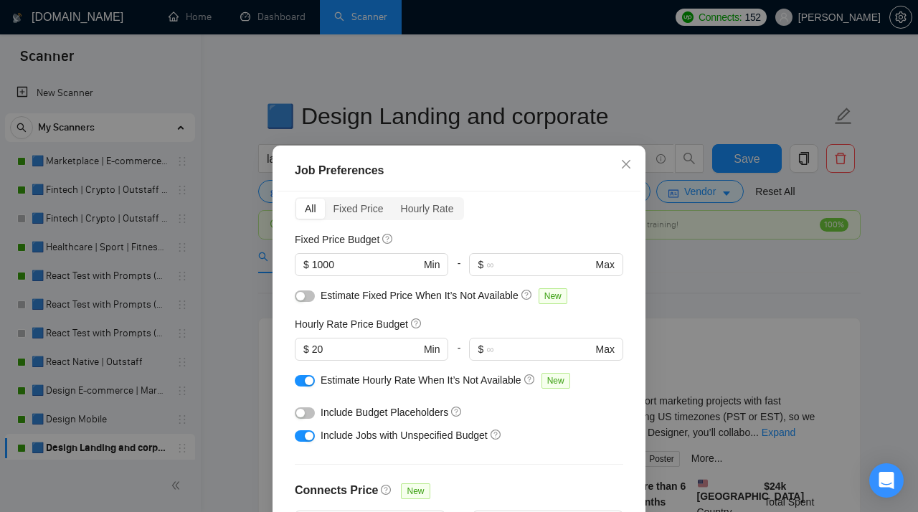
scroll to position [61, 0]
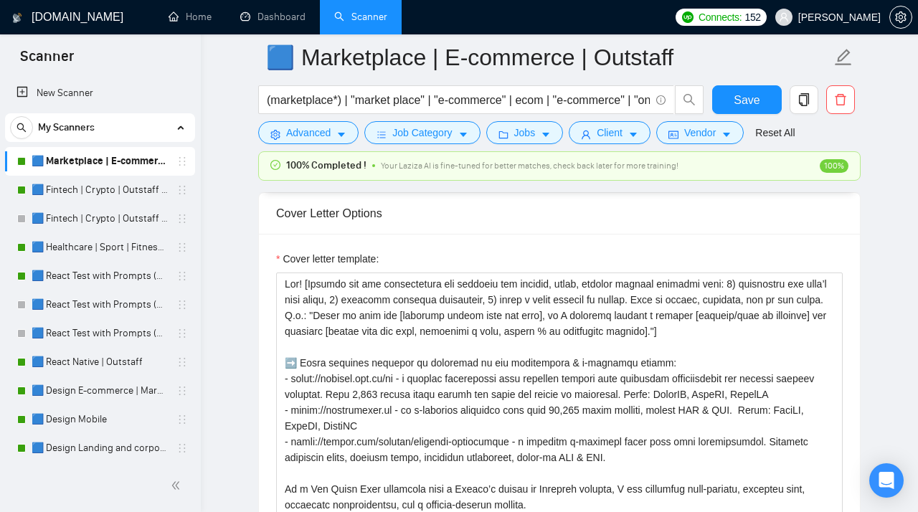
scroll to position [1799, 0]
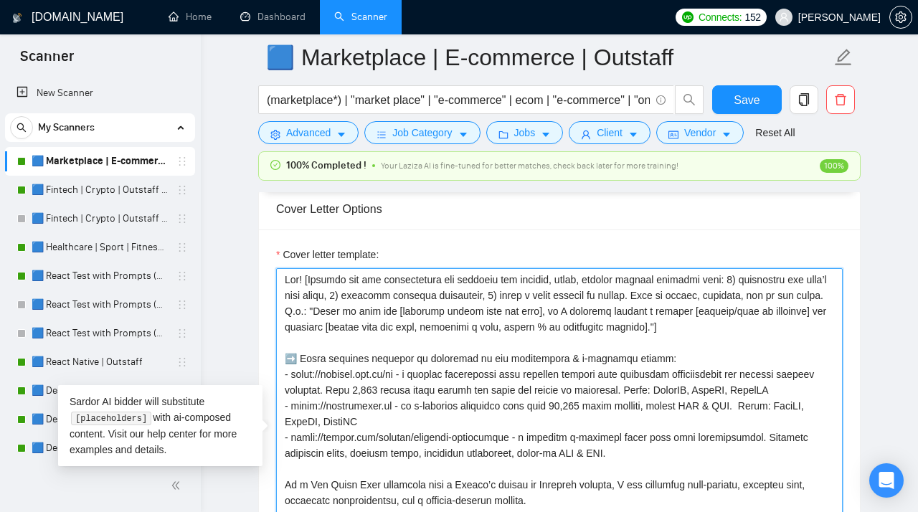
drag, startPoint x: 761, startPoint y: 342, endPoint x: 242, endPoint y: 277, distance: 522.9
click at [276, 278] on textarea "Cover letter template:" at bounding box center [559, 429] width 567 height 323
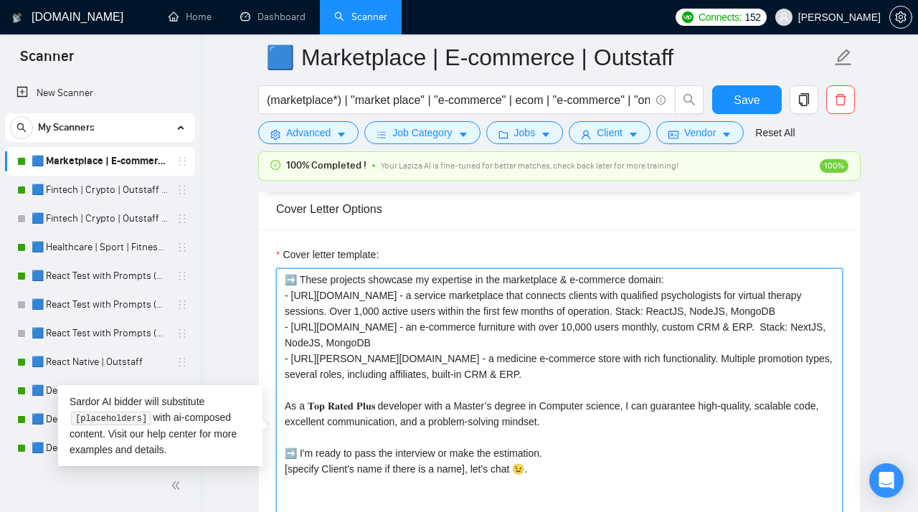
paste textarea "Hey, [Specify Client's name if available]! [Examine the job requirements and ge…"
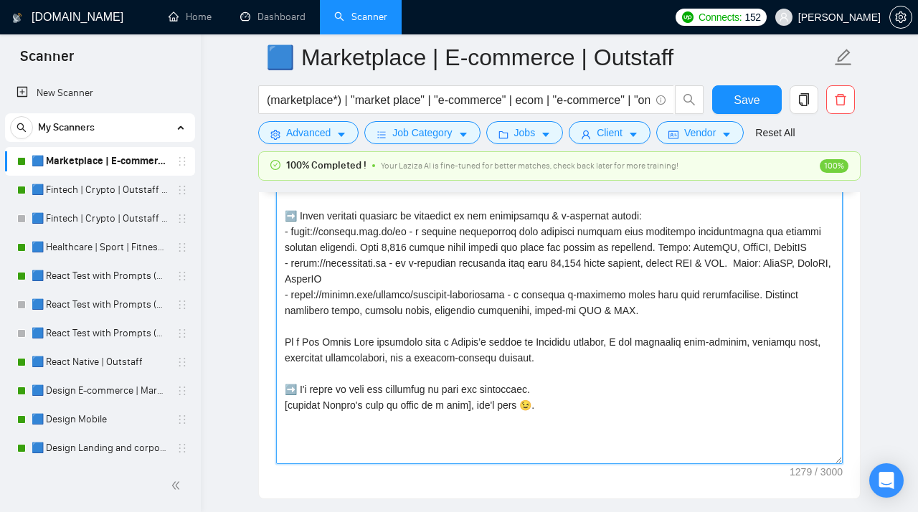
scroll to position [1927, 0]
drag, startPoint x: 596, startPoint y: 370, endPoint x: 276, endPoint y: 349, distance: 321.4
click at [276, 349] on textarea "Cover letter template:" at bounding box center [559, 302] width 567 height 323
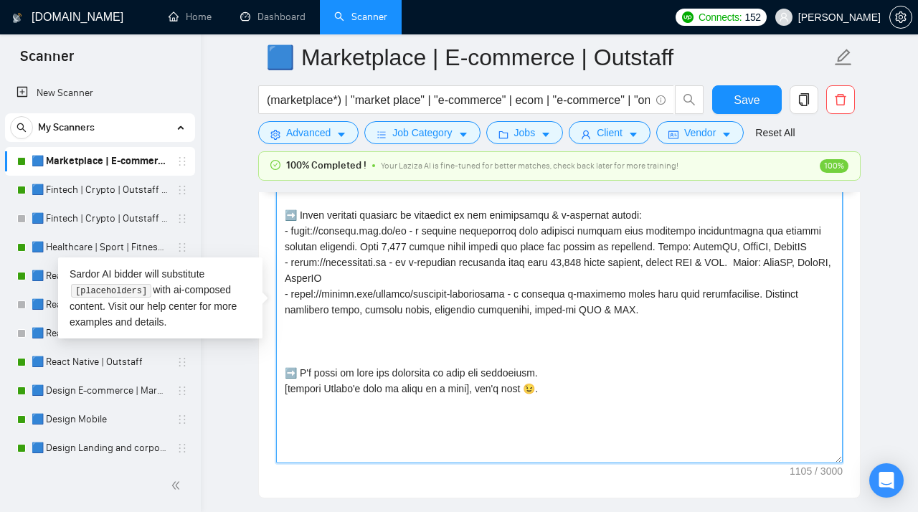
paste textarea "As a 𝐓𝐨𝐩 𝐑𝐚𝐭𝐞𝐝 𝐏𝐥𝐮𝐬 developer with a Master’s degree in Computer Science and 5 …"
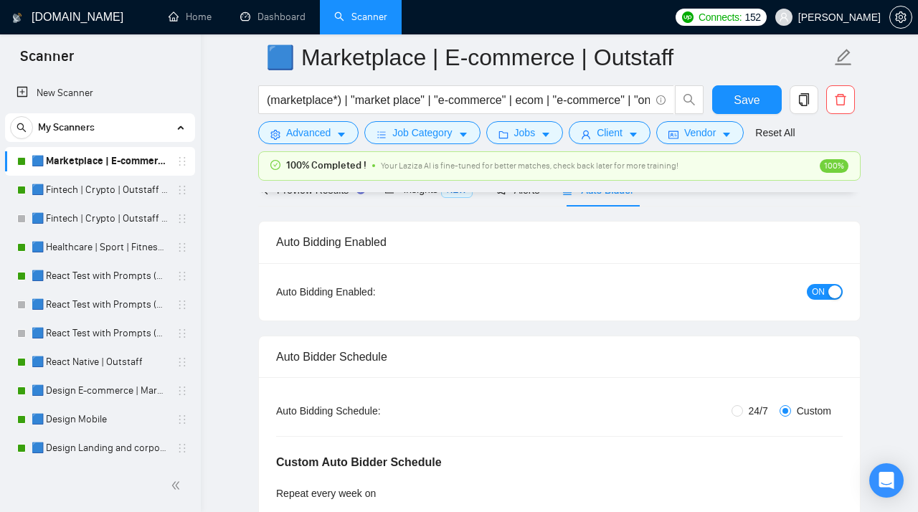
scroll to position [0, 0]
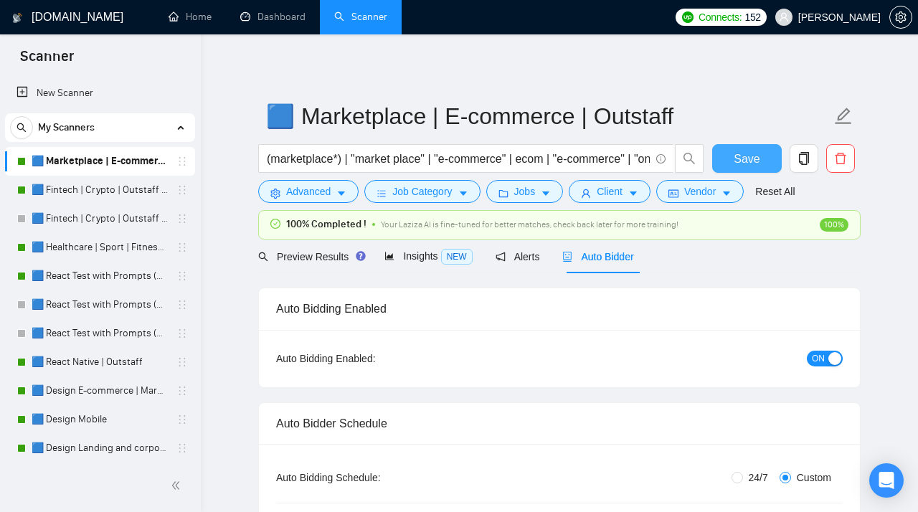
type textarea "Lor, [Ipsumdo Sitame'c adip el seddoeius]! [Tempori utl etd magnaaliquae adm ve…"
click at [740, 161] on span "Save" at bounding box center [747, 159] width 26 height 18
click at [79, 194] on link "🟦 Fintech | Crypto | Outstaff (Max - High Rates)" at bounding box center [100, 190] width 136 height 29
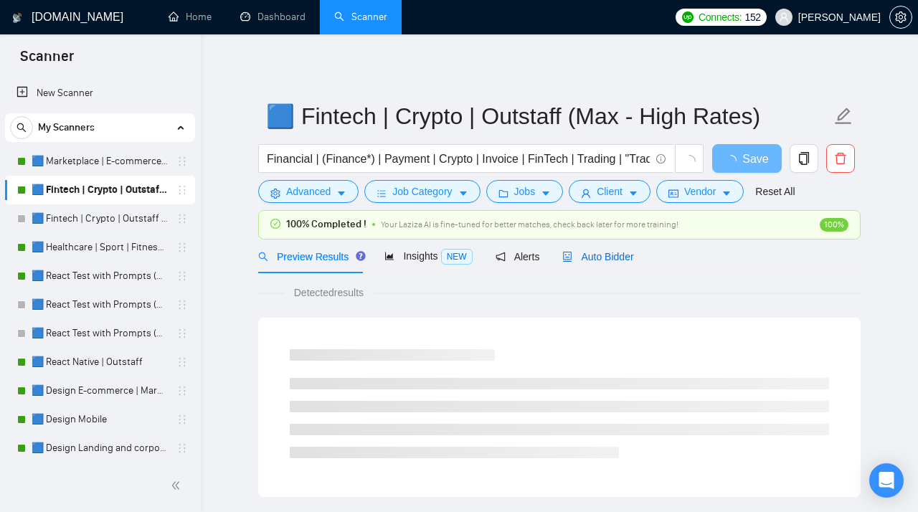
click at [610, 254] on span "Auto Bidder" at bounding box center [598, 256] width 71 height 11
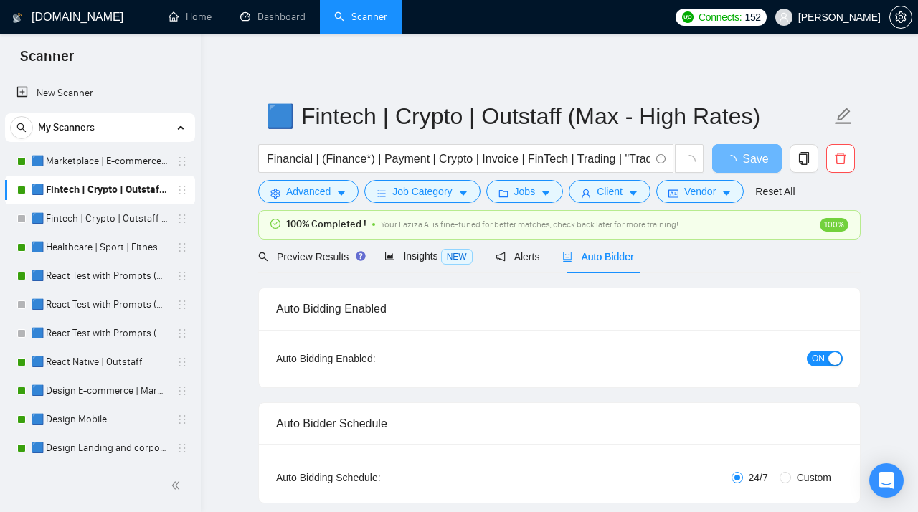
radio input "false"
radio input "true"
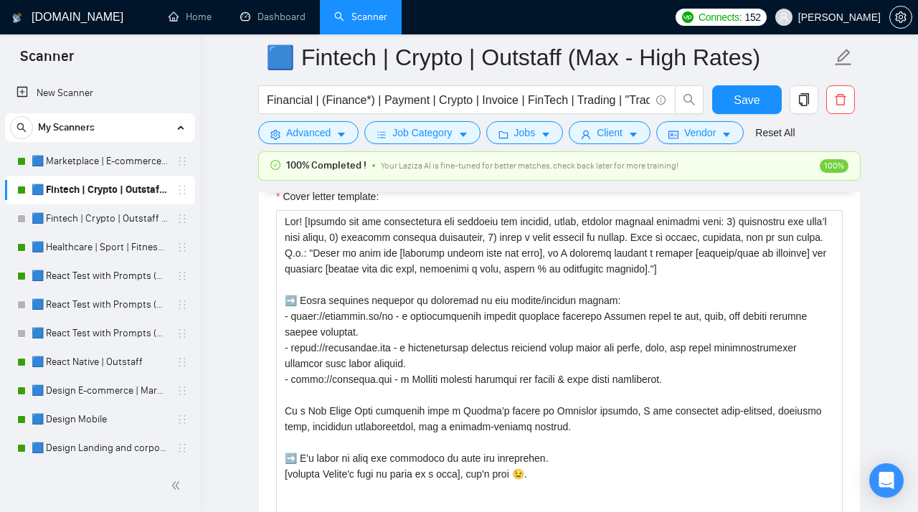
scroll to position [1856, 0]
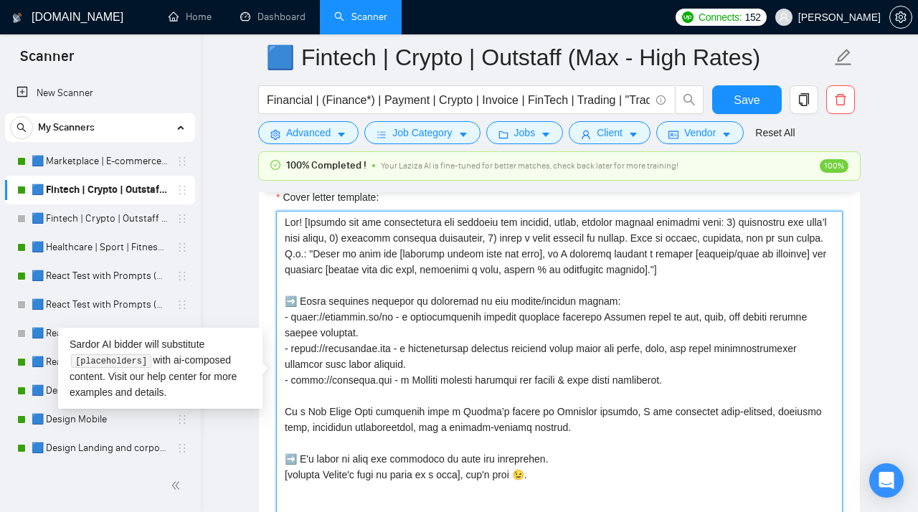
drag, startPoint x: 760, startPoint y: 283, endPoint x: 253, endPoint y: 227, distance: 509.7
click at [276, 227] on textarea "Cover letter template:" at bounding box center [559, 372] width 567 height 323
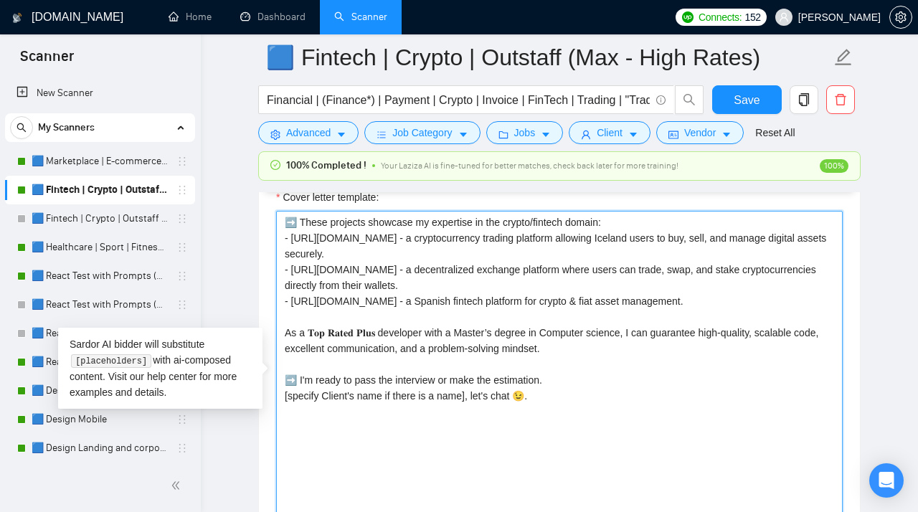
paste textarea "Hey, [Specify Client's name if available]! [Examine the job requirements and ge…"
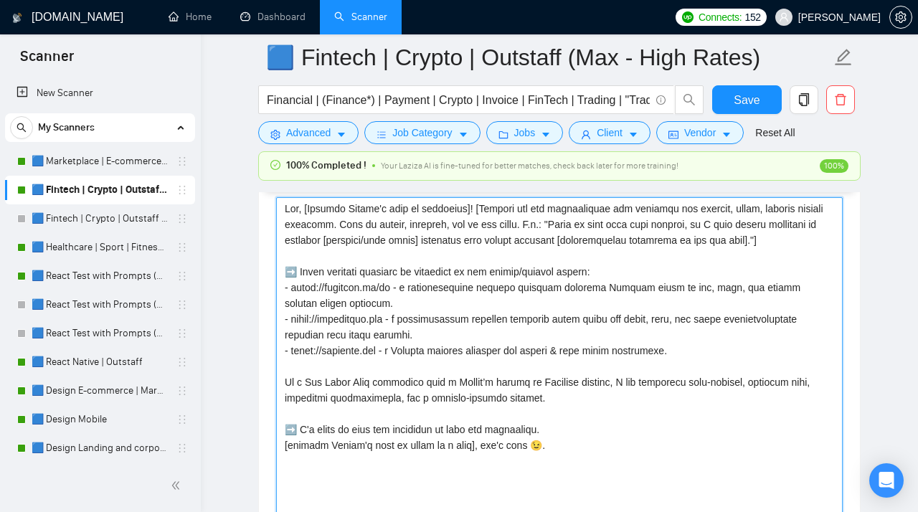
scroll to position [1898, 0]
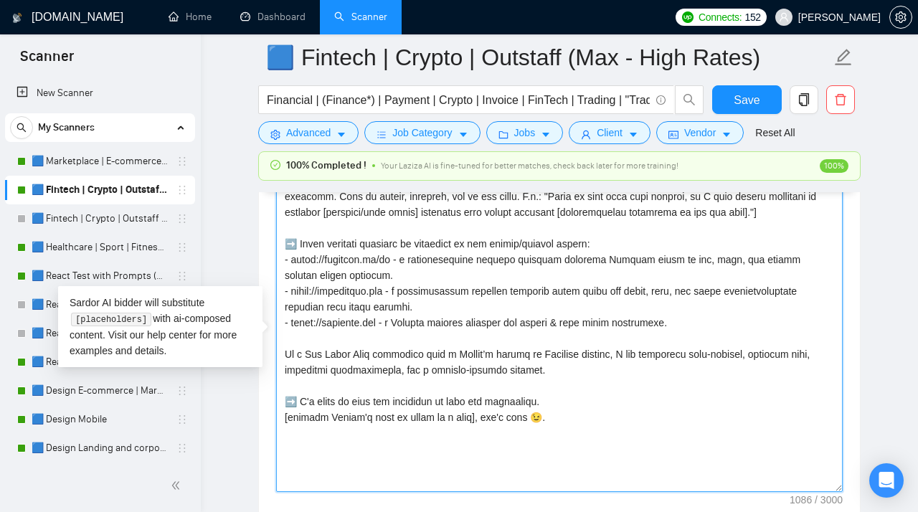
drag, startPoint x: 598, startPoint y: 387, endPoint x: 278, endPoint y: 358, distance: 321.3
click at [278, 359] on textarea "Cover letter template:" at bounding box center [559, 330] width 567 height 323
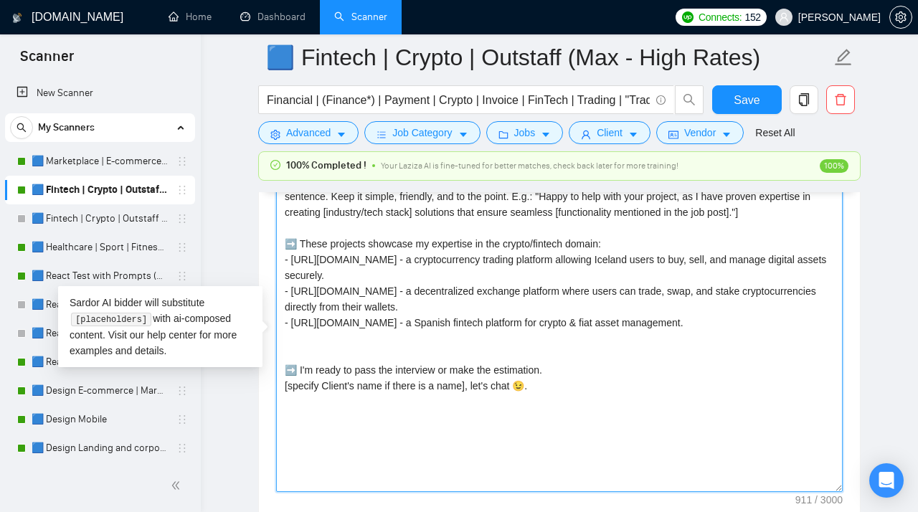
paste textarea "As a 𝐓𝐨𝐩 𝐑𝐚𝐭𝐞𝐝 𝐏𝐥𝐮𝐬 developer with a Master’s degree in Computer Science and 5 …"
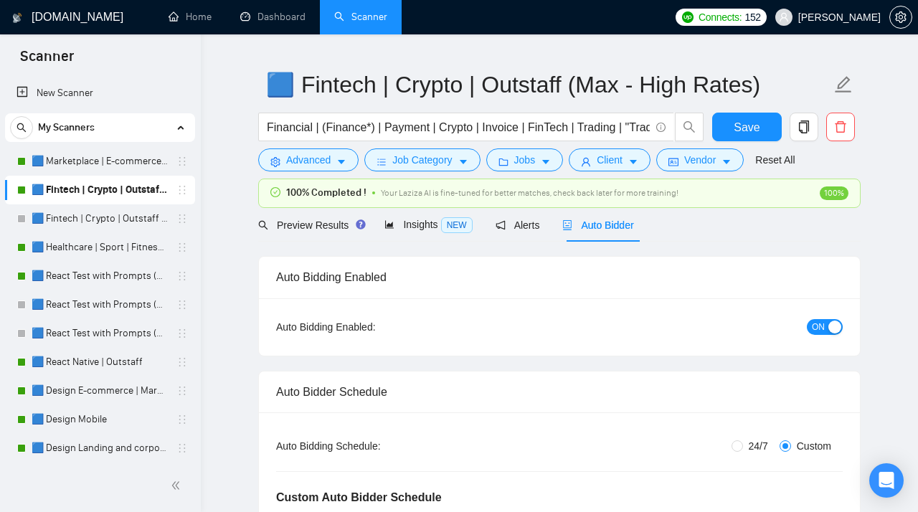
scroll to position [0, 0]
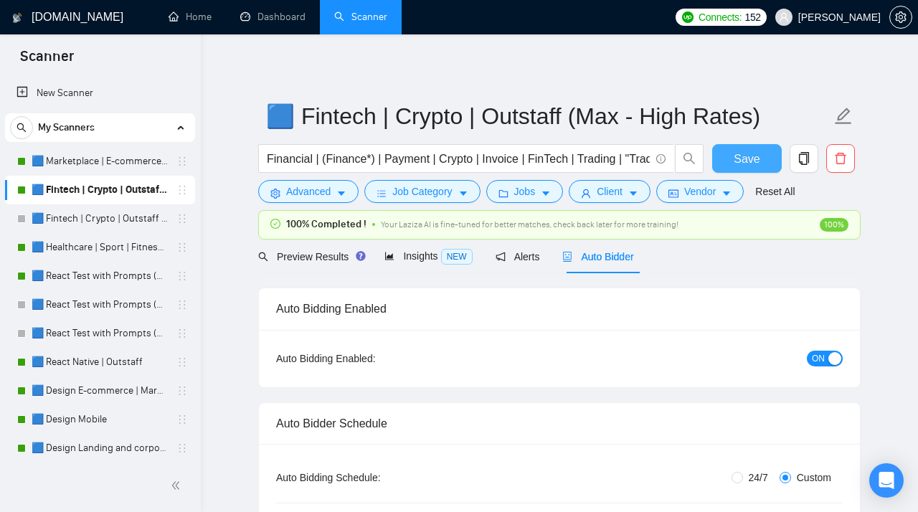
type textarea "Lor, [Ipsumdo Sitame'c adip el seddoeius]! [Tempori utl etd magnaaliquae adm ve…"
click at [746, 156] on span "Save" at bounding box center [747, 159] width 26 height 18
click at [85, 239] on link "🟦 Healthcare | Sport | Fitness | Outstaff" at bounding box center [100, 247] width 136 height 29
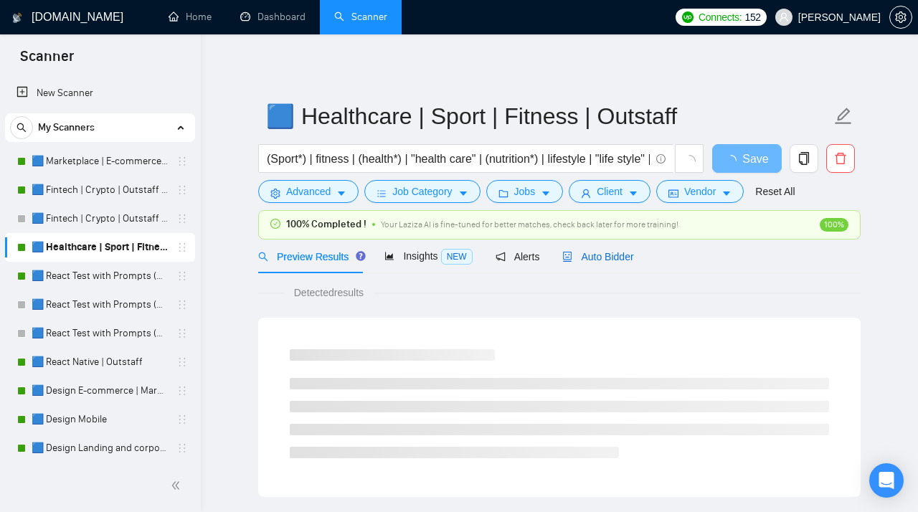
click at [601, 254] on span "Auto Bidder" at bounding box center [598, 256] width 71 height 11
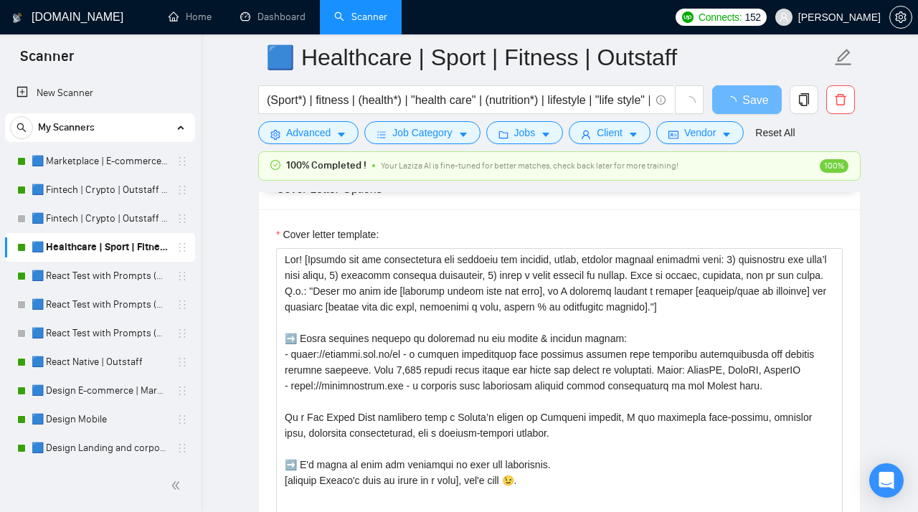
scroll to position [1805, 0]
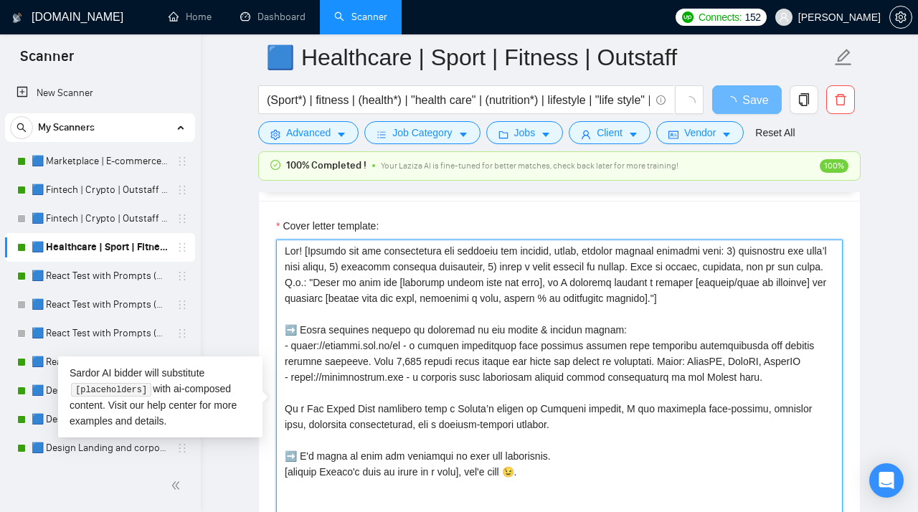
drag, startPoint x: 757, startPoint y: 305, endPoint x: 274, endPoint y: 258, distance: 485.1
click at [276, 258] on textarea "Cover letter template:" at bounding box center [559, 401] width 567 height 323
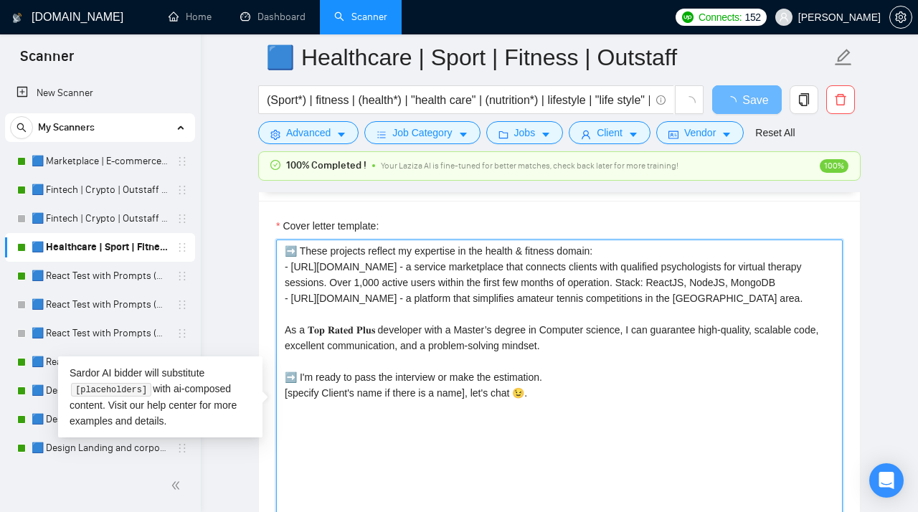
paste textarea "Hey, [Specify Client's name if available]! [Examine the job requirements and ge…"
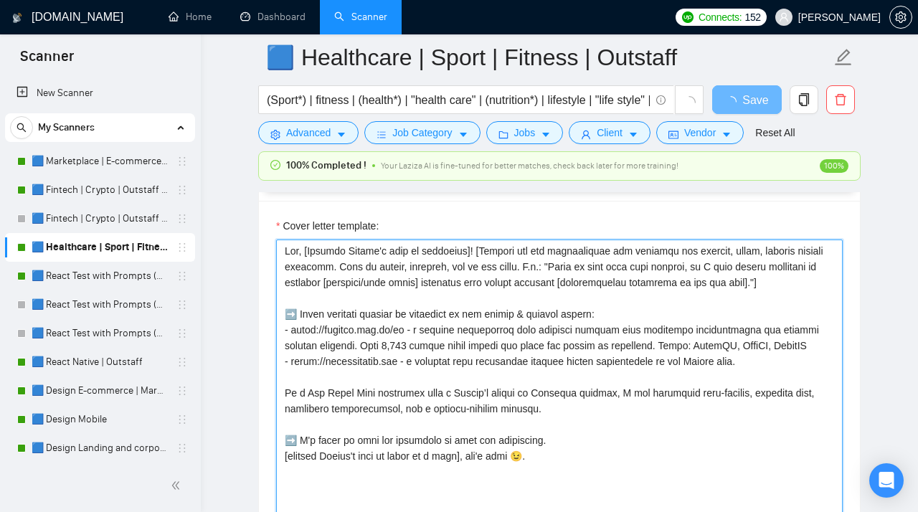
scroll to position [1873, 0]
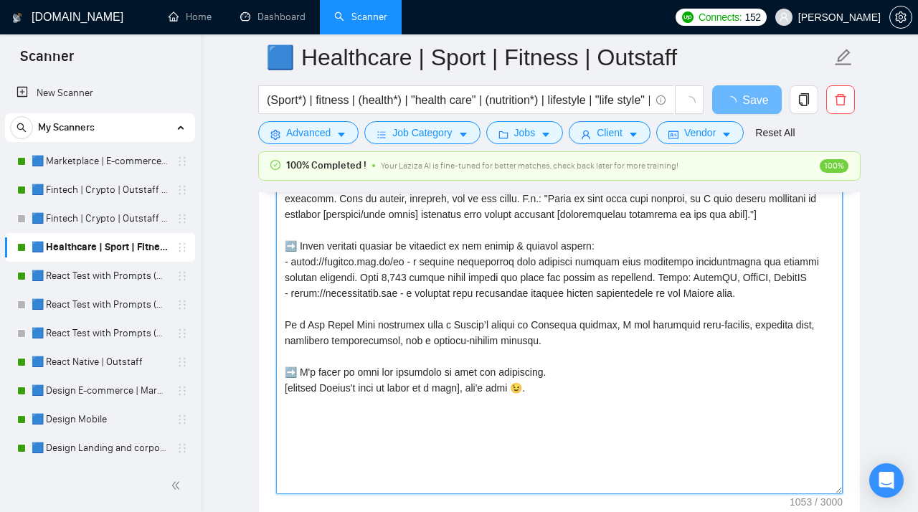
drag, startPoint x: 603, startPoint y: 358, endPoint x: 217, endPoint y: 335, distance: 387.4
click at [276, 334] on textarea "Cover letter template:" at bounding box center [559, 332] width 567 height 323
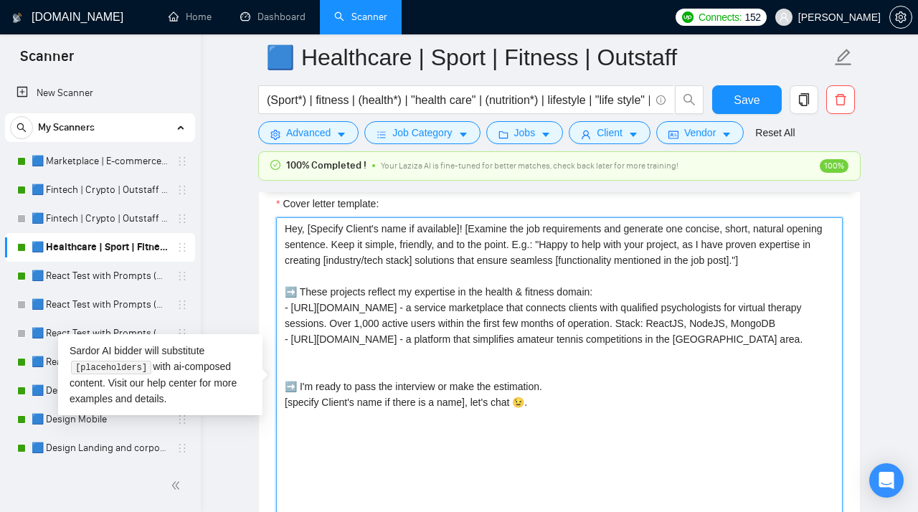
paste textarea "As a 𝐓𝐨𝐩 𝐑𝐚𝐭𝐞𝐝 𝐏𝐥𝐮𝐬 developer with a Master’s degree in Computer Science and 5 …"
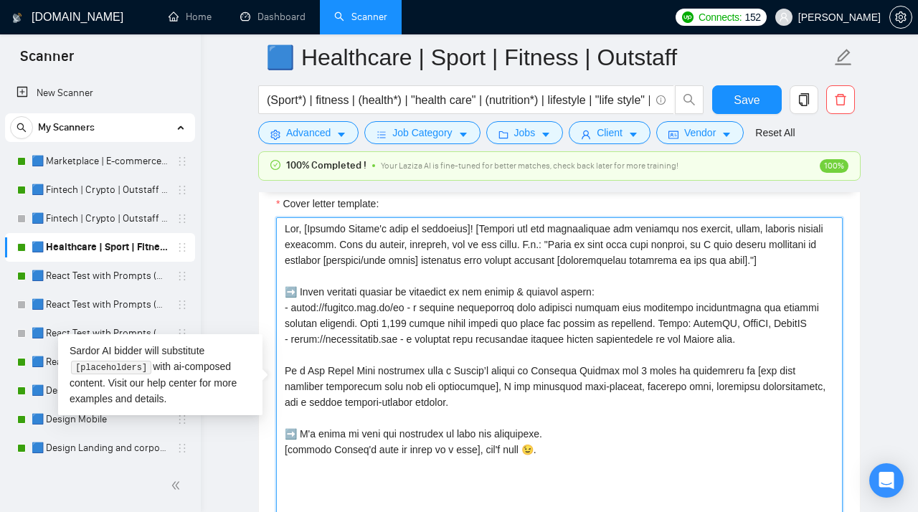
click at [299, 360] on textarea "Cover letter template:" at bounding box center [559, 378] width 567 height 323
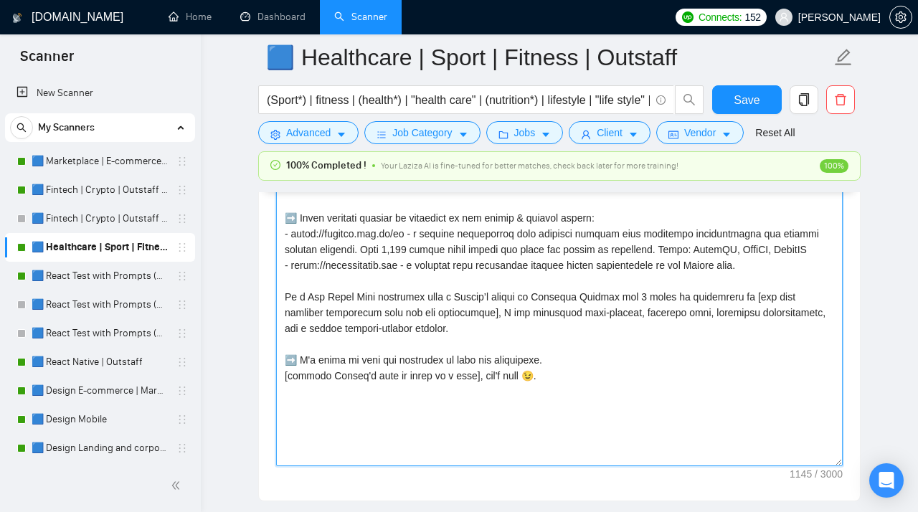
scroll to position [1951, 0]
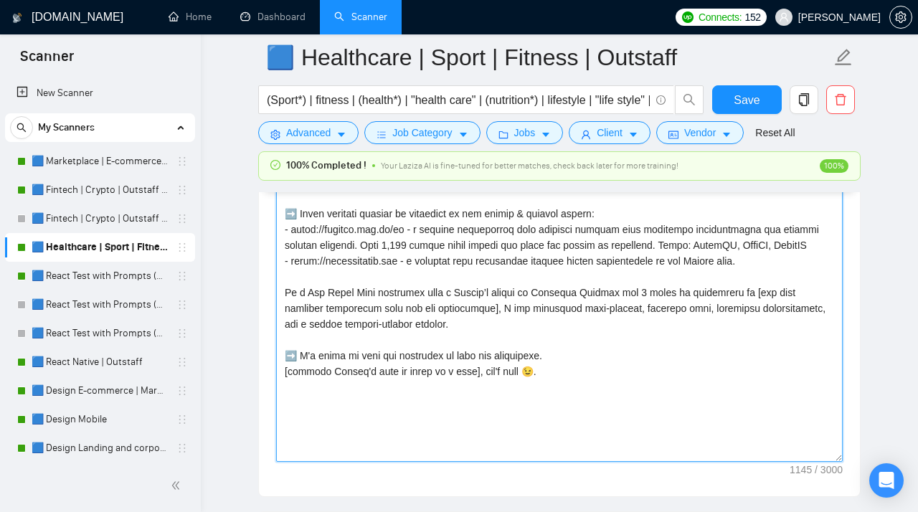
click at [314, 424] on textarea "Cover letter template:" at bounding box center [559, 300] width 567 height 323
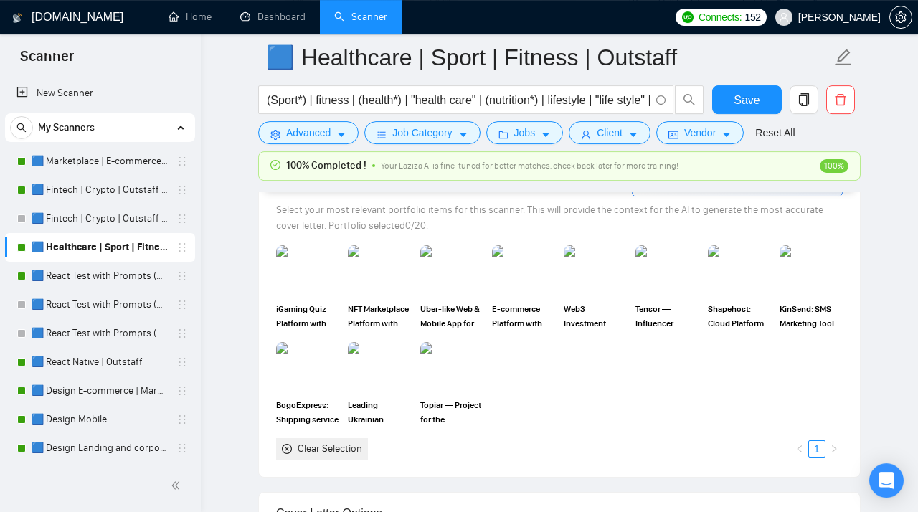
scroll to position [1520, 0]
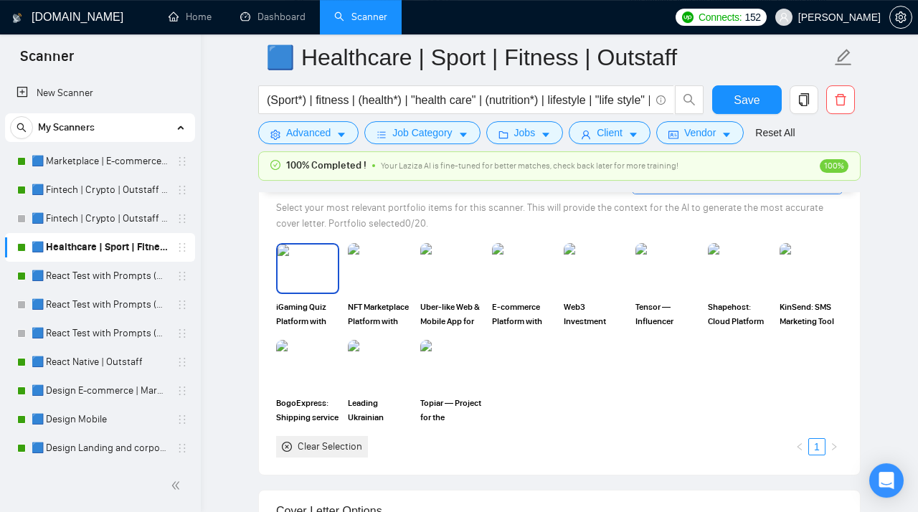
type textarea "Lor, [Ipsumdo Sitame'c adip el seddoeius]! [Tempori utl etd magnaaliquae adm ve…"
click at [301, 285] on img at bounding box center [308, 268] width 60 height 47
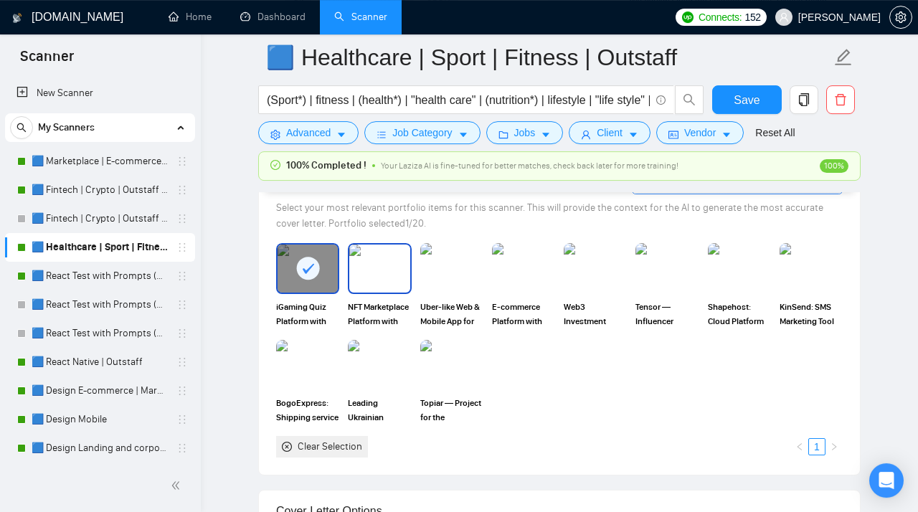
click at [395, 279] on img at bounding box center [379, 268] width 60 height 47
click at [446, 281] on img at bounding box center [452, 268] width 60 height 47
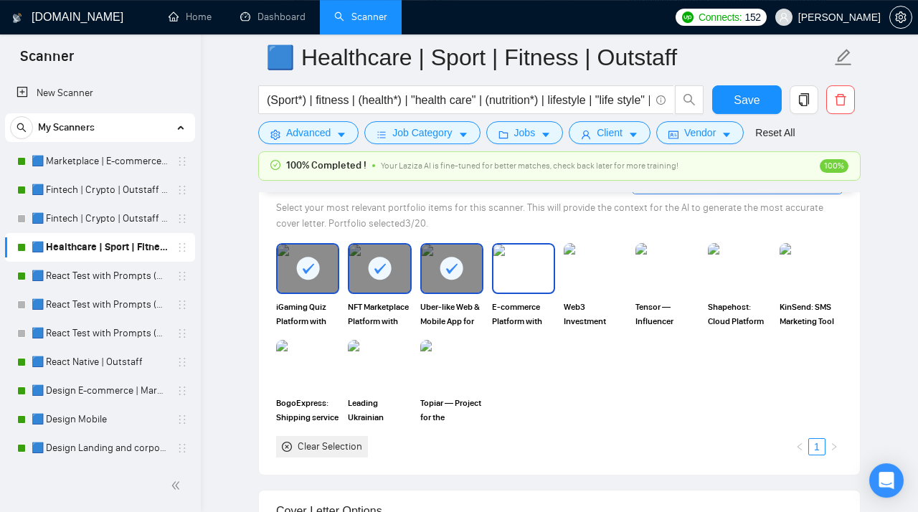
click at [511, 281] on img at bounding box center [524, 268] width 60 height 47
click at [592, 282] on img at bounding box center [595, 268] width 60 height 47
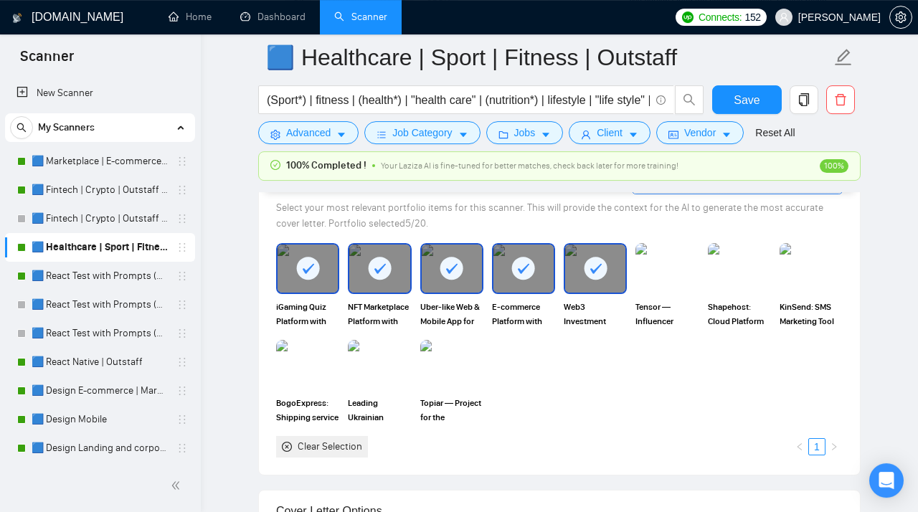
click at [704, 283] on div "Shapehost: Cloud Platform" at bounding box center [740, 285] width 72 height 85
click at [680, 276] on img at bounding box center [667, 268] width 60 height 47
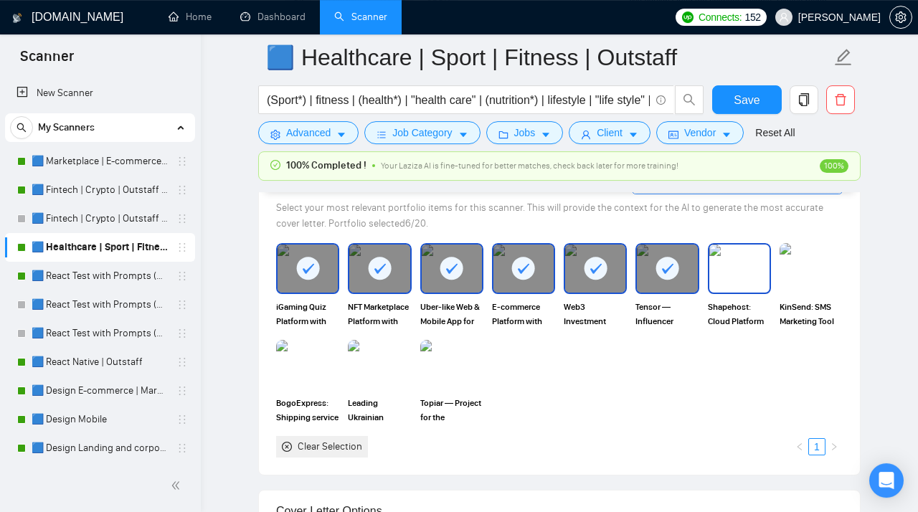
click at [724, 278] on img at bounding box center [740, 268] width 60 height 47
click at [824, 267] on img at bounding box center [811, 268] width 60 height 47
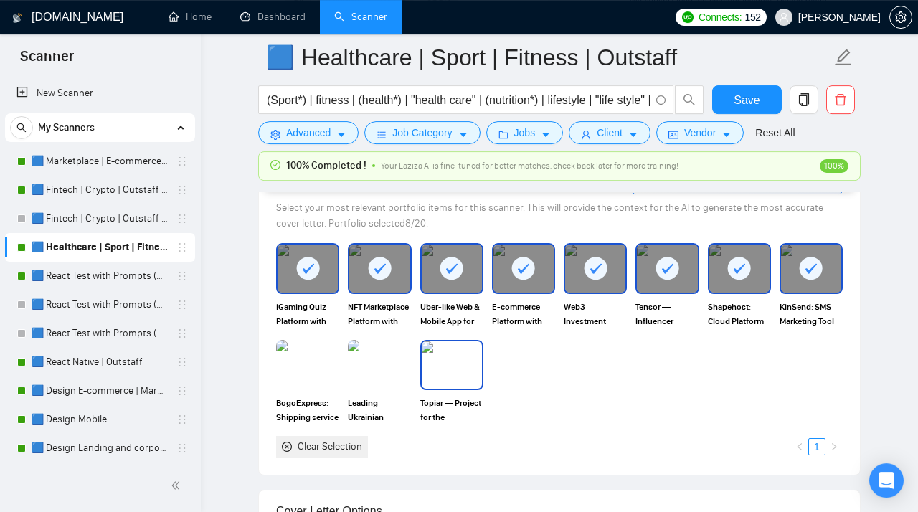
click at [462, 375] on img at bounding box center [452, 365] width 60 height 47
click at [348, 365] on div "Leading Ukrainian financial news portal" at bounding box center [380, 382] width 72 height 85
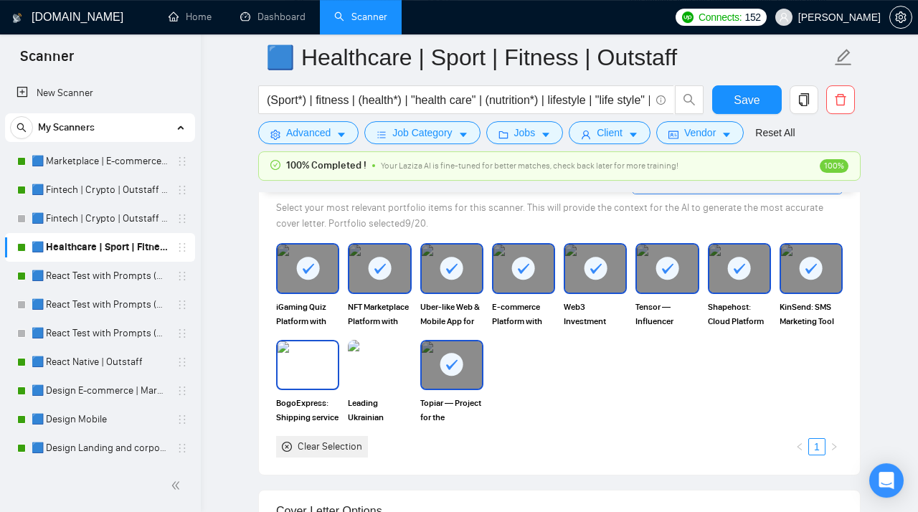
click at [306, 364] on img at bounding box center [308, 365] width 60 height 47
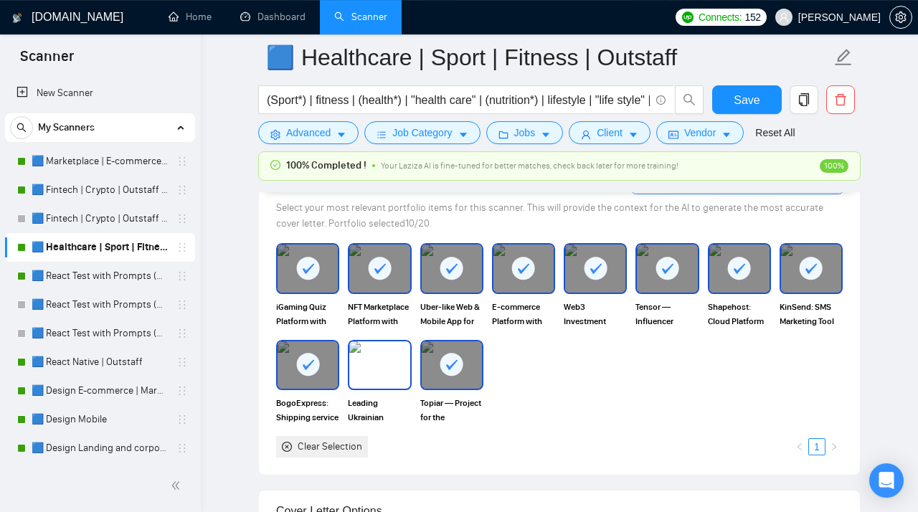
click at [349, 365] on img at bounding box center [379, 365] width 60 height 47
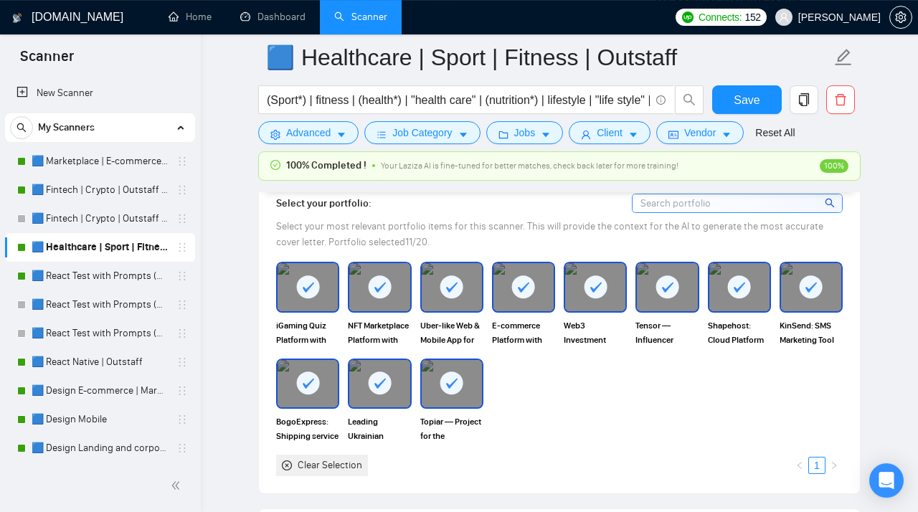
scroll to position [1508, 0]
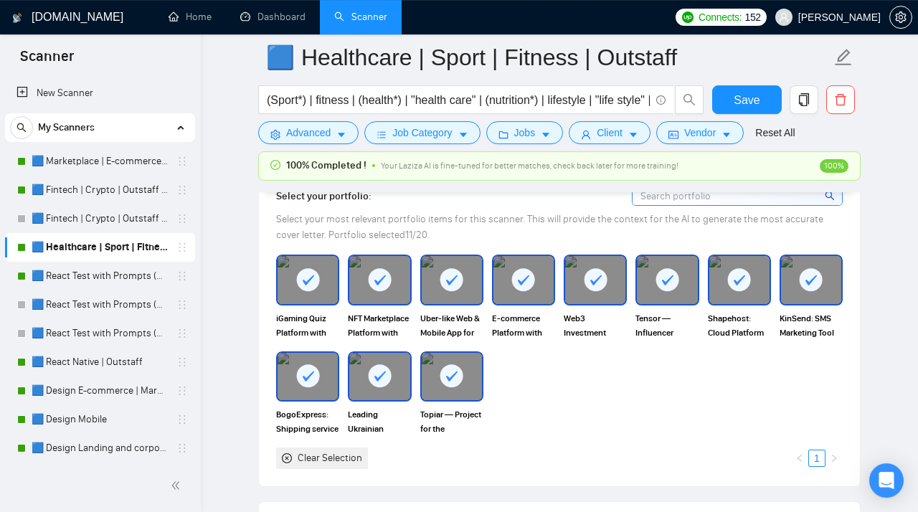
click at [315, 303] on div at bounding box center [308, 279] width 60 height 47
click at [369, 291] on icon at bounding box center [380, 280] width 24 height 24
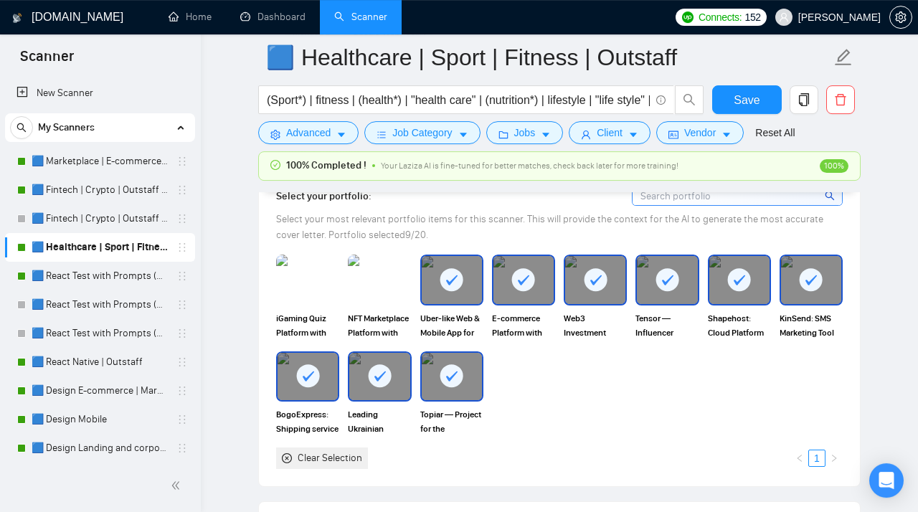
click at [447, 291] on rect at bounding box center [452, 279] width 23 height 23
click at [514, 288] on rect at bounding box center [523, 279] width 23 height 23
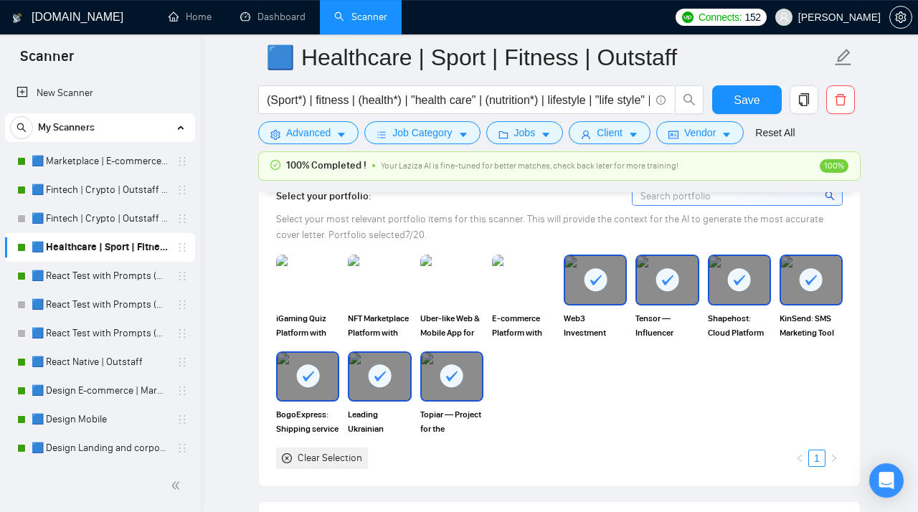
click at [601, 282] on icon at bounding box center [596, 281] width 11 height 10
click at [668, 286] on icon at bounding box center [667, 281] width 11 height 10
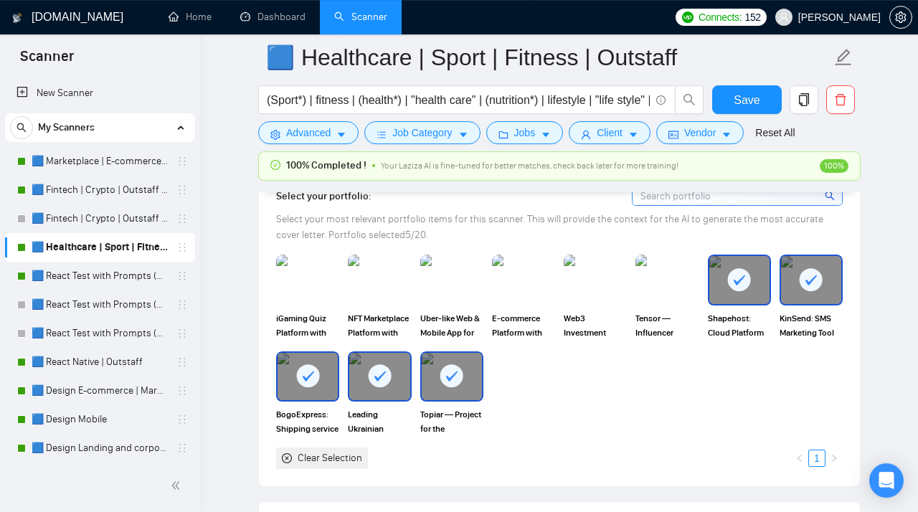
click at [749, 288] on rect at bounding box center [739, 279] width 23 height 23
click at [826, 286] on div at bounding box center [811, 279] width 60 height 47
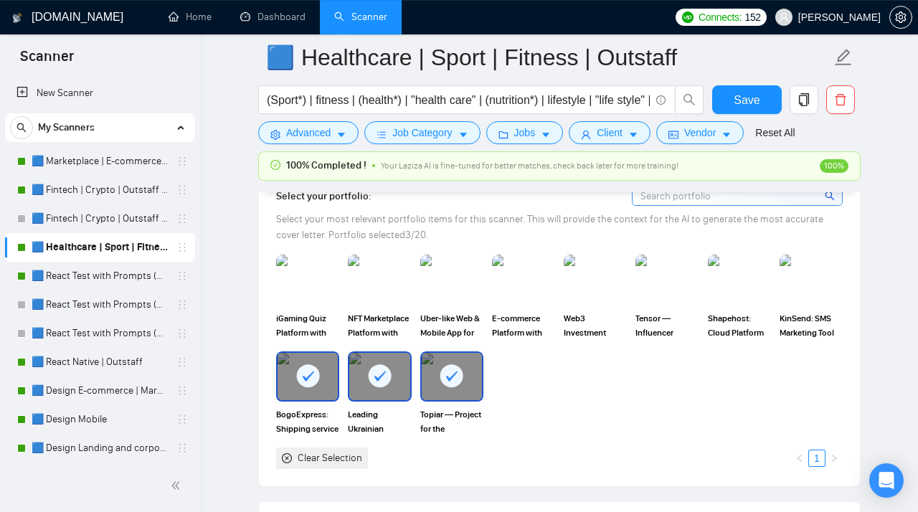
click at [454, 409] on div "Topiar — Project for the landscape design studio" at bounding box center [451, 394] width 63 height 85
click at [374, 400] on div at bounding box center [379, 376] width 60 height 47
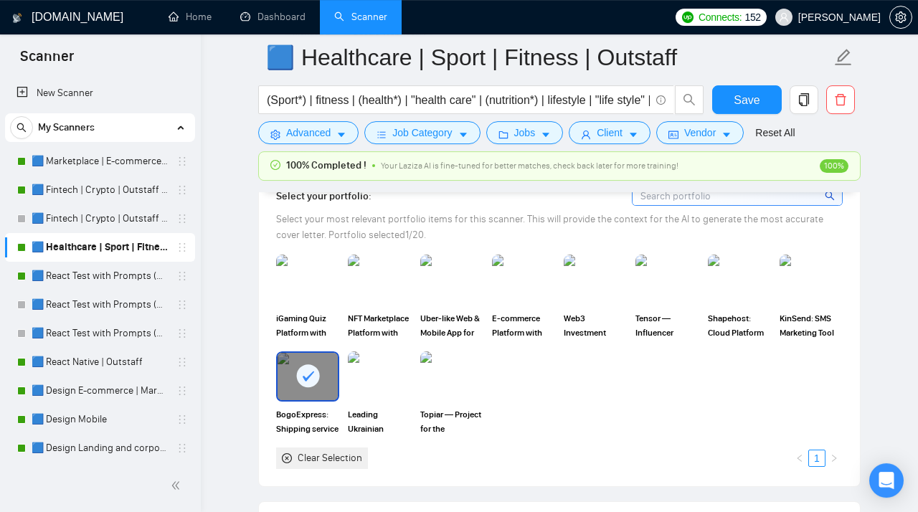
click at [296, 390] on div at bounding box center [308, 376] width 60 height 47
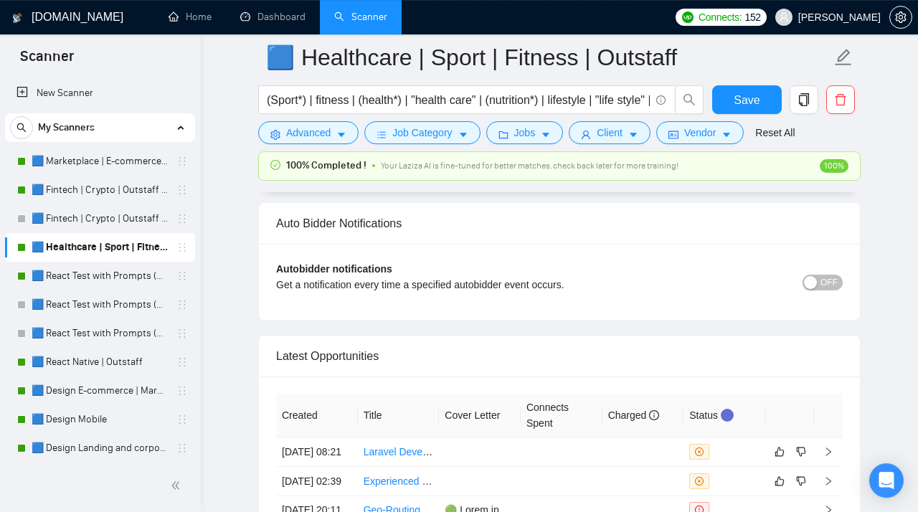
scroll to position [3735, 0]
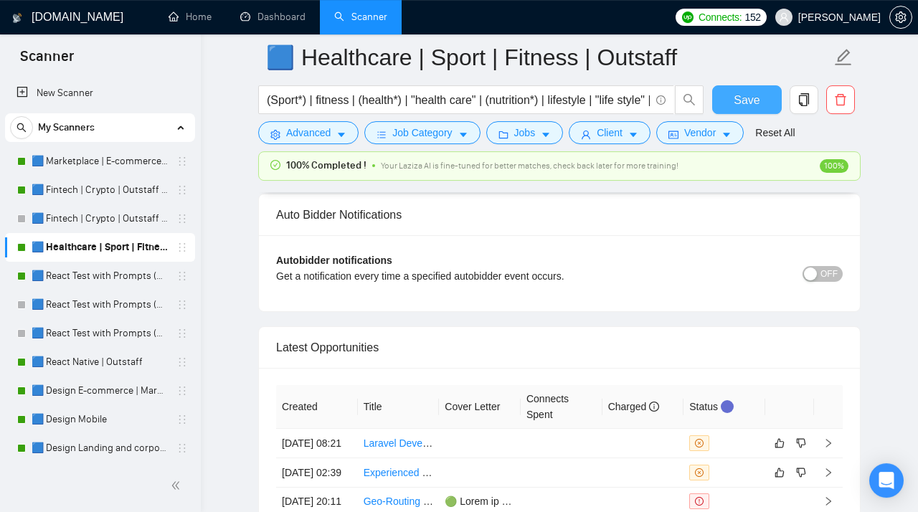
click at [745, 98] on span "Save" at bounding box center [747, 100] width 26 height 18
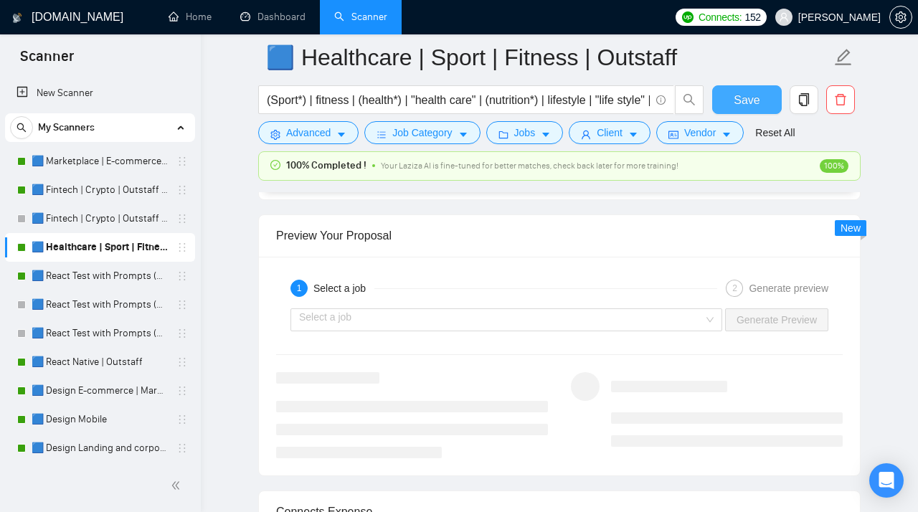
scroll to position [3021, 0]
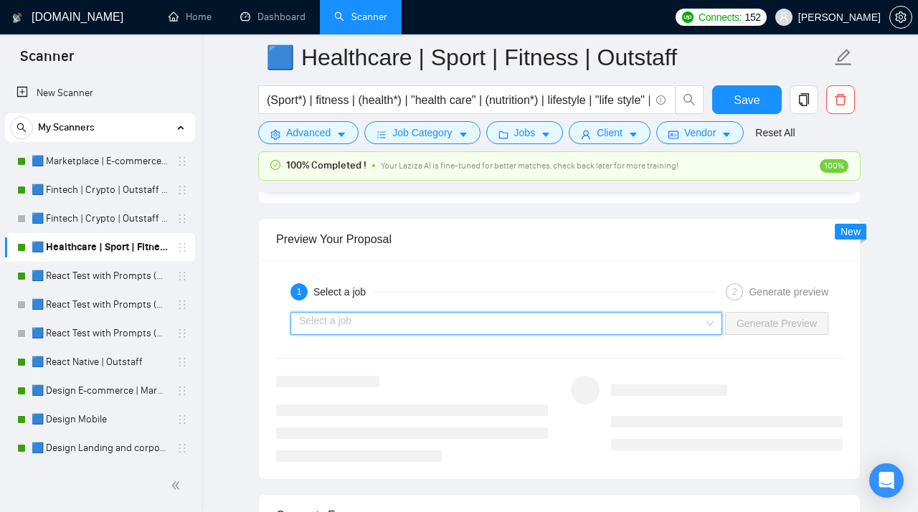
click at [700, 330] on input "search" at bounding box center [501, 324] width 405 height 22
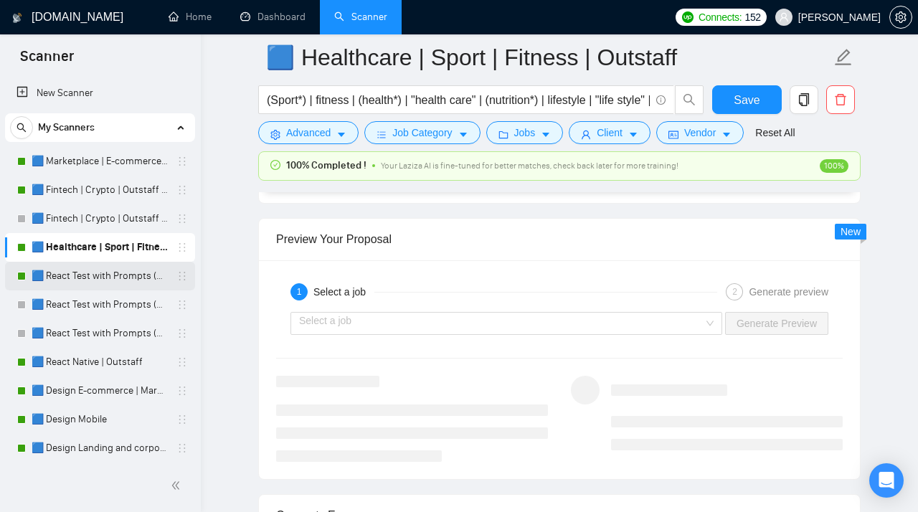
click at [84, 278] on link "🟦 React Test with Prompts (Max)" at bounding box center [100, 276] width 136 height 29
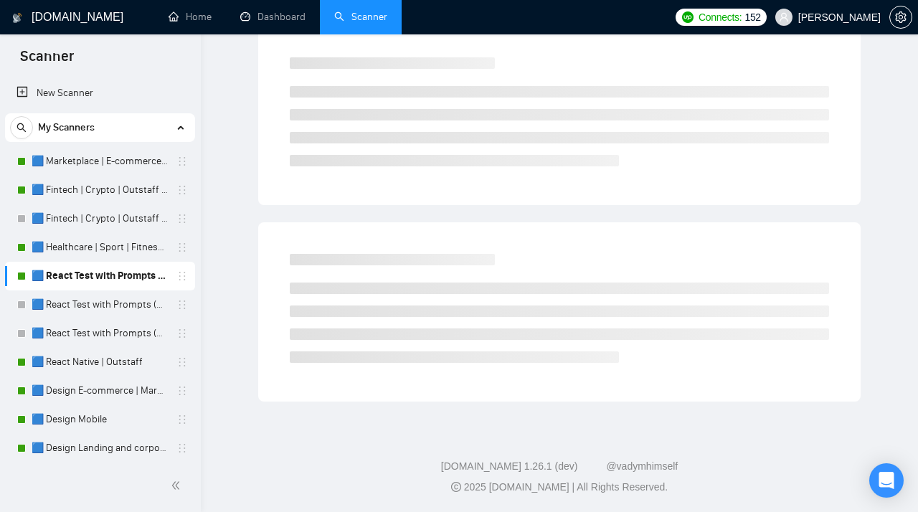
scroll to position [42, 0]
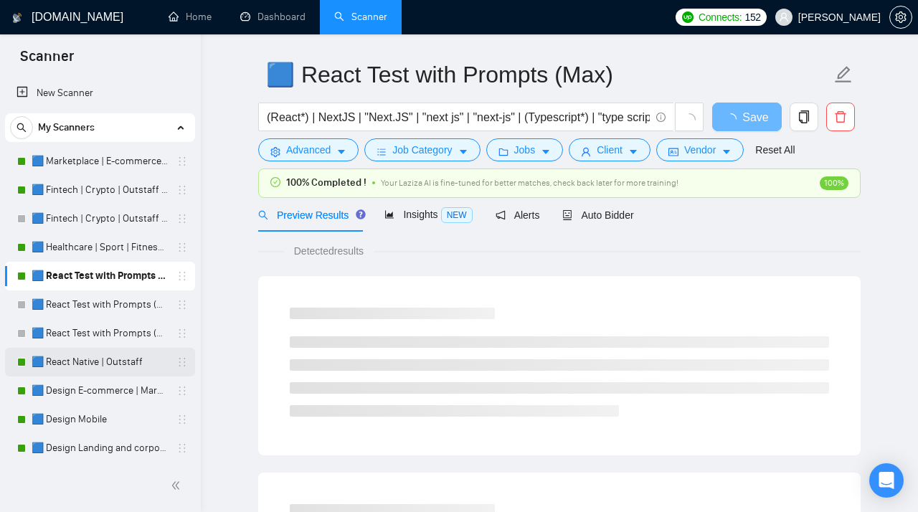
click at [72, 357] on link "🟦 React Native | Outstaff" at bounding box center [100, 362] width 136 height 29
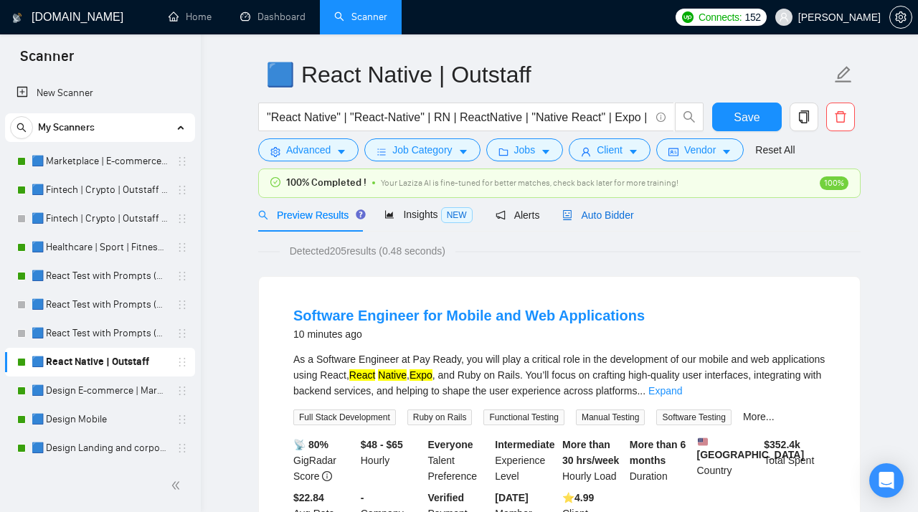
click at [603, 212] on span "Auto Bidder" at bounding box center [598, 215] width 71 height 11
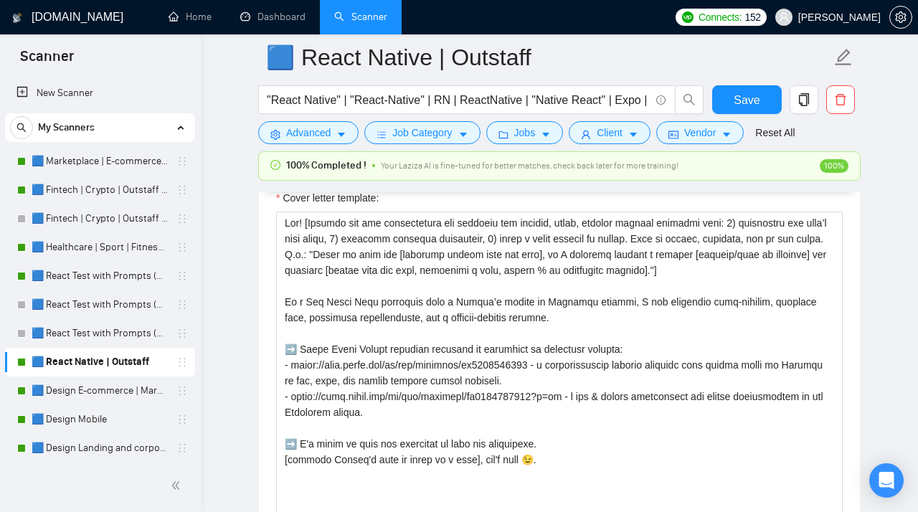
scroll to position [1782, 0]
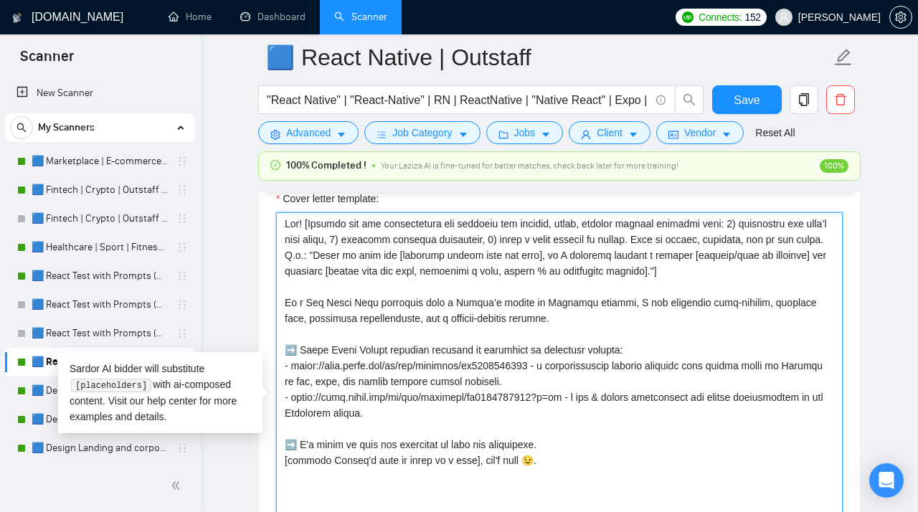
drag, startPoint x: 756, startPoint y: 306, endPoint x: 258, endPoint y: 243, distance: 502.7
click at [276, 243] on textarea "Cover letter template:" at bounding box center [559, 373] width 567 height 323
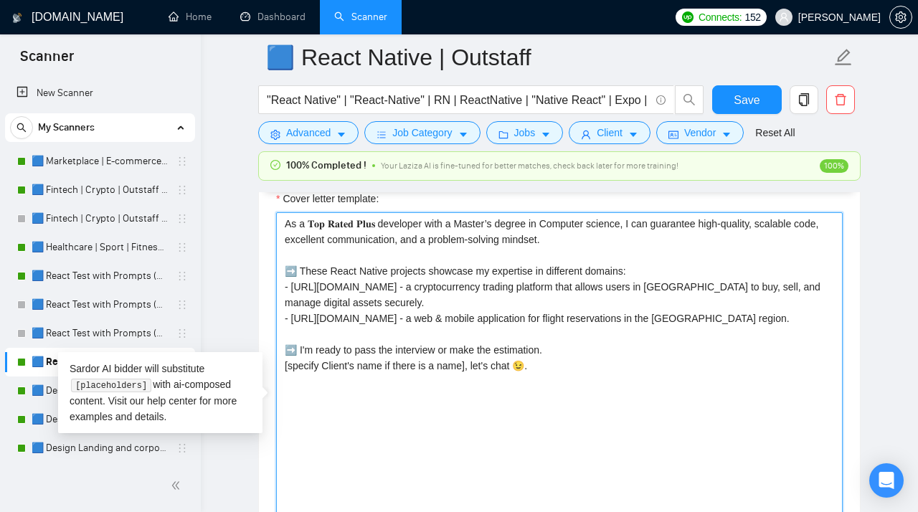
drag, startPoint x: 597, startPoint y: 296, endPoint x: 283, endPoint y: 293, distance: 313.6
click at [283, 293] on textarea "As a 𝐓𝐨𝐩 𝐑𝐚𝐭𝐞𝐝 𝐏𝐥𝐮𝐬 developer with a Master’s degree in Computer science, I can…" at bounding box center [559, 373] width 567 height 323
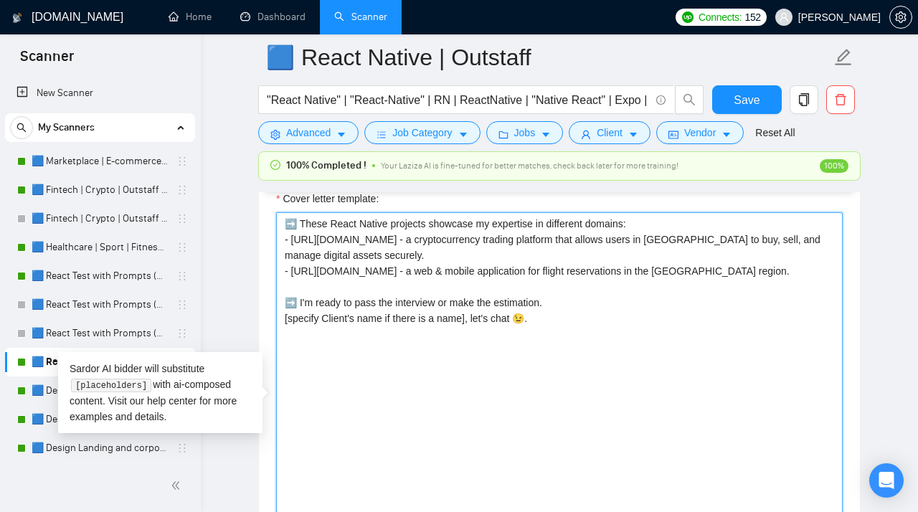
paste textarea "As a 𝐓𝐨𝐩 𝐑𝐚𝐭𝐞𝐝 𝐏𝐥𝐮𝐬 developer with a Master’s degree in Computer Science and 5 …"
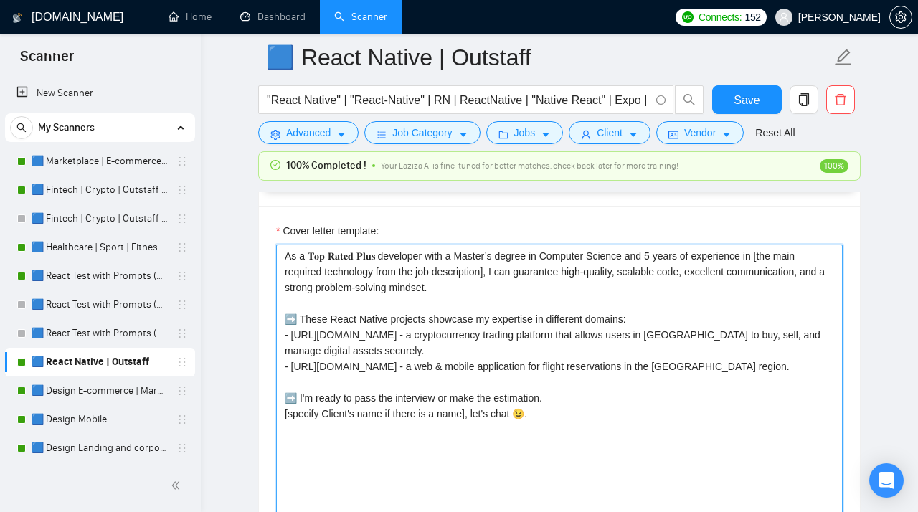
scroll to position [1751, 0]
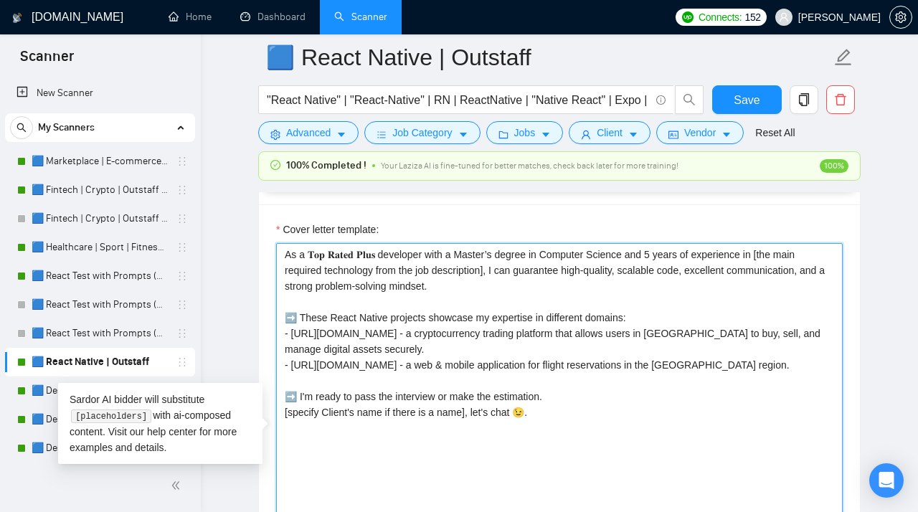
click at [301, 291] on textarea "As a 𝐓𝐨𝐩 𝐑𝐚𝐭𝐞𝐝 𝐏𝐥𝐮𝐬 developer with a Master’s degree in Computer Science and 5 …" at bounding box center [559, 404] width 567 height 323
paste textarea "Hey, [Specify Client's name if available]! [Examine the job requirements and ge…"
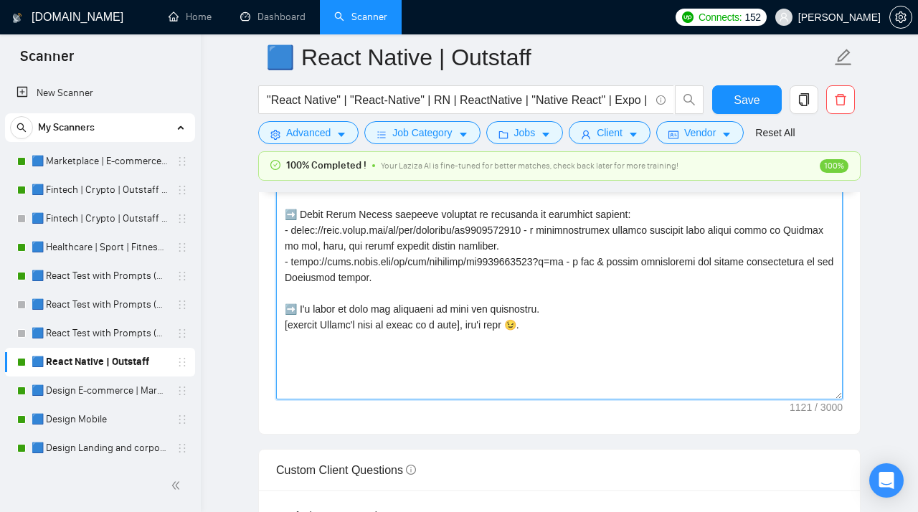
scroll to position [1919, 0]
click at [338, 398] on textarea "Cover letter template:" at bounding box center [559, 236] width 567 height 323
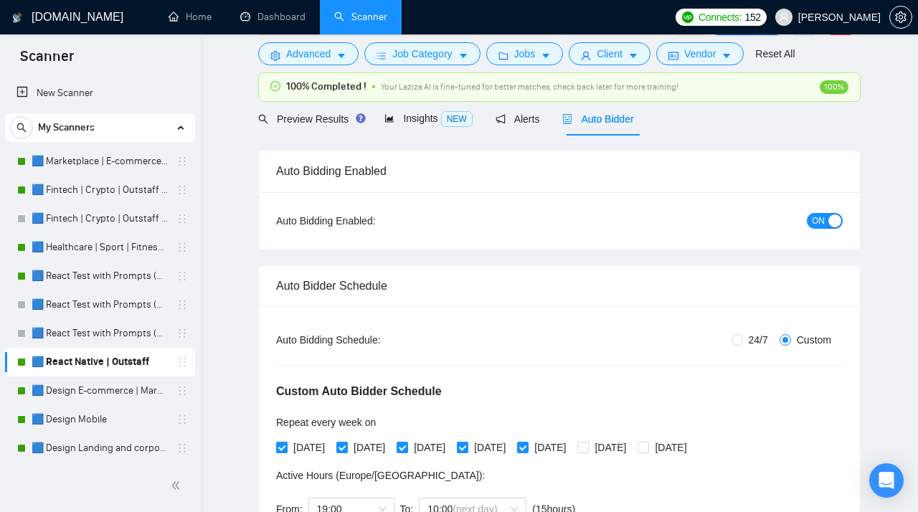
scroll to position [0, 0]
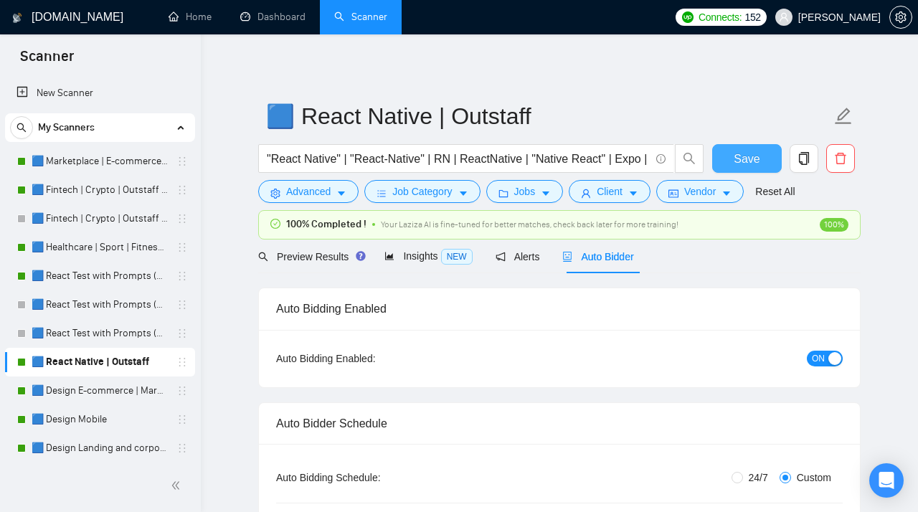
type textarea "Lor, [Ipsumdo Sitame'c adip el seddoeius]! [Tempori utl etd magnaaliquae adm ve…"
click at [748, 160] on span "Save" at bounding box center [747, 159] width 26 height 18
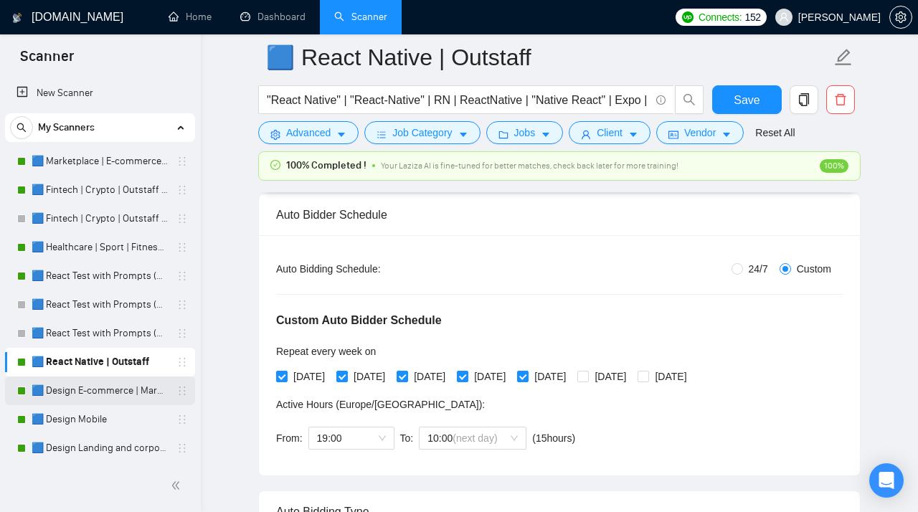
click at [84, 385] on link "🟦 Design E-commerce | Marketplace" at bounding box center [100, 391] width 136 height 29
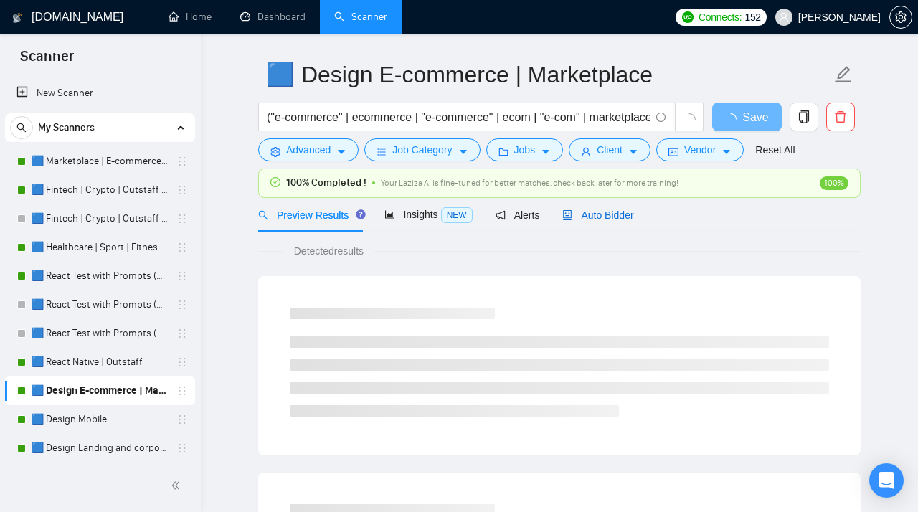
click at [606, 210] on span "Auto Bidder" at bounding box center [598, 215] width 71 height 11
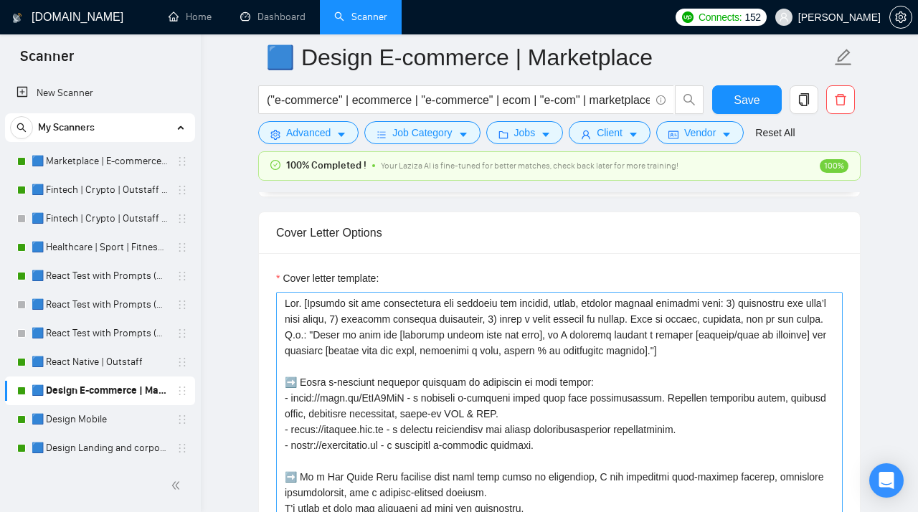
scroll to position [1800, 0]
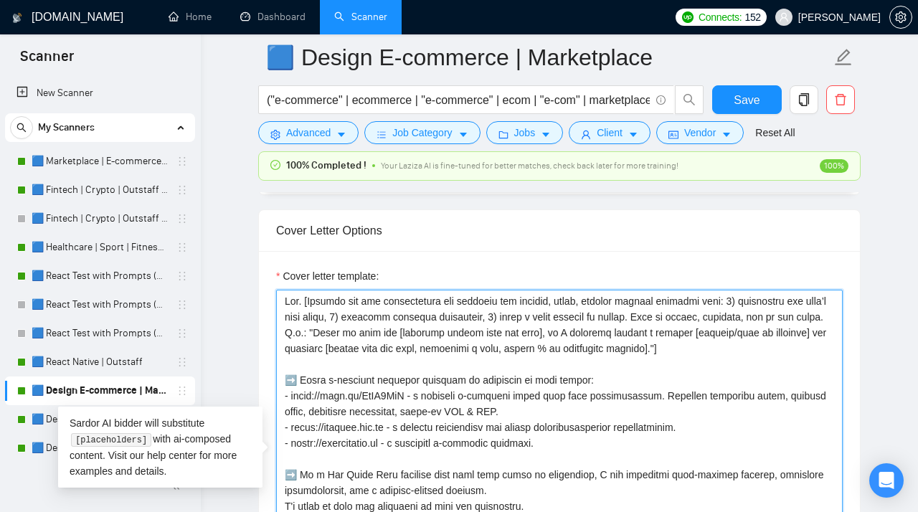
drag, startPoint x: 763, startPoint y: 354, endPoint x: 263, endPoint y: 290, distance: 503.6
click at [276, 290] on textarea "Cover letter template:" at bounding box center [559, 451] width 567 height 323
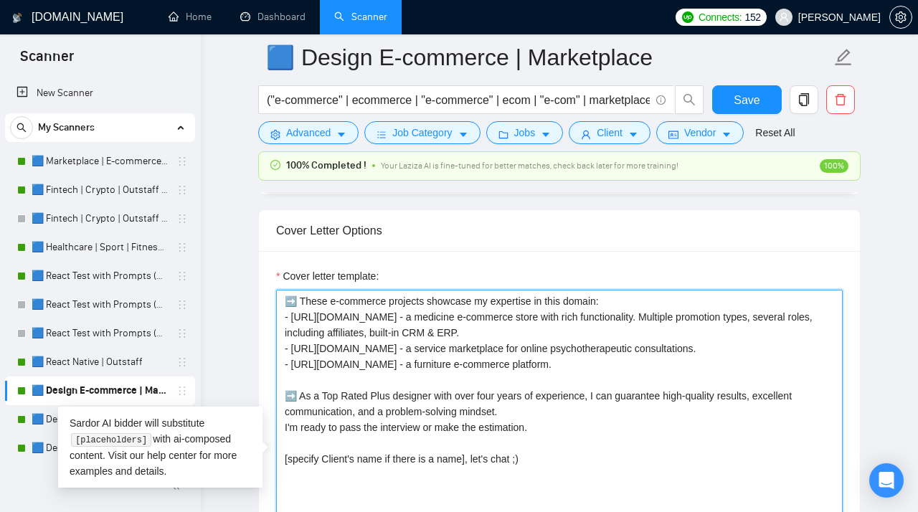
paste textarea "Hey, [Specify Client's name if available]! [Examine the job requirements and ge…"
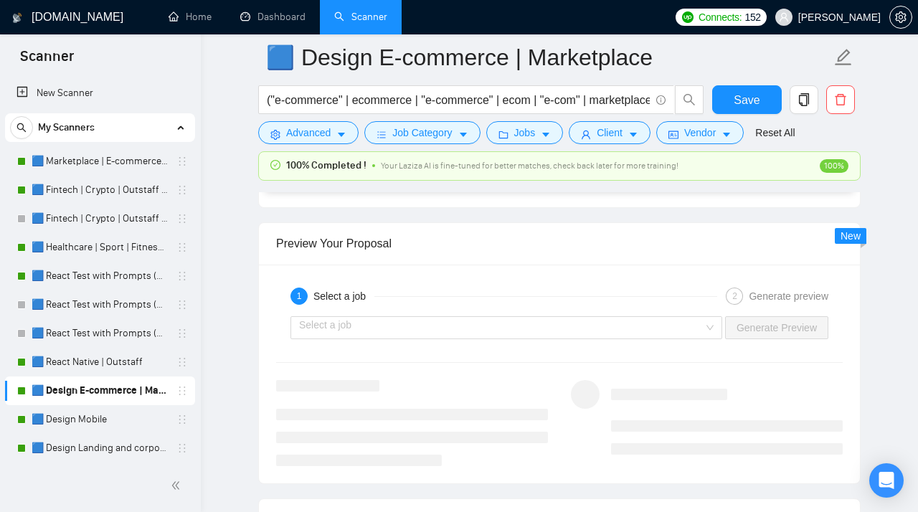
scroll to position [2949, 0]
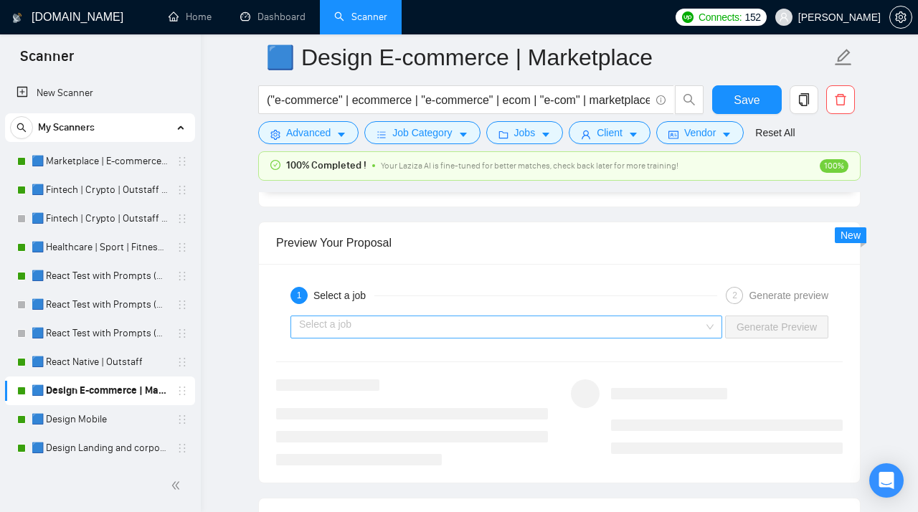
type textarea "Lor, [Ipsumdo Sitame'c adip el seddoeius]! [Tempori utl etd magnaaliquae adm ve…"
click at [379, 338] on input "search" at bounding box center [501, 327] width 405 height 22
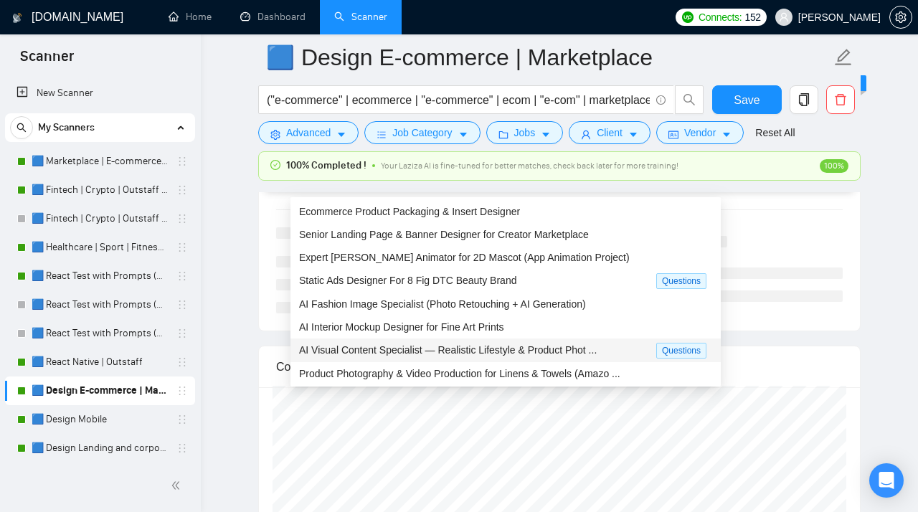
scroll to position [47, 0]
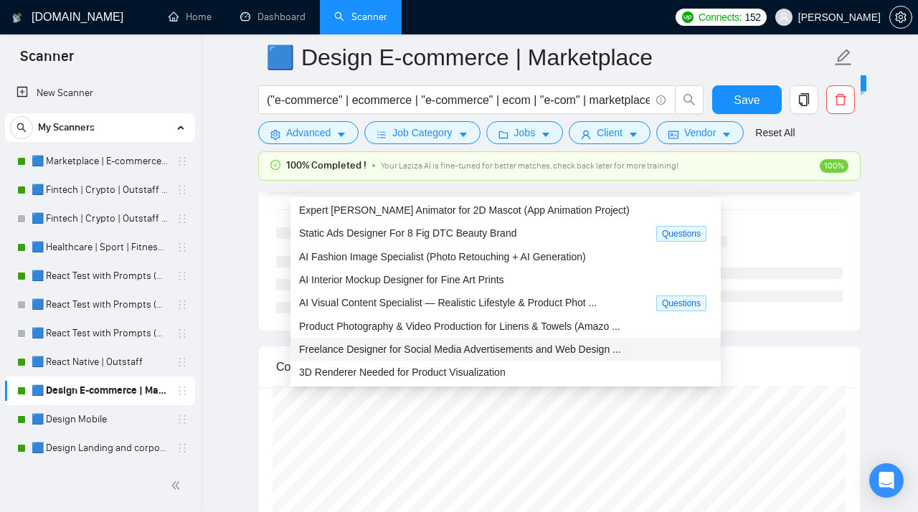
click at [425, 354] on span "Freelance Designer for Social Media Advertisements and Web Design ..." at bounding box center [460, 349] width 322 height 11
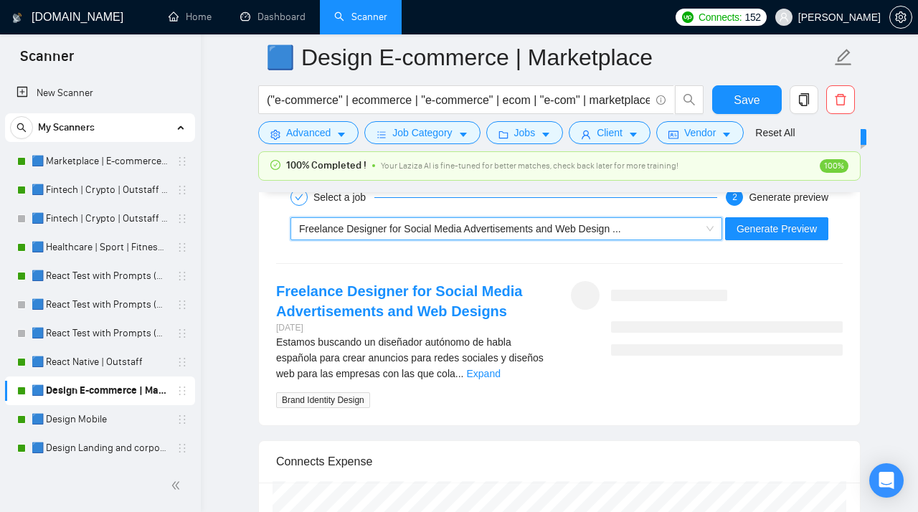
scroll to position [3033, 0]
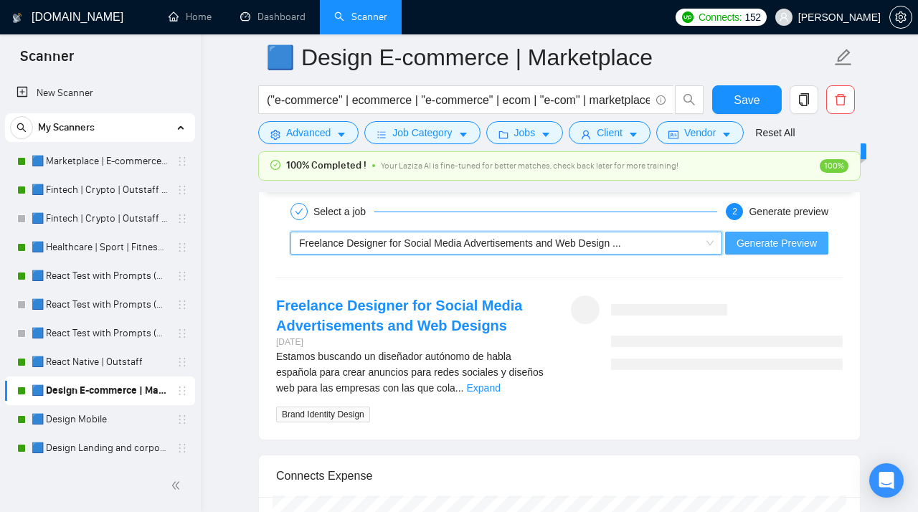
click at [746, 251] on span "Generate Preview" at bounding box center [777, 243] width 80 height 16
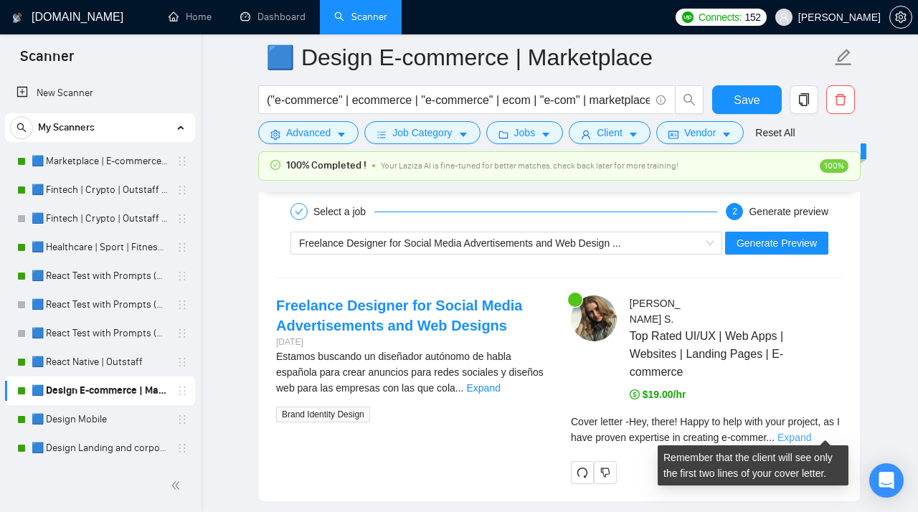
click at [812, 432] on link "Expand" at bounding box center [795, 437] width 34 height 11
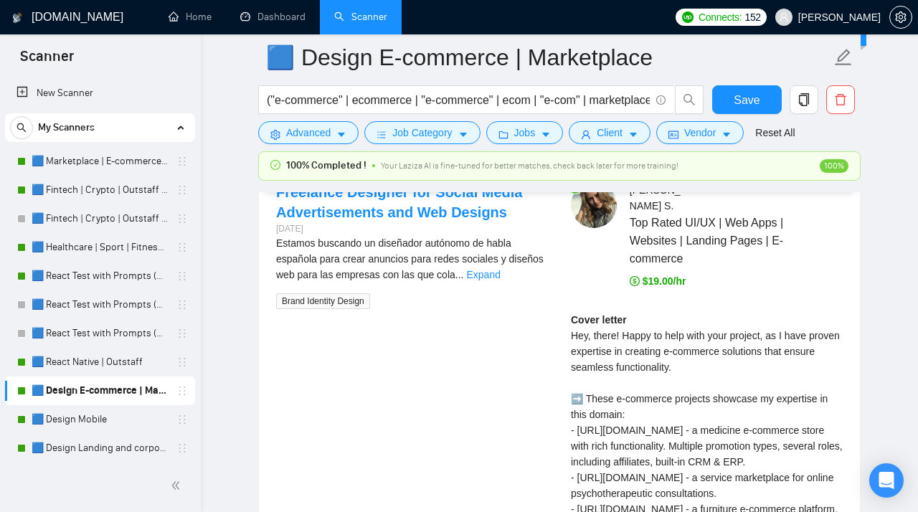
scroll to position [3147, 0]
click at [500, 280] on link "Expand" at bounding box center [483, 273] width 34 height 11
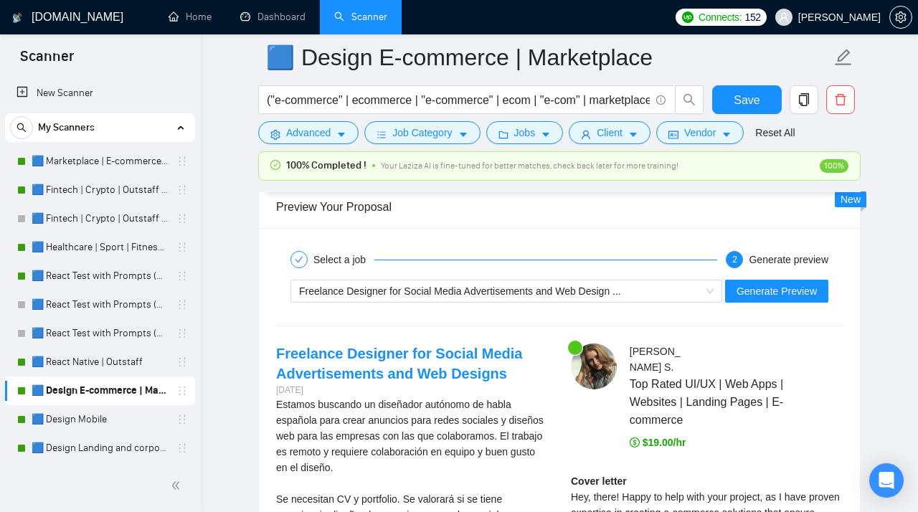
scroll to position [2984, 0]
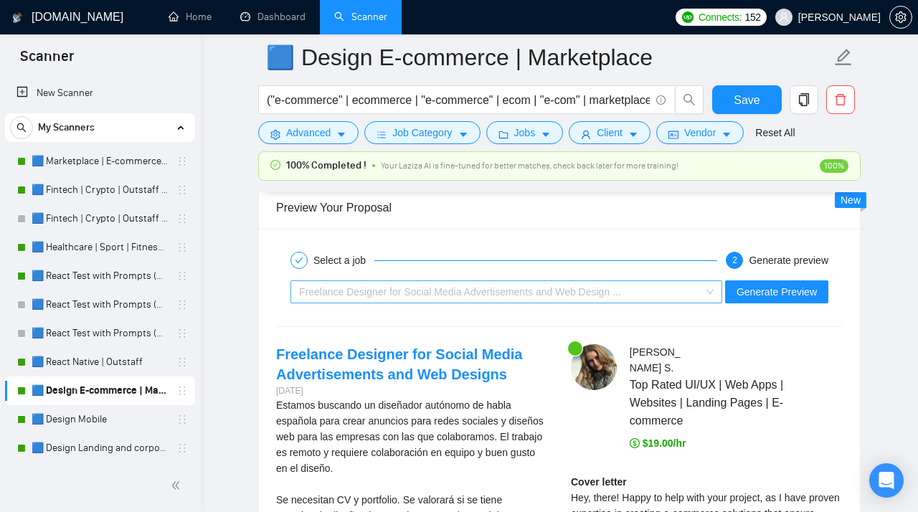
click at [513, 297] on span "Freelance Designer for Social Media Advertisements and Web Design ..." at bounding box center [460, 291] width 322 height 11
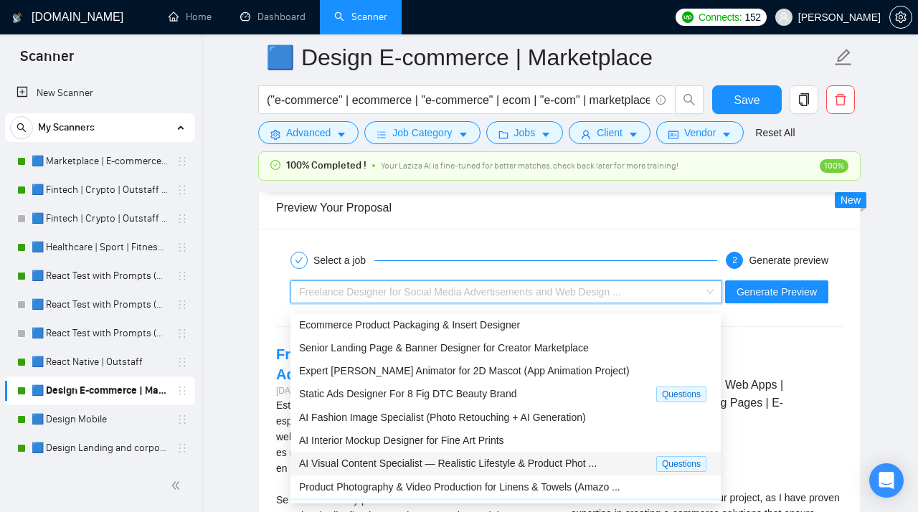
scroll to position [0, 0]
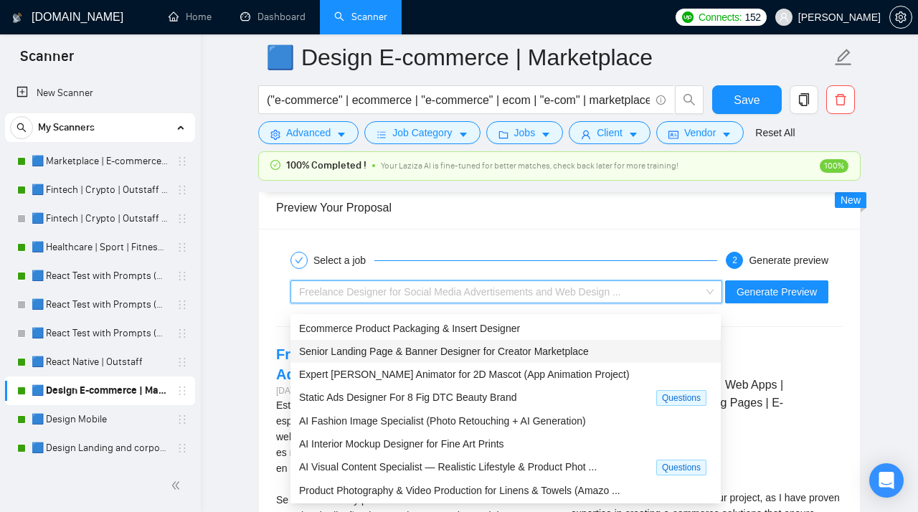
click at [420, 357] on span "Senior Landing Page & Banner Designer for Creator Marketplace" at bounding box center [444, 351] width 290 height 11
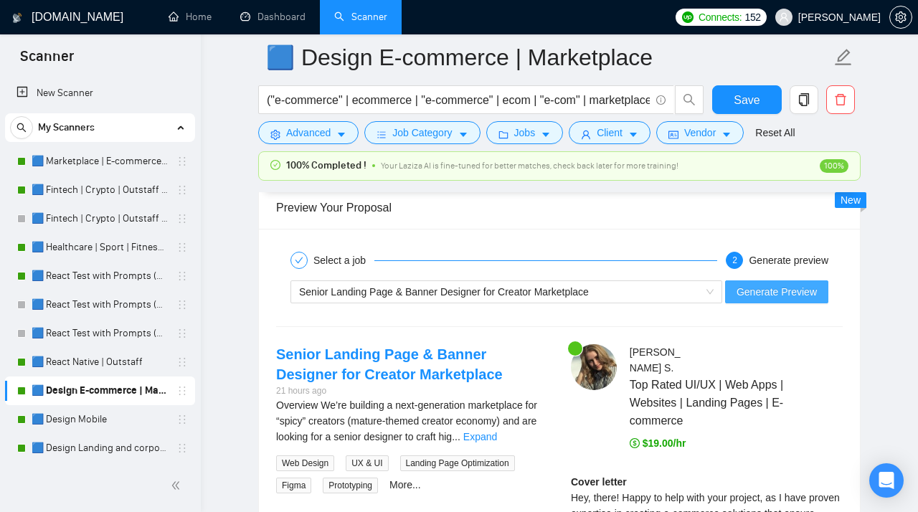
click at [776, 298] on span "Generate Preview" at bounding box center [777, 292] width 80 height 16
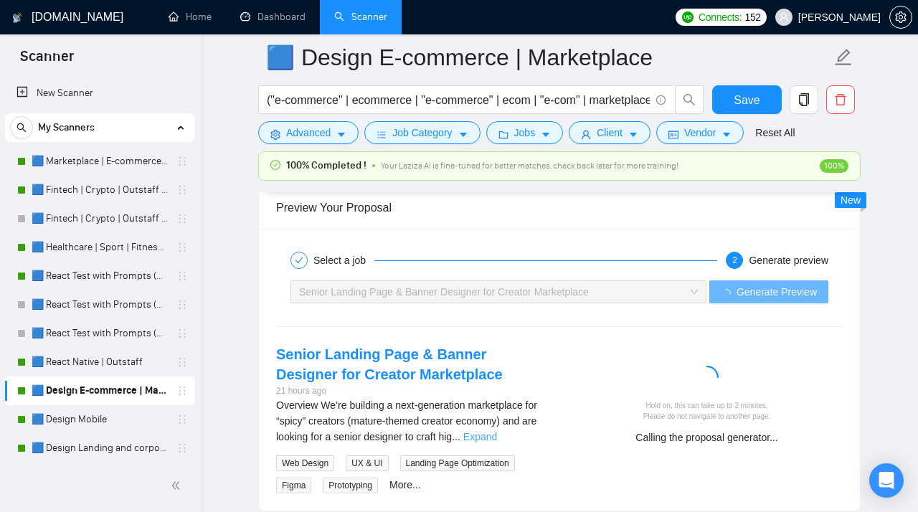
click at [497, 443] on link "Expand" at bounding box center [481, 436] width 34 height 11
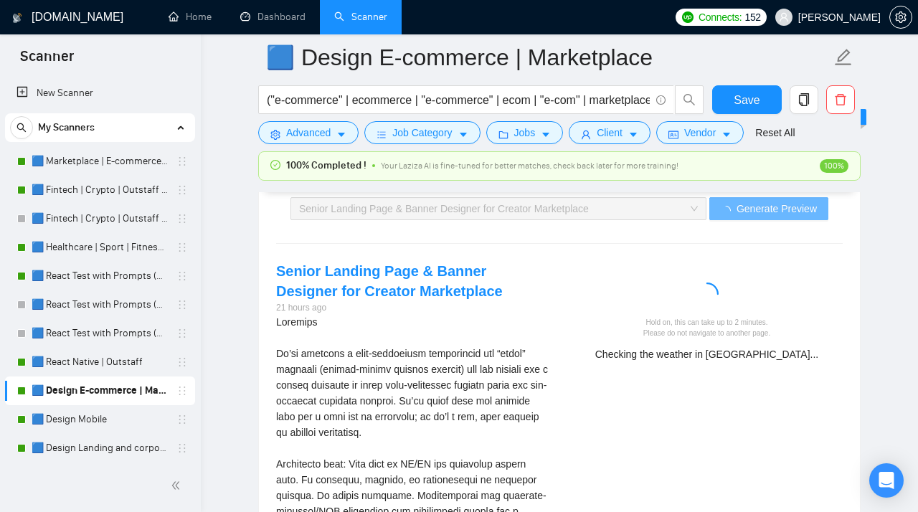
scroll to position [3063, 0]
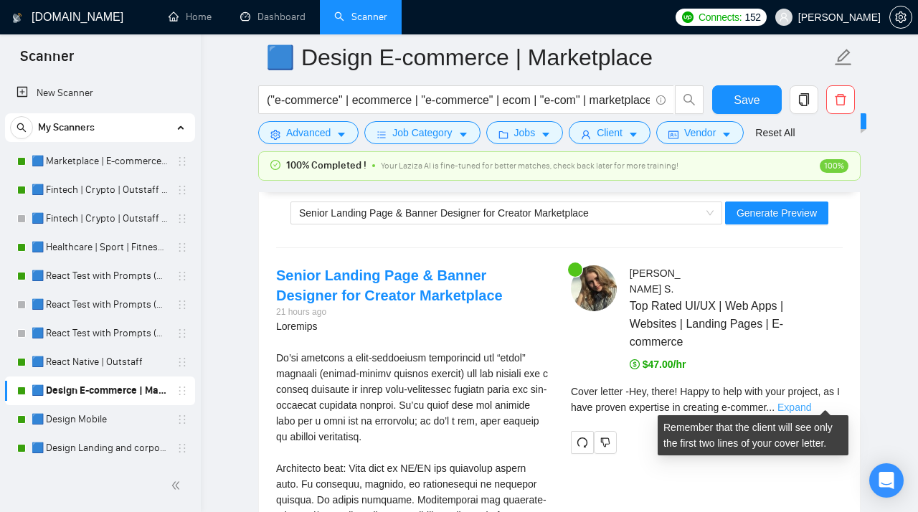
click at [812, 402] on link "Expand" at bounding box center [795, 407] width 34 height 11
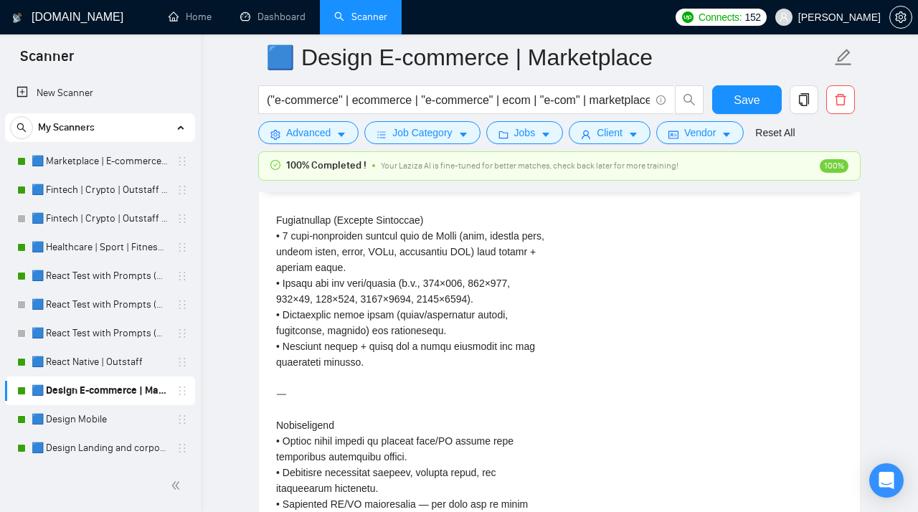
scroll to position [3692, 0]
click at [75, 415] on link "🟦 Design Mobile" at bounding box center [100, 419] width 136 height 29
click at [751, 104] on span "Save" at bounding box center [747, 100] width 26 height 18
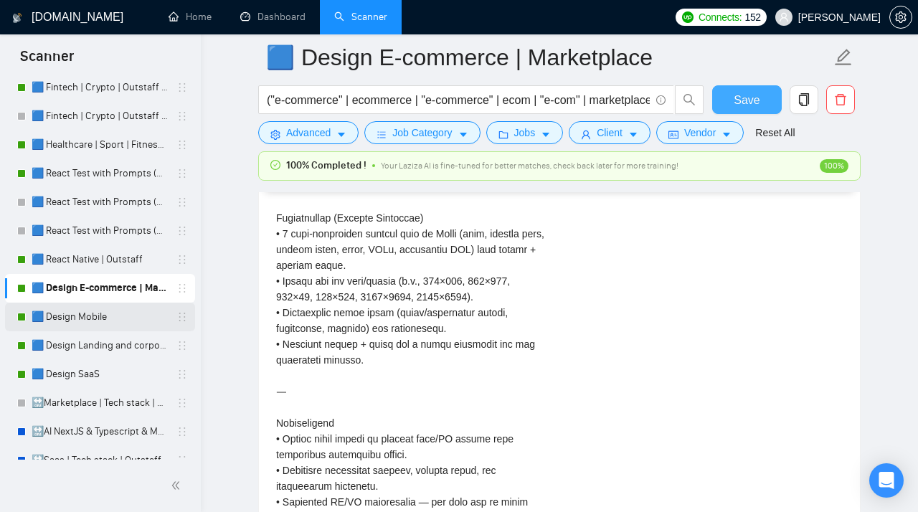
scroll to position [110, 0]
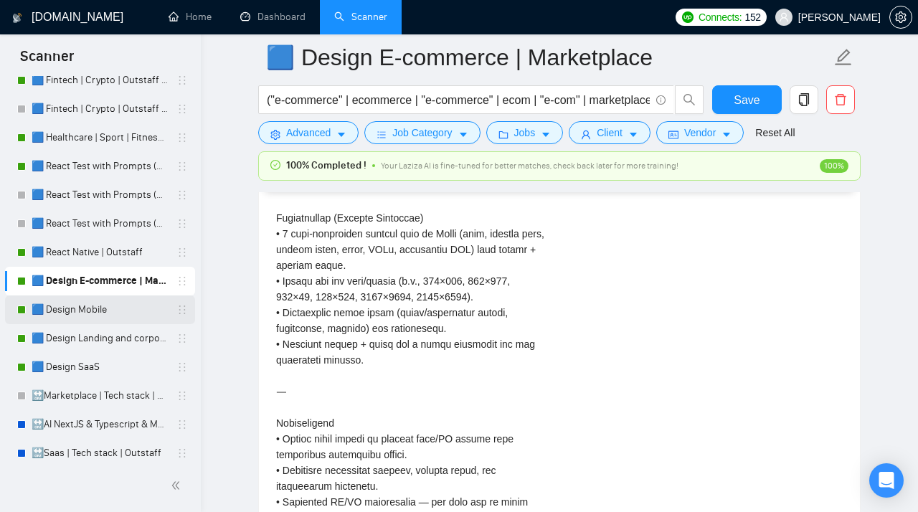
click at [77, 316] on link "🟦 Design Mobile" at bounding box center [100, 310] width 136 height 29
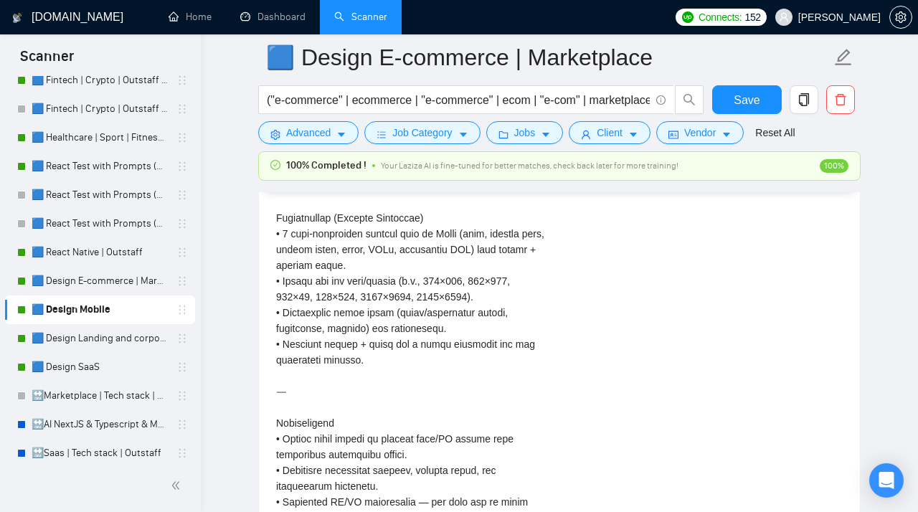
scroll to position [42, 0]
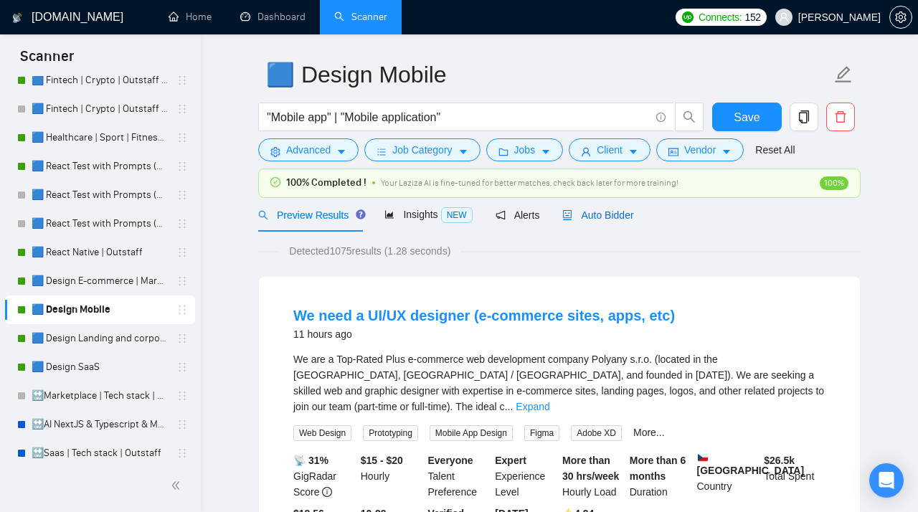
click at [606, 215] on span "Auto Bidder" at bounding box center [598, 215] width 71 height 11
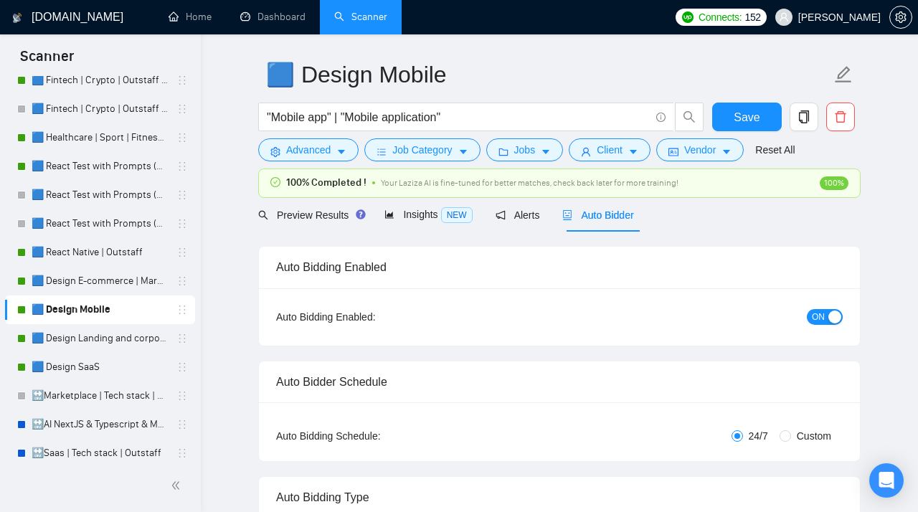
radio input "false"
radio input "true"
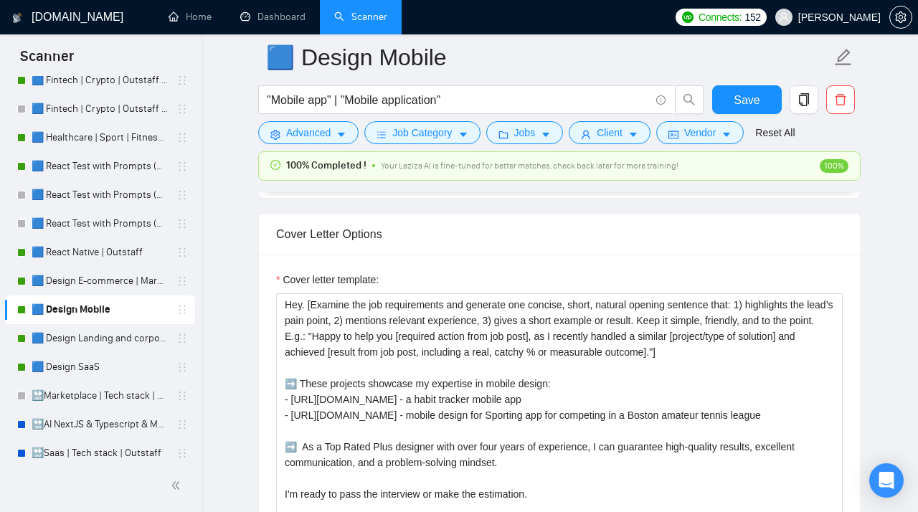
scroll to position [1744, 0]
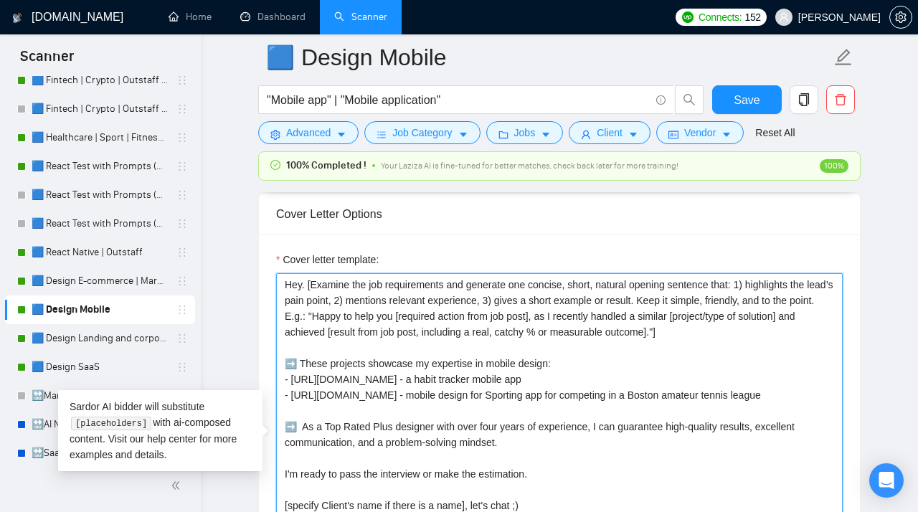
drag, startPoint x: 748, startPoint y: 339, endPoint x: 219, endPoint y: 278, distance: 532.9
click at [276, 278] on textarea "Hey. [Examine the job requirements and generate one concise, short, natural ope…" at bounding box center [559, 434] width 567 height 323
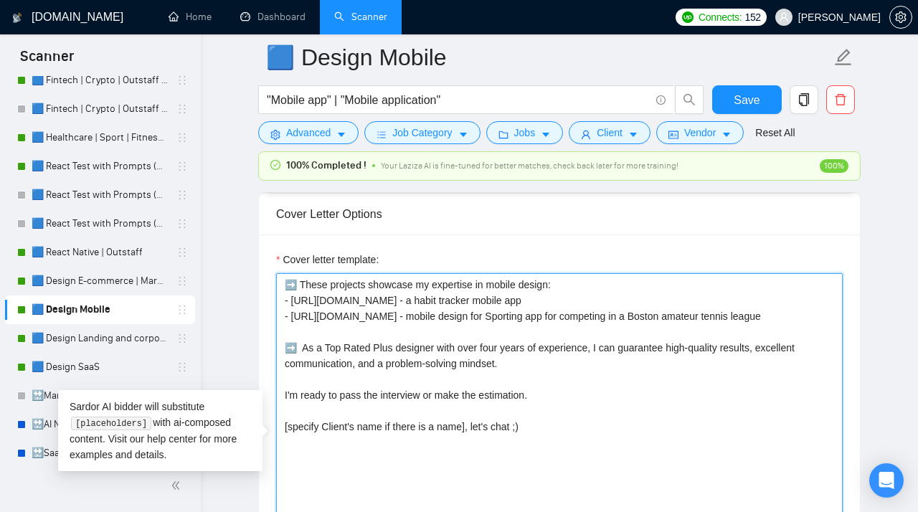
paste textarea "Hey, [Specify Client's name if available]! [Examine the job requirements and ge…"
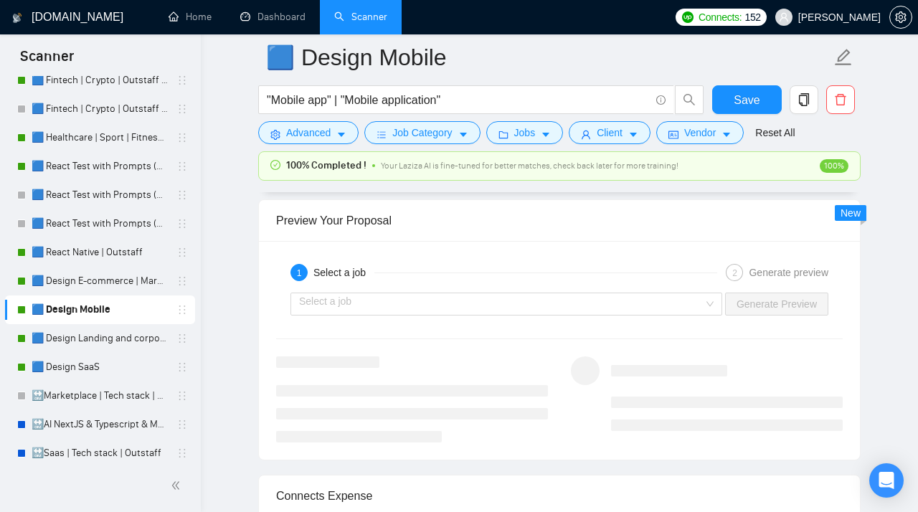
scroll to position [2941, 0]
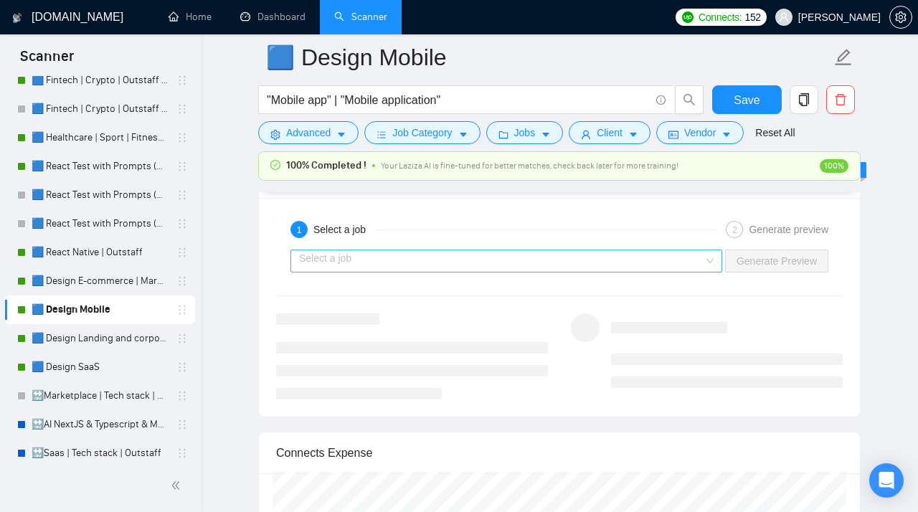
type textarea "Hey, [Specify Client's name if available]! [Examine the job requirements and ge…"
click at [426, 269] on input "search" at bounding box center [501, 261] width 405 height 22
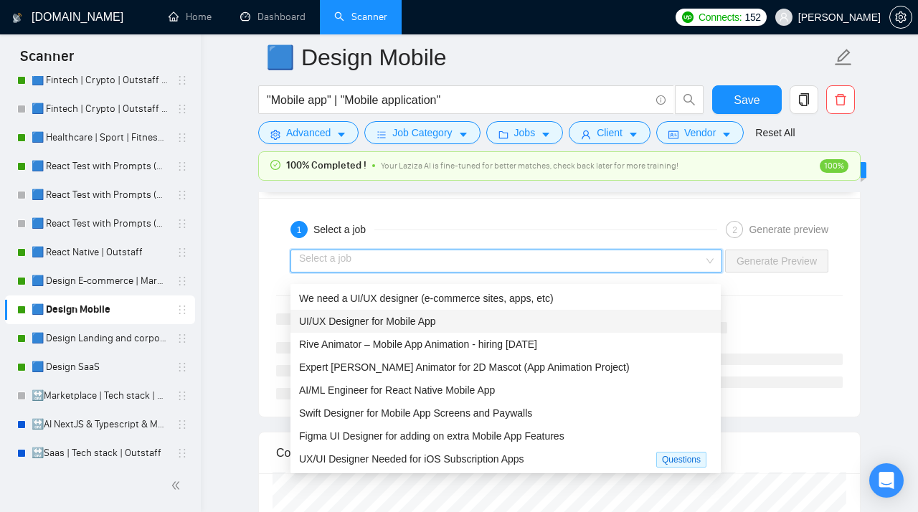
click at [412, 324] on span "UI/UX Designer for Mobile App" at bounding box center [367, 321] width 137 height 11
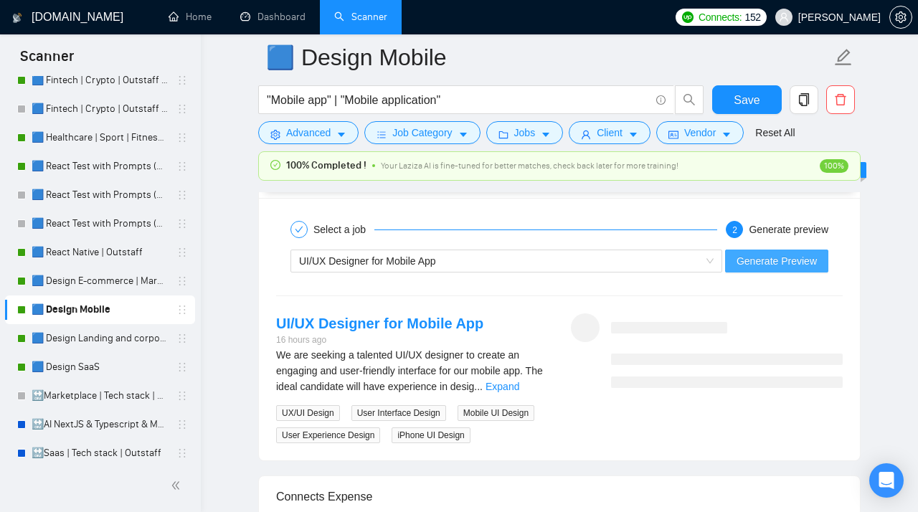
click at [748, 268] on span "Generate Preview" at bounding box center [777, 261] width 80 height 16
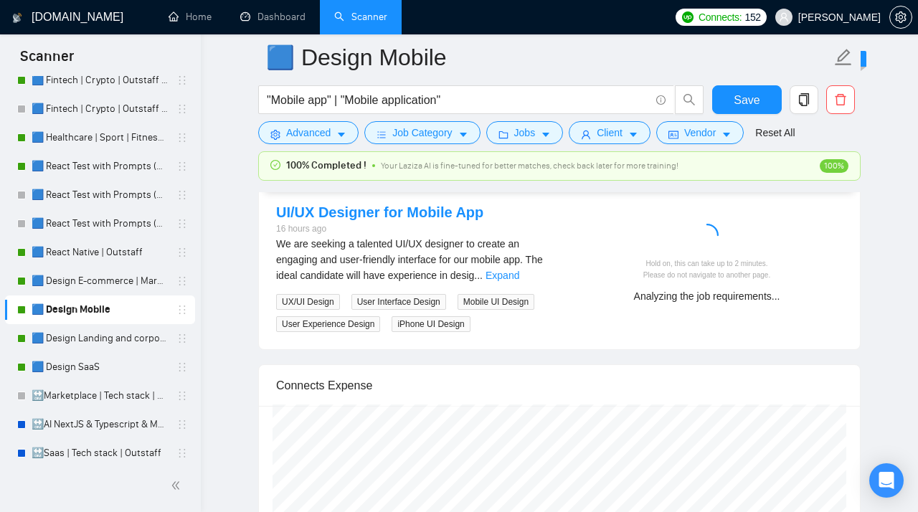
scroll to position [3066, 0]
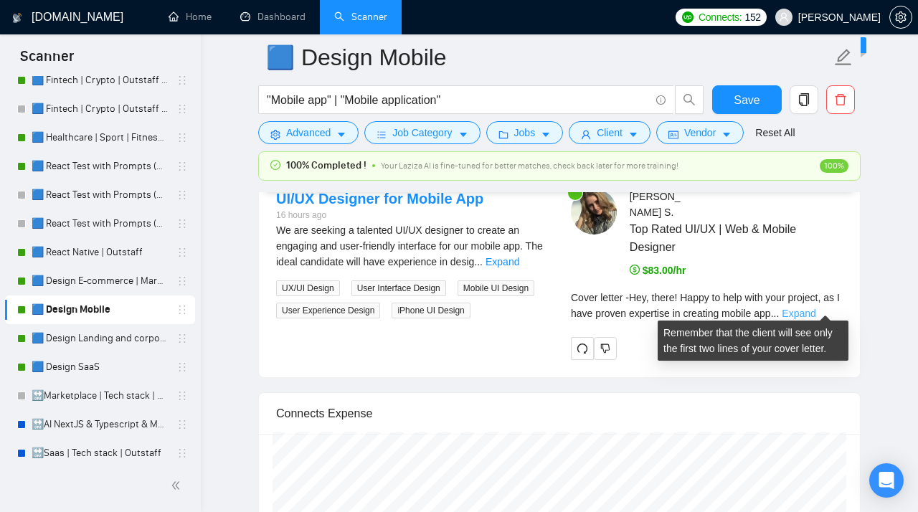
click at [814, 308] on link "Expand" at bounding box center [799, 313] width 34 height 11
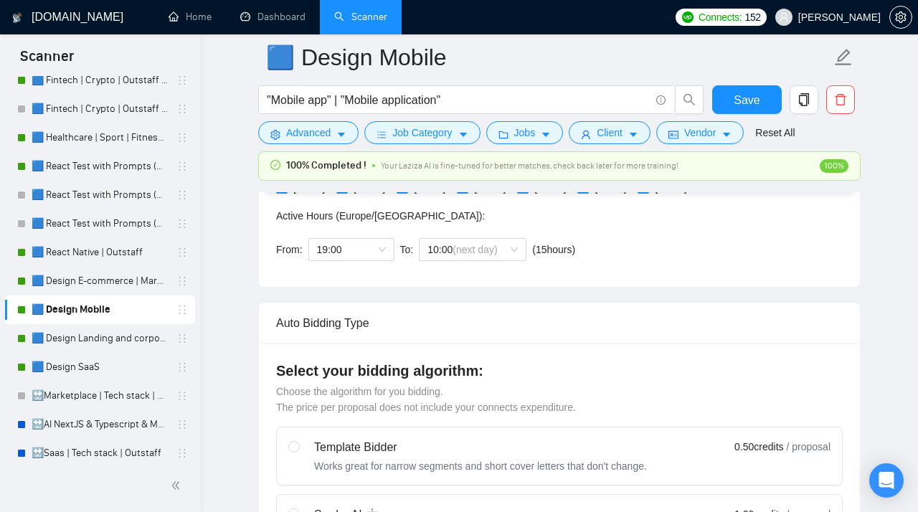
scroll to position [285, 0]
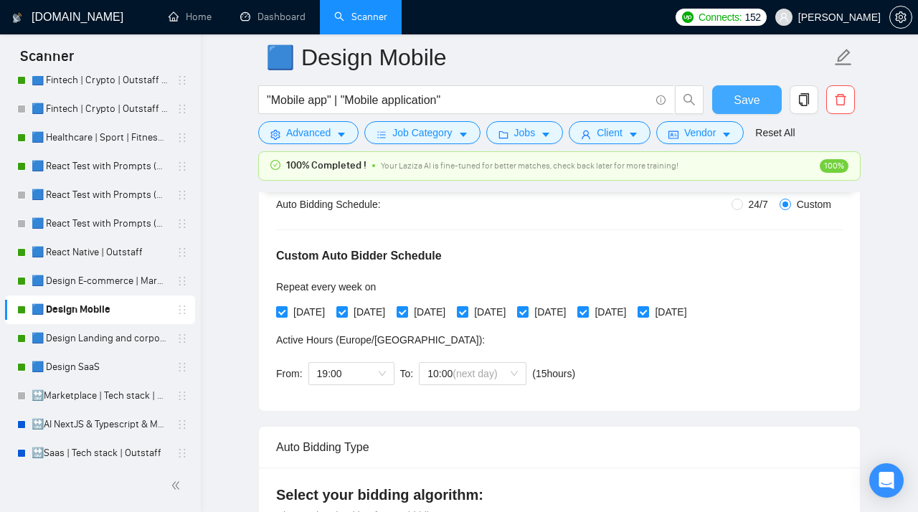
click at [746, 107] on span "Save" at bounding box center [747, 100] width 26 height 18
click at [95, 338] on link "🟦 Design Landing and corporate" at bounding box center [100, 338] width 136 height 29
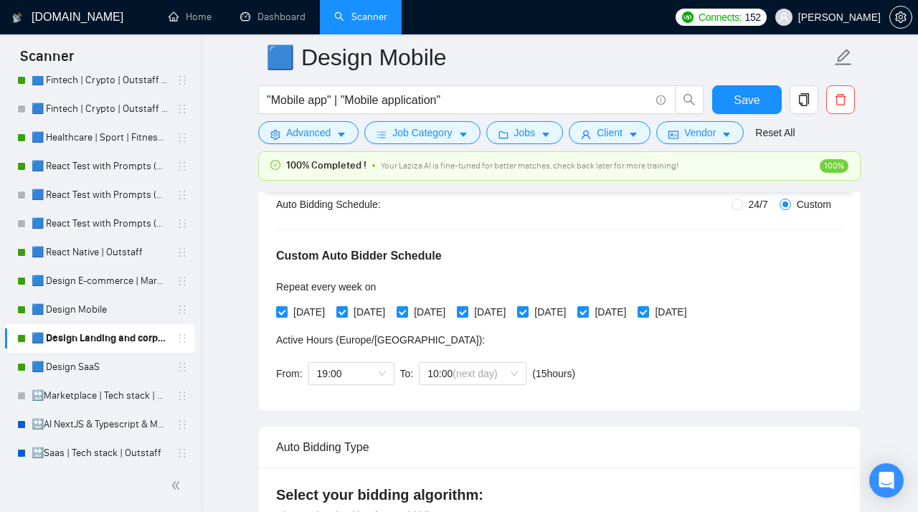
scroll to position [42, 0]
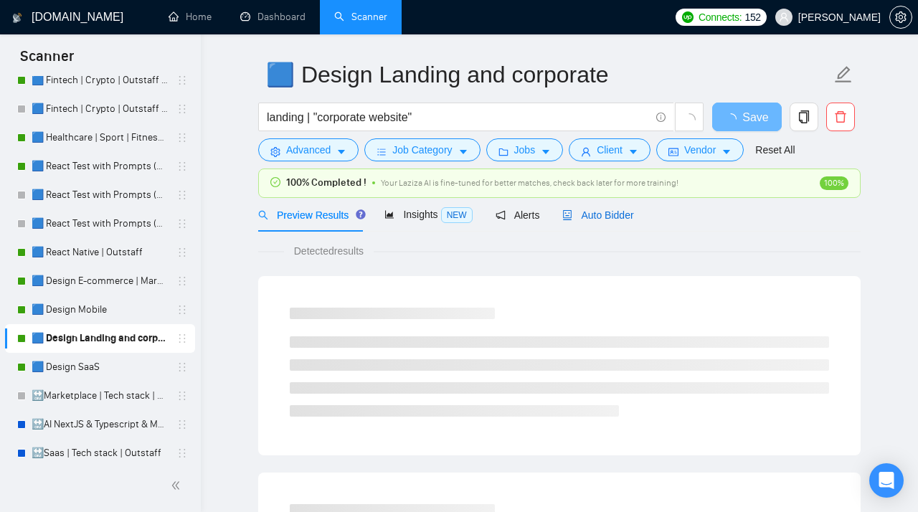
click at [597, 215] on span "Auto Bidder" at bounding box center [598, 215] width 71 height 11
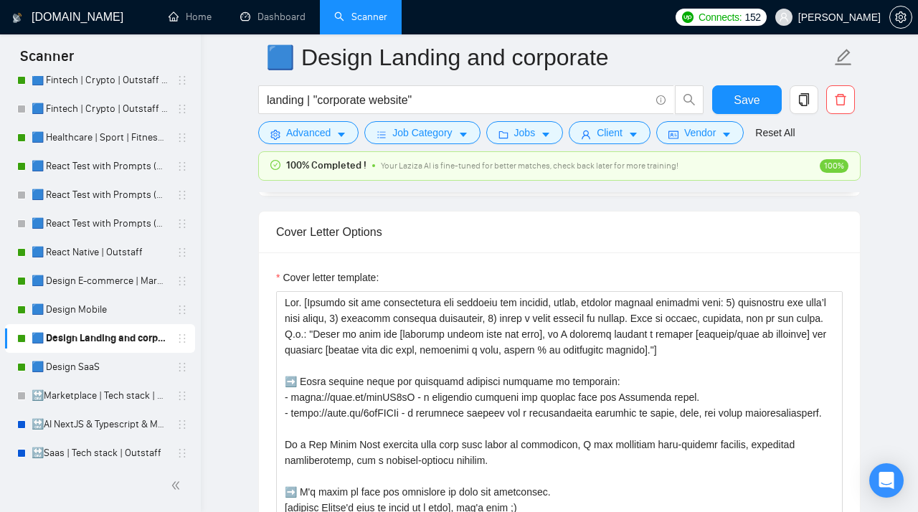
scroll to position [1777, 0]
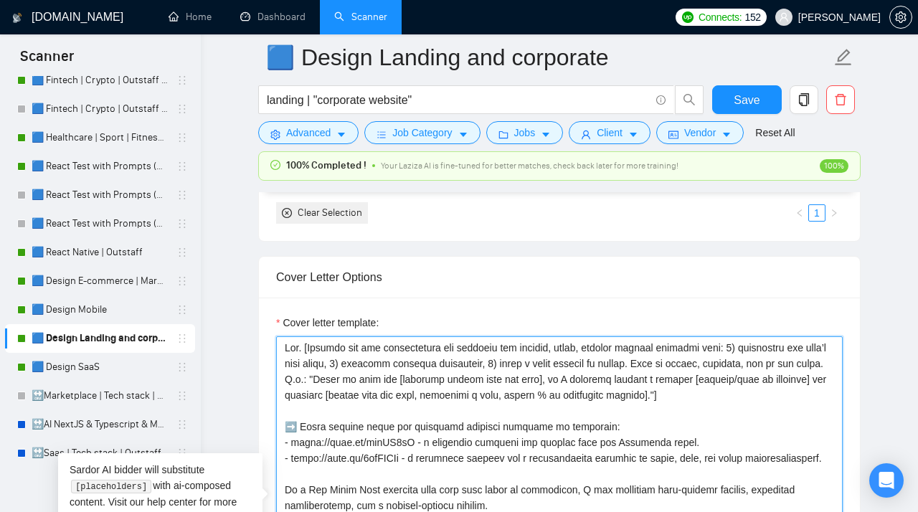
drag, startPoint x: 763, startPoint y: 402, endPoint x: 263, endPoint y: 341, distance: 503.1
click at [276, 341] on textarea "Cover letter template:" at bounding box center [559, 498] width 567 height 323
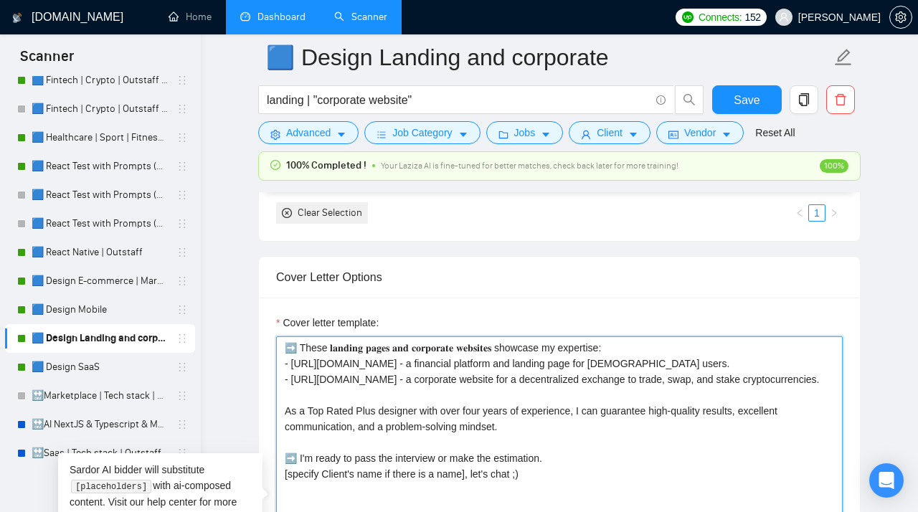
paste textarea "Hey, [Specify Client's name if available]! [Examine the job requirements and ge…"
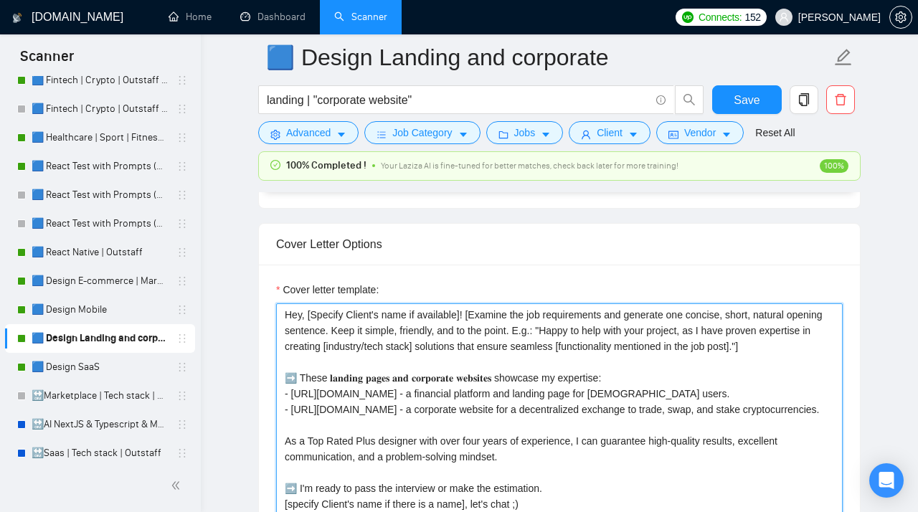
scroll to position [1806, 0]
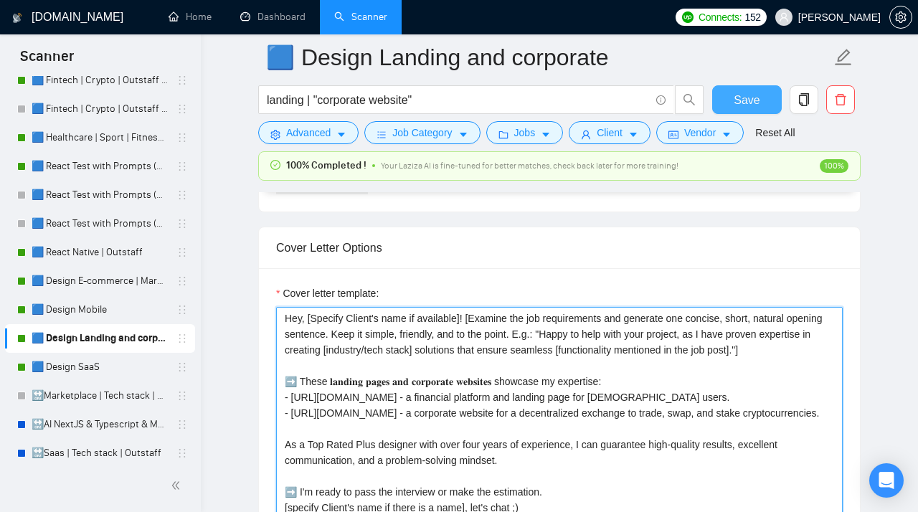
type textarea "Hey, [Specify Client's name if available]! [Examine the job requirements and ge…"
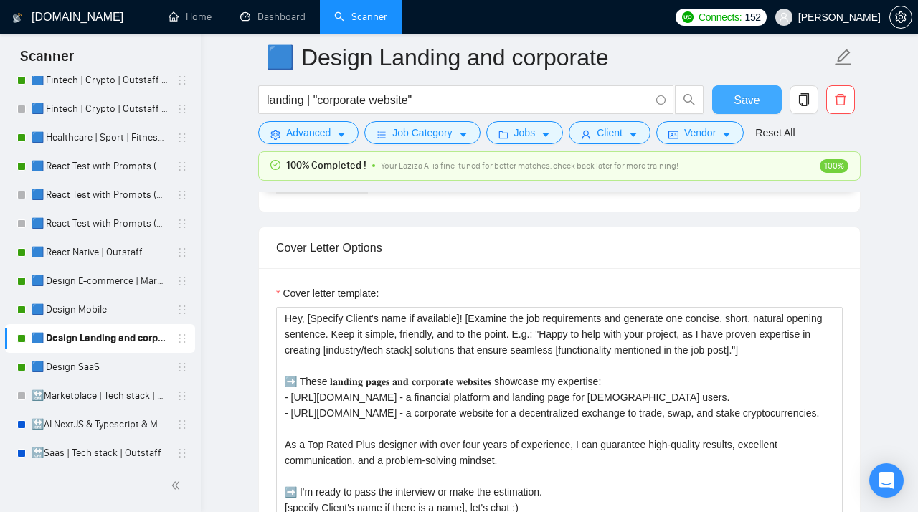
click at [753, 98] on span "Save" at bounding box center [747, 100] width 26 height 18
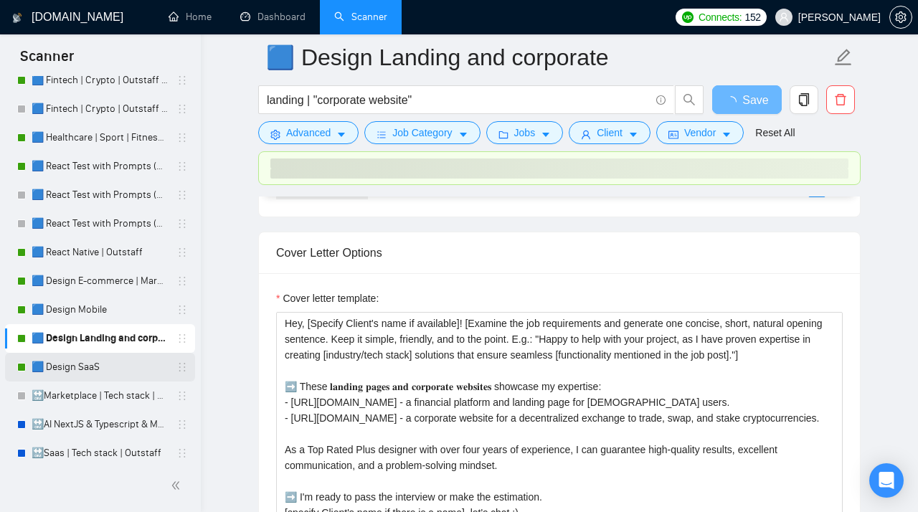
click at [71, 371] on link "🟦 Design SaaS" at bounding box center [100, 367] width 136 height 29
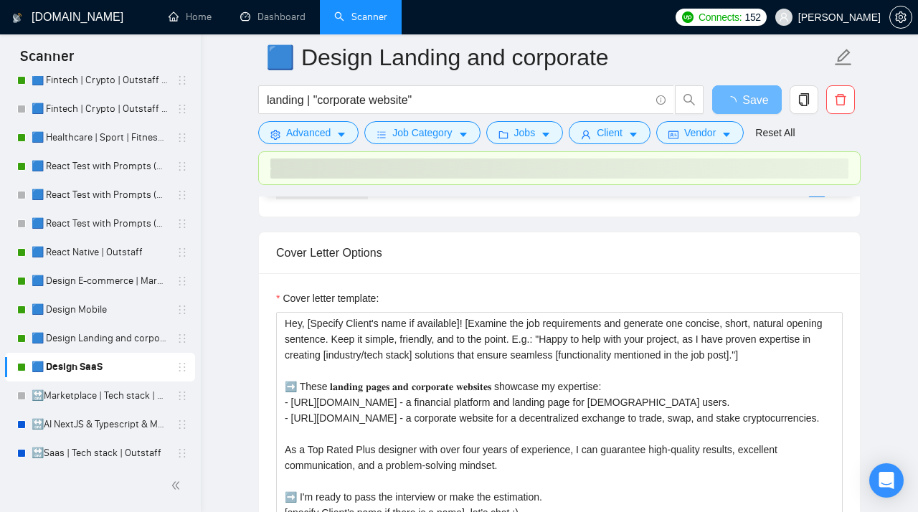
scroll to position [46, 0]
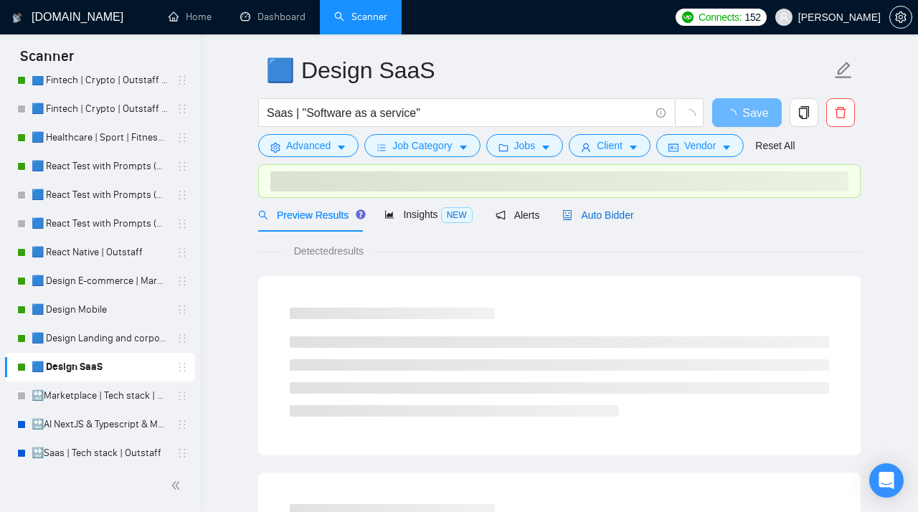
click at [606, 216] on span "Auto Bidder" at bounding box center [598, 215] width 71 height 11
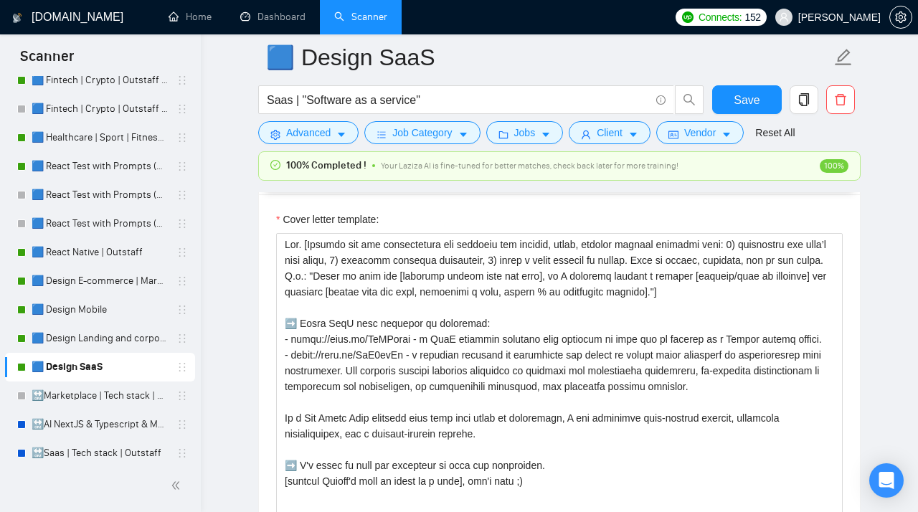
scroll to position [1865, 0]
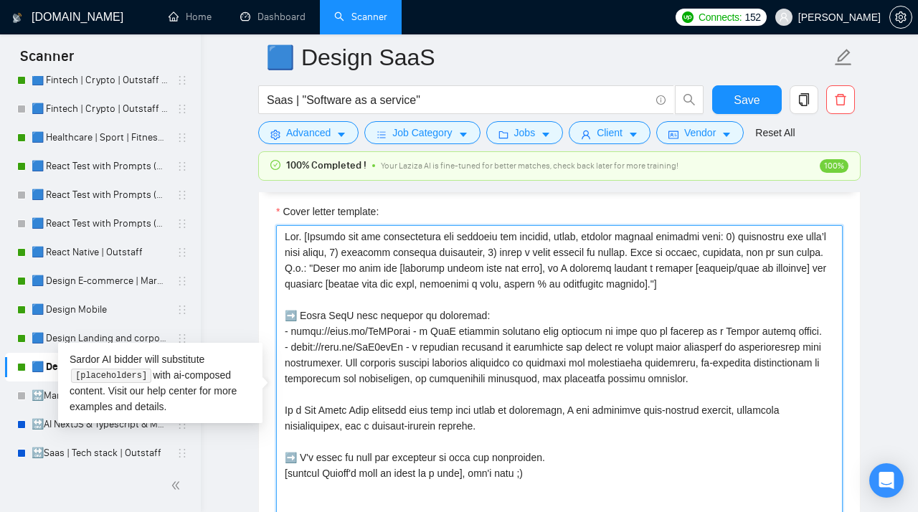
drag, startPoint x: 770, startPoint y: 290, endPoint x: 239, endPoint y: 234, distance: 533.9
click at [276, 234] on textarea "Cover letter template:" at bounding box center [559, 386] width 567 height 323
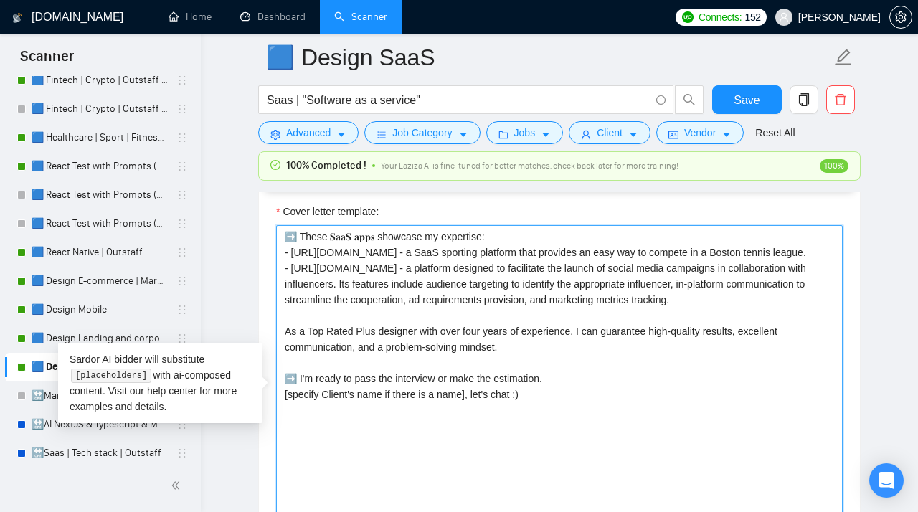
paste textarea "Hey, [Specify Client's name if available]! [Examine the job requirements and ge…"
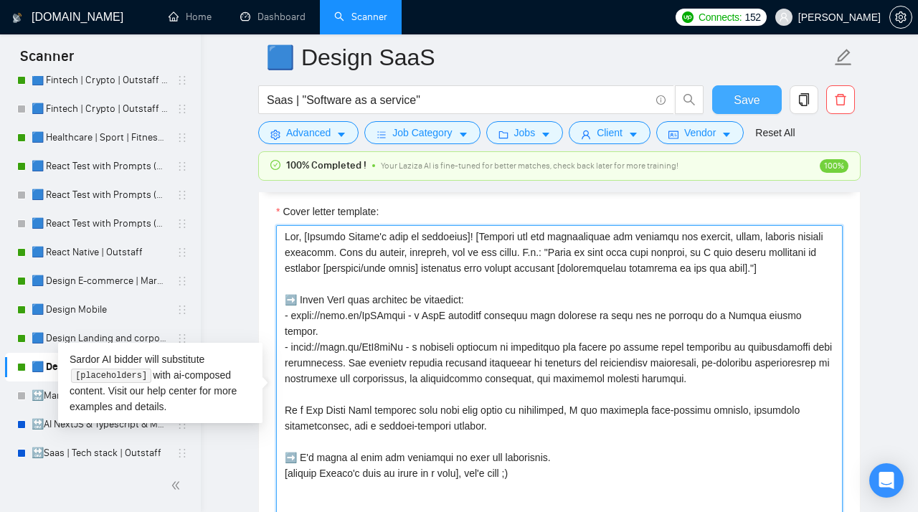
type textarea "Lor, [Ipsumdo Sitame'c adip el seddoeius]! [Tempori utl etd magnaaliquae adm ve…"
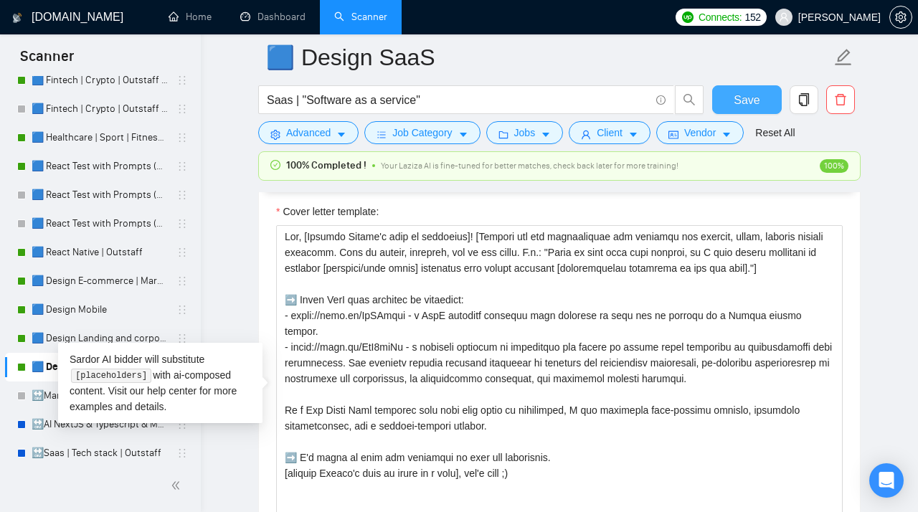
click at [751, 101] on span "Save" at bounding box center [747, 100] width 26 height 18
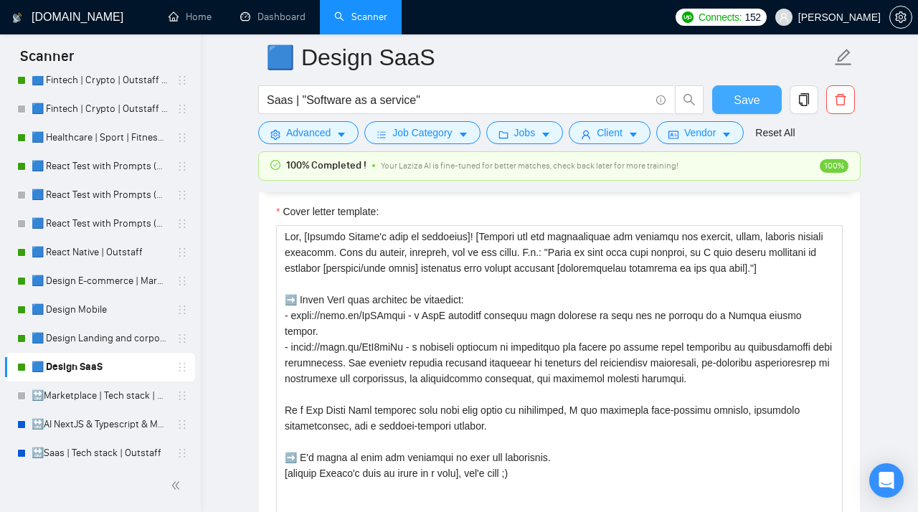
click at [751, 98] on span "Save" at bounding box center [747, 100] width 26 height 18
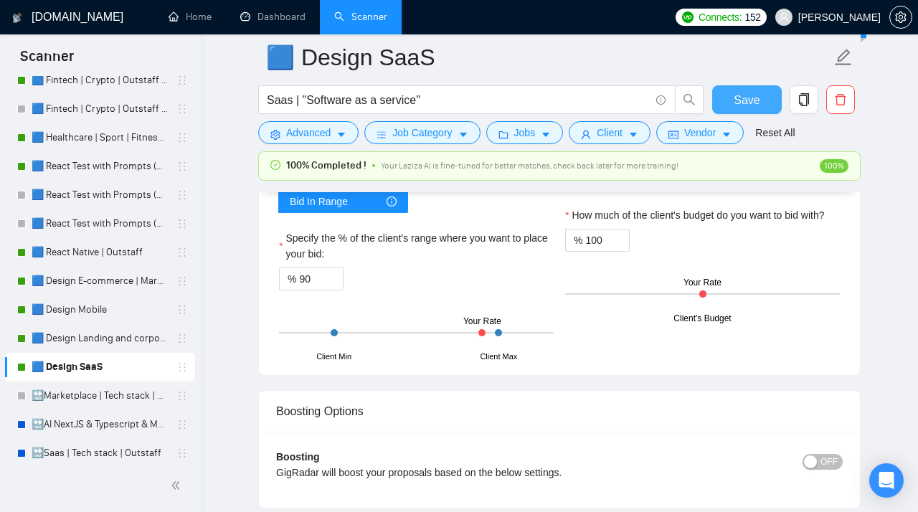
scroll to position [2653, 0]
